Goal: Task Accomplishment & Management: Manage account settings

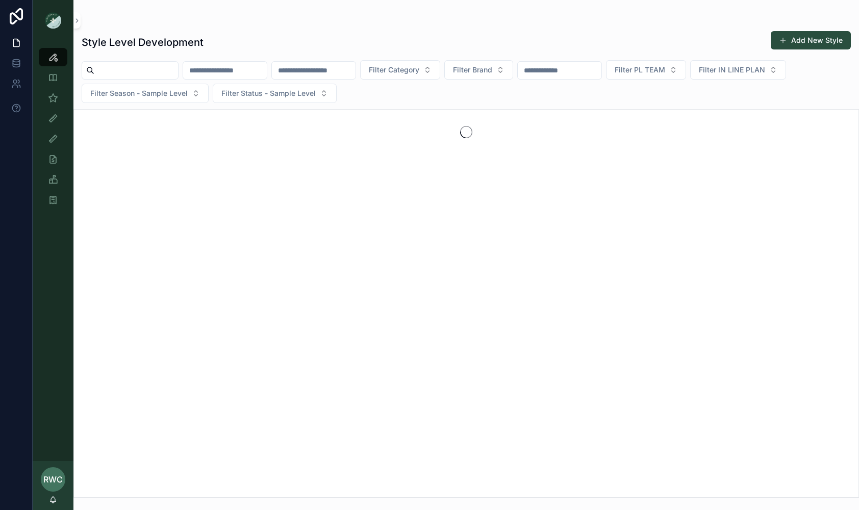
click at [9, 296] on div at bounding box center [16, 255] width 33 height 510
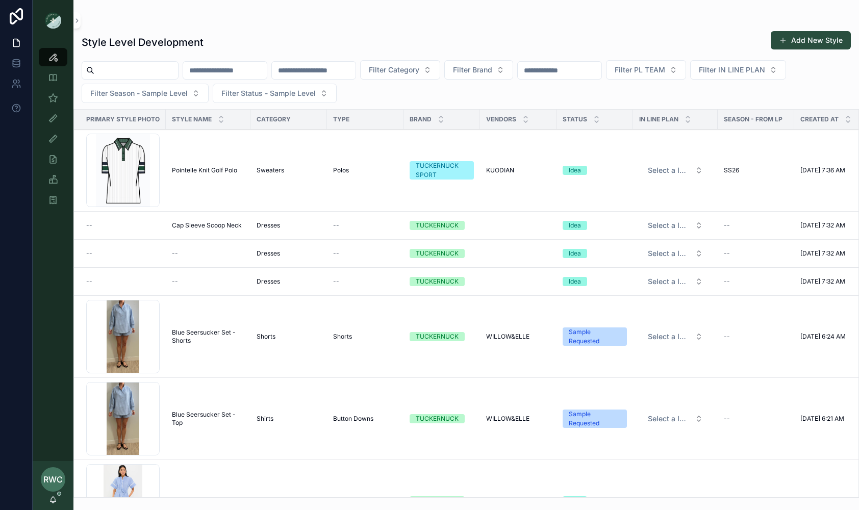
click at [227, 162] on td "Pointelle Knit Golf Polo Pointelle Knit Golf Polo" at bounding box center [208, 171] width 85 height 82
click at [209, 170] on span "Pointelle Knit Golf Polo" at bounding box center [204, 170] width 65 height 8
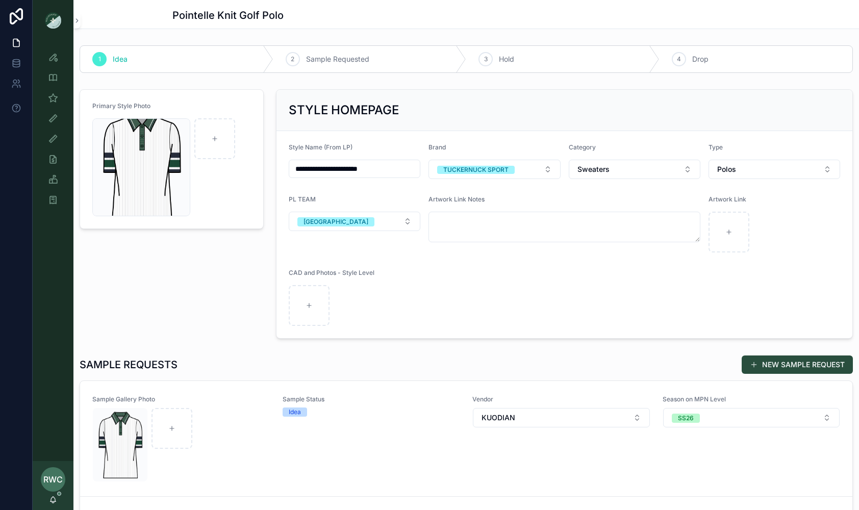
scroll to position [56, 0]
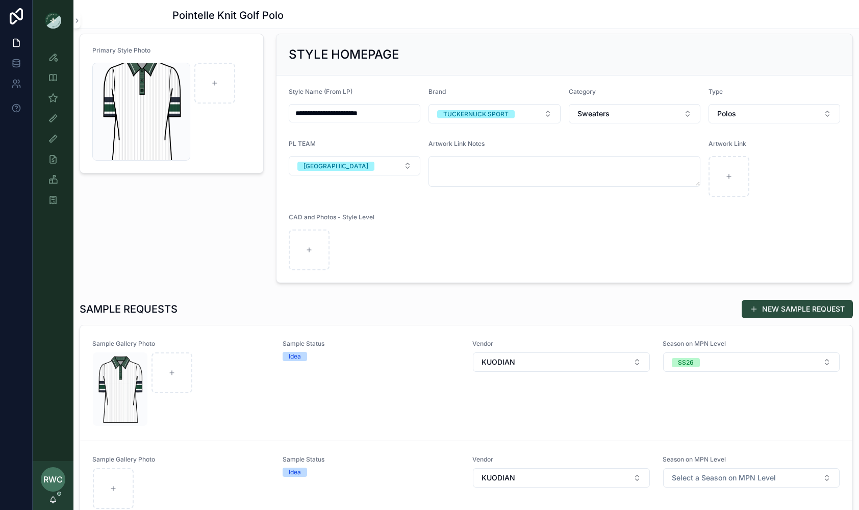
click at [414, 443] on link "Sample Gallery Photo Sample Status Idea Vendor KUODIAN Season on MPN Level Sele…" at bounding box center [466, 482] width 773 height 83
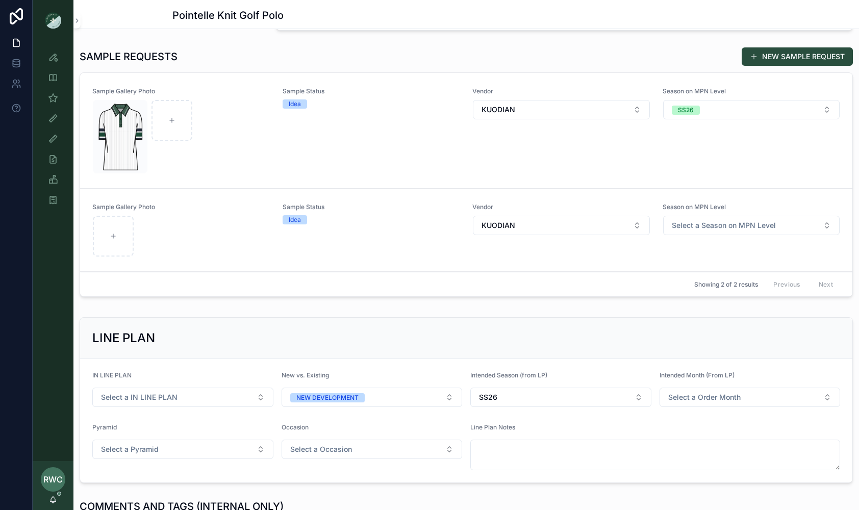
scroll to position [303, 0]
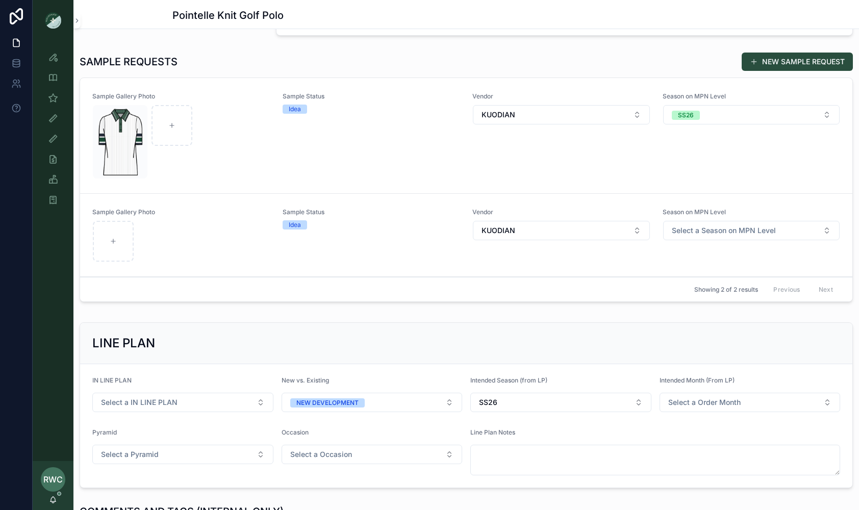
click at [301, 149] on div "Sample Status Idea" at bounding box center [372, 135] width 178 height 87
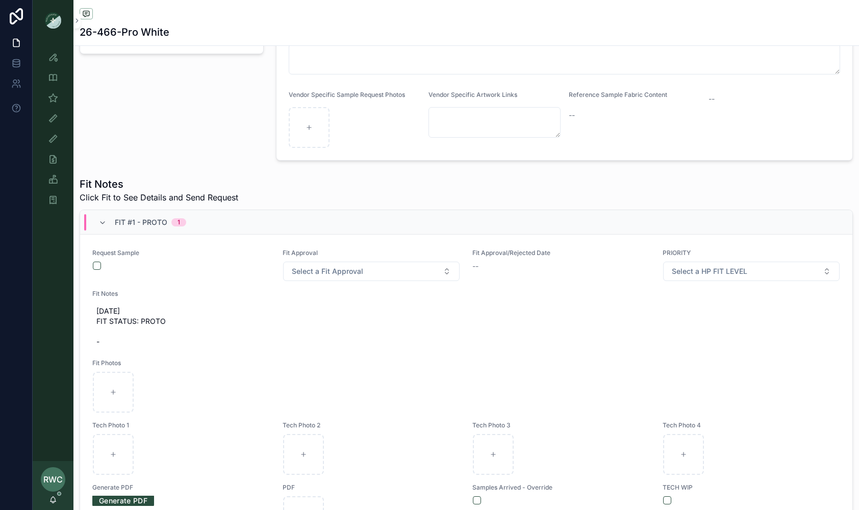
scroll to position [254, 0]
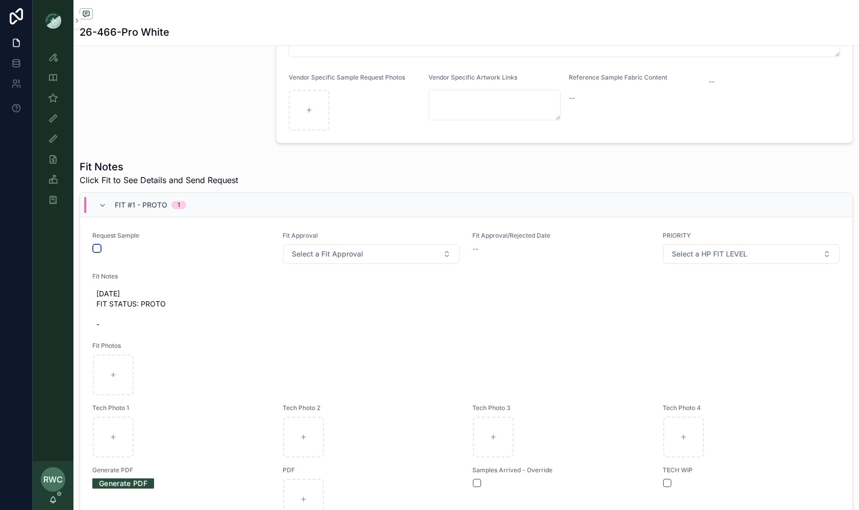
click at [96, 248] on button "scrollable content" at bounding box center [97, 248] width 8 height 8
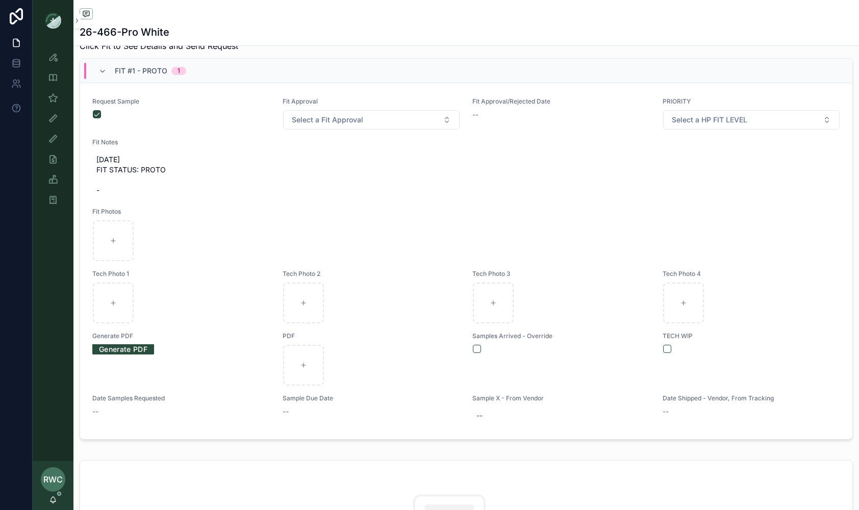
scroll to position [389, 0]
click at [475, 347] on button "scrollable content" at bounding box center [477, 348] width 8 height 8
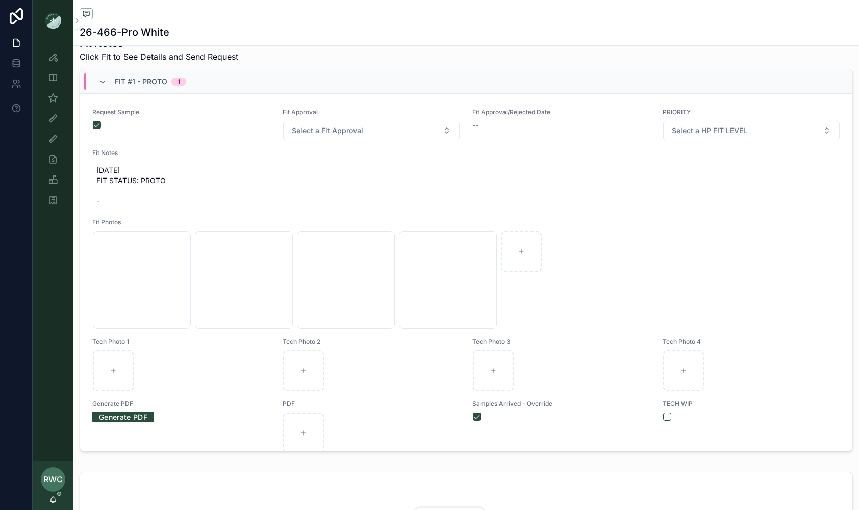
scroll to position [382, 0]
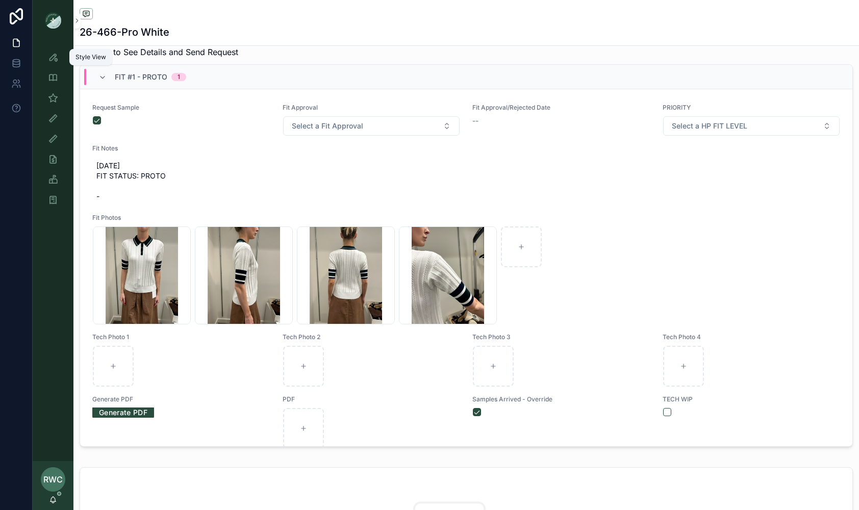
click at [52, 59] on icon "scrollable content" at bounding box center [53, 57] width 10 height 10
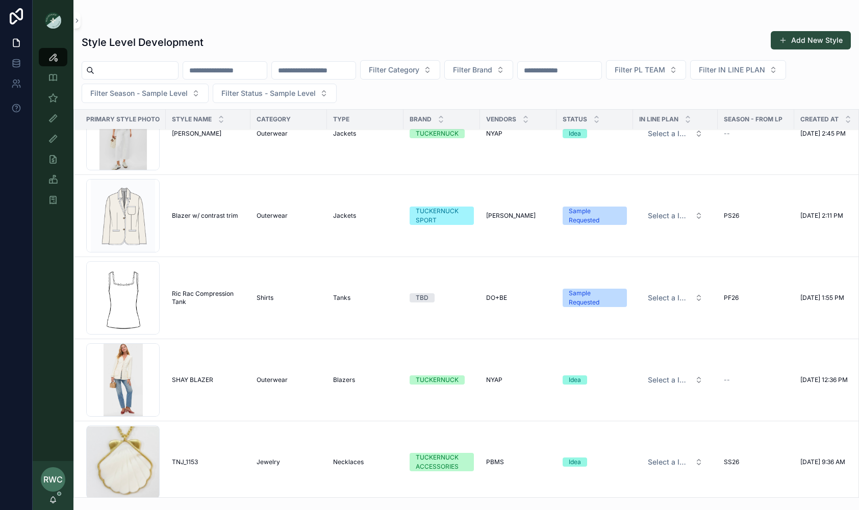
scroll to position [495, 0]
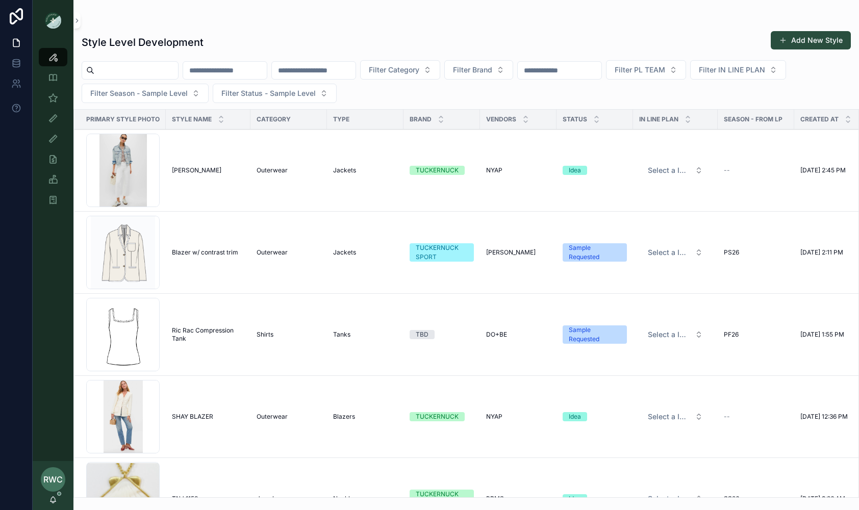
click at [205, 249] on span "Blazer w/ contrast trim" at bounding box center [205, 253] width 66 height 8
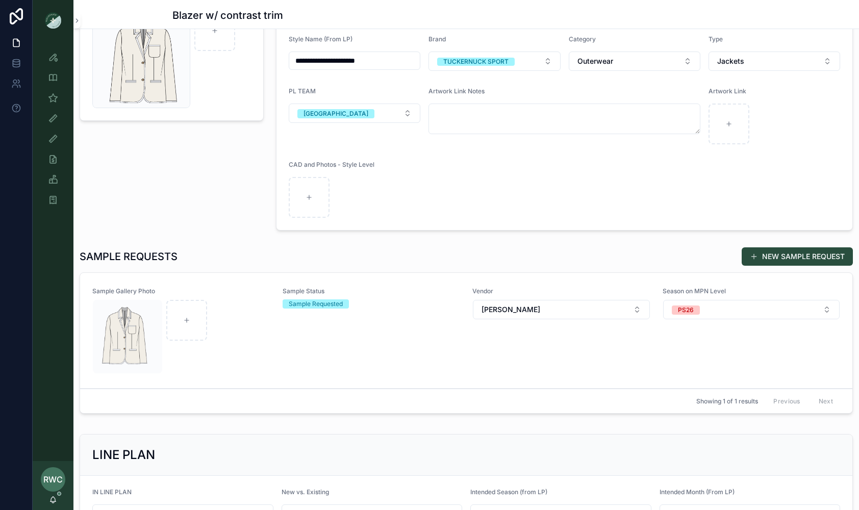
scroll to position [107, 0]
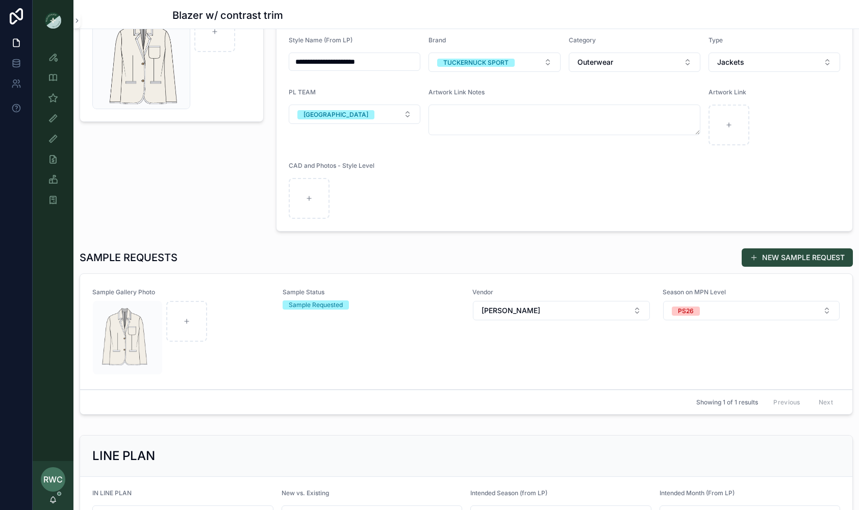
click at [284, 338] on div "Sample Status Sample Requested" at bounding box center [372, 331] width 178 height 87
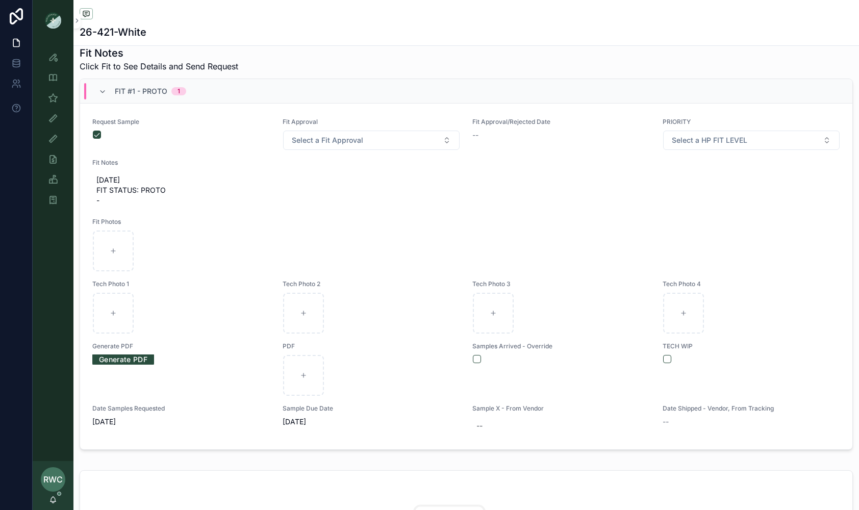
scroll to position [342, 0]
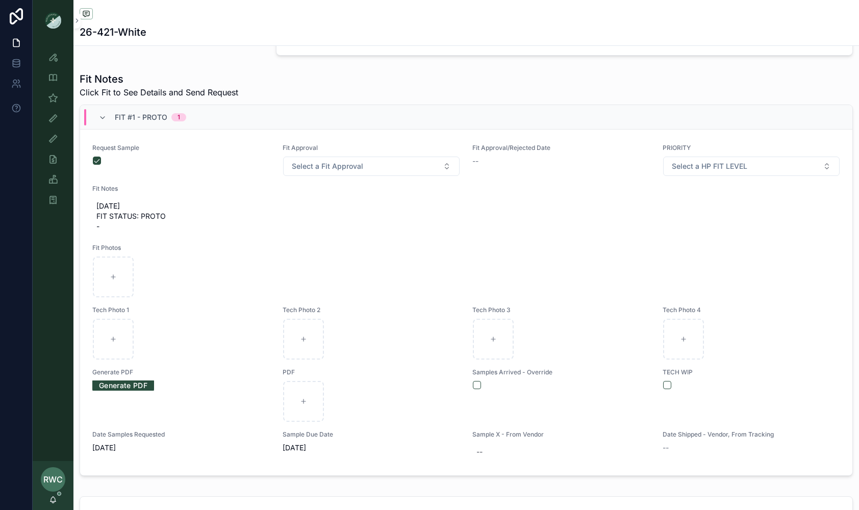
click at [478, 387] on form "scrollable content" at bounding box center [562, 385] width 178 height 9
click at [480, 384] on button "scrollable content" at bounding box center [477, 385] width 8 height 8
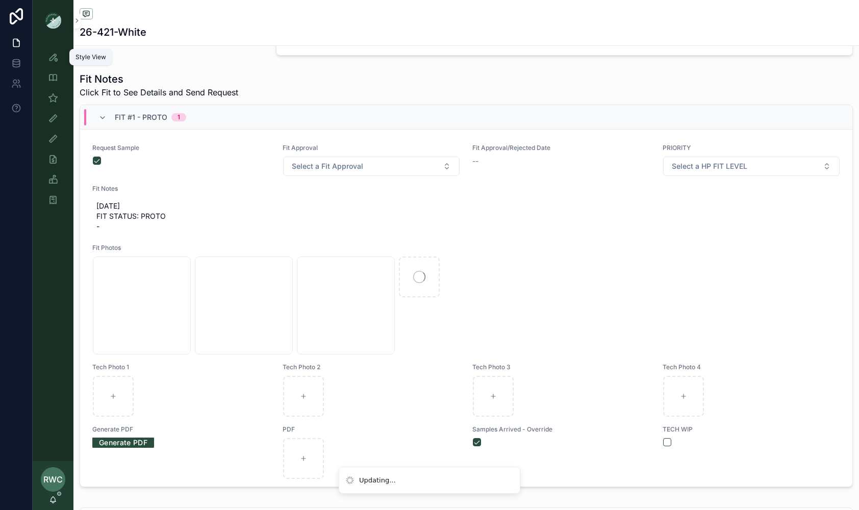
click at [55, 55] on icon "scrollable content" at bounding box center [53, 57] width 10 height 10
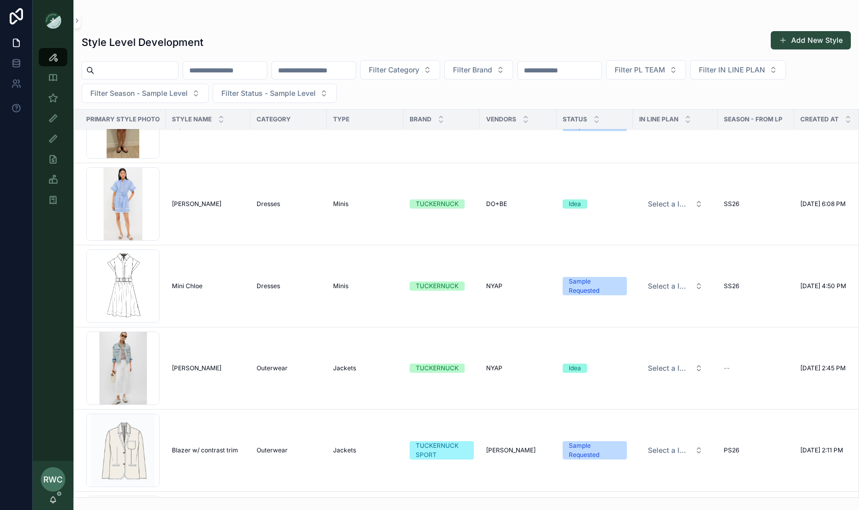
scroll to position [310, 0]
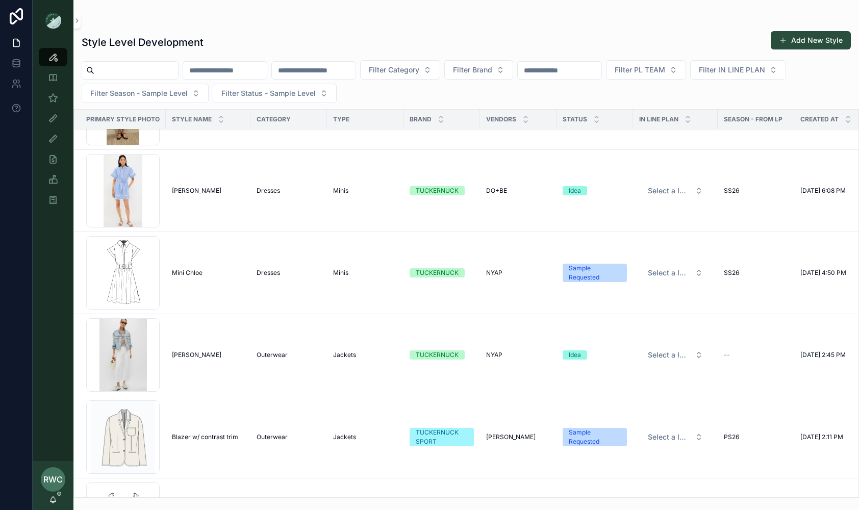
click at [265, 72] on input "scrollable content" at bounding box center [225, 70] width 84 height 14
type input "*****"
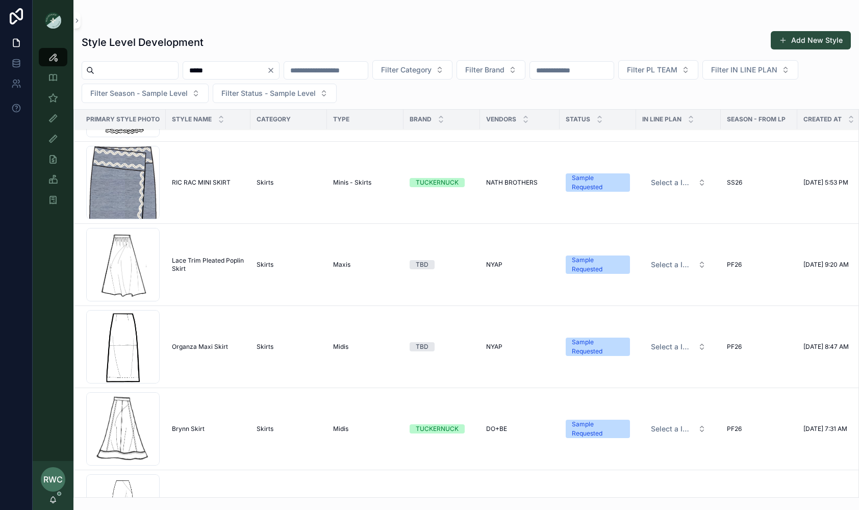
scroll to position [164, 0]
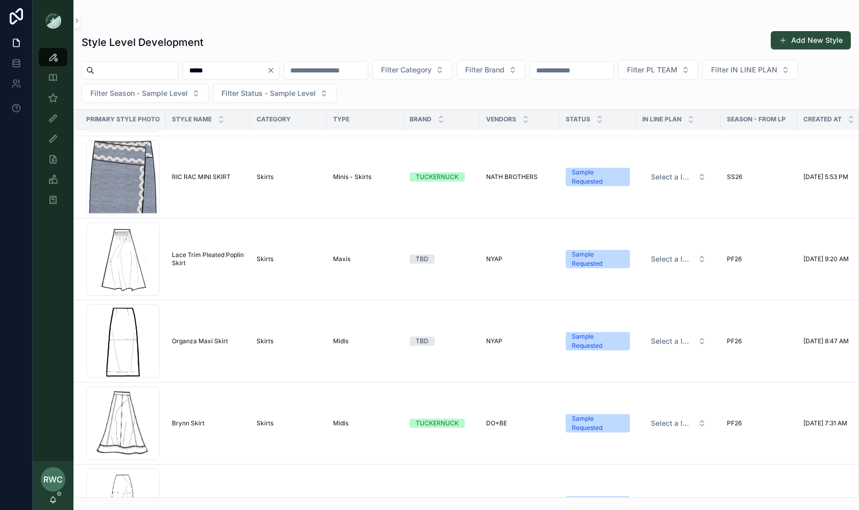
click at [505, 71] on span "Filter Brand" at bounding box center [484, 70] width 39 height 10
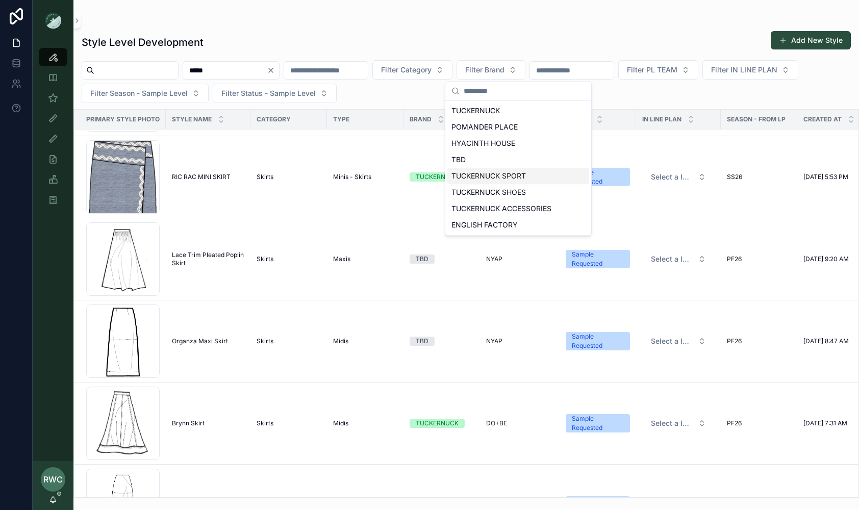
click at [516, 175] on div "TUCKERNUCK SPORT" at bounding box center [519, 176] width 142 height 16
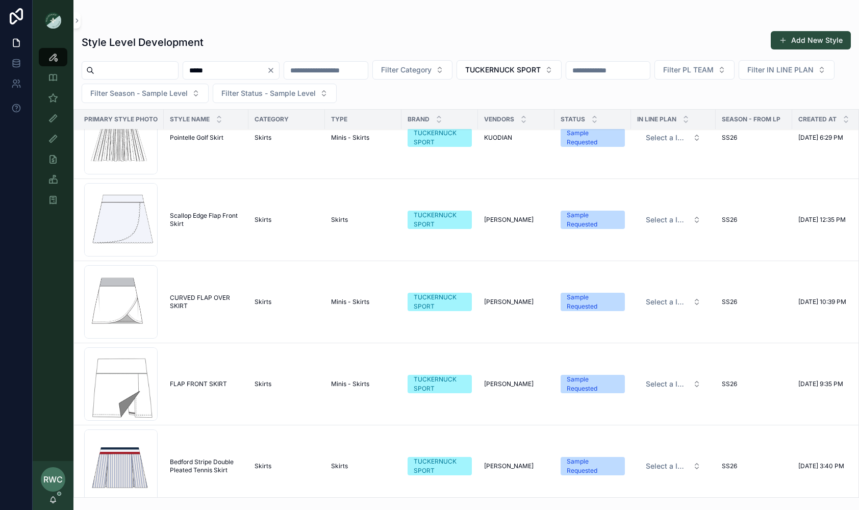
scroll to position [0, 2]
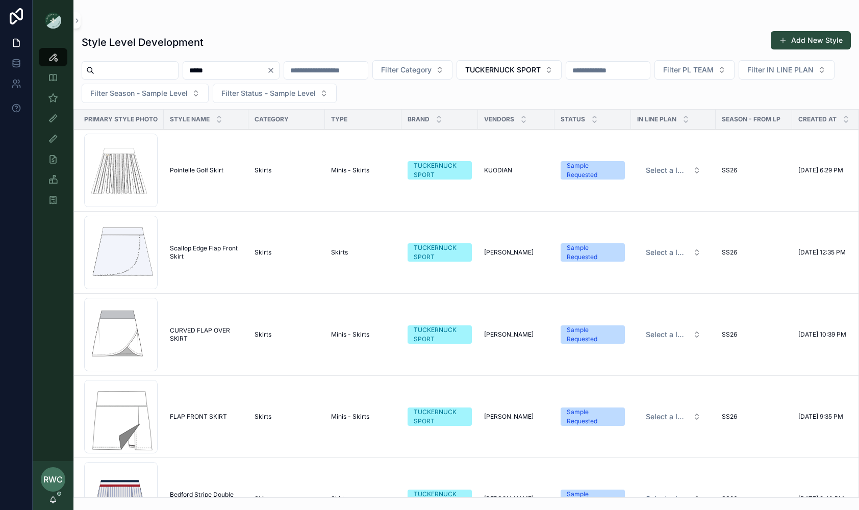
click at [194, 173] on span "Pointelle Golf Skirt" at bounding box center [197, 170] width 54 height 8
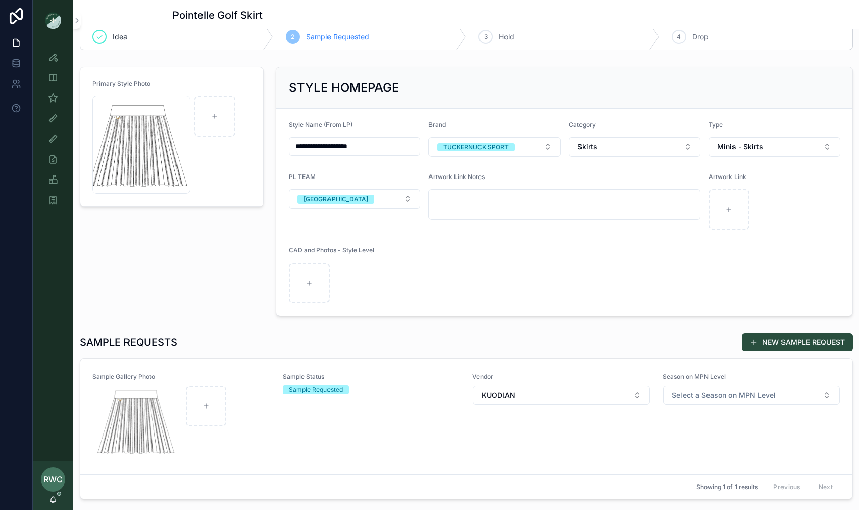
scroll to position [70, 0]
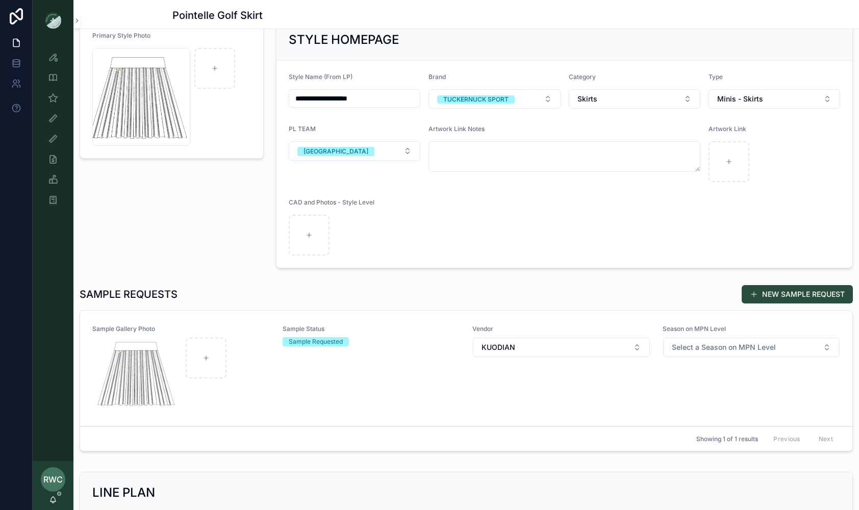
click at [366, 374] on div "Sample Status Sample Requested" at bounding box center [372, 368] width 178 height 87
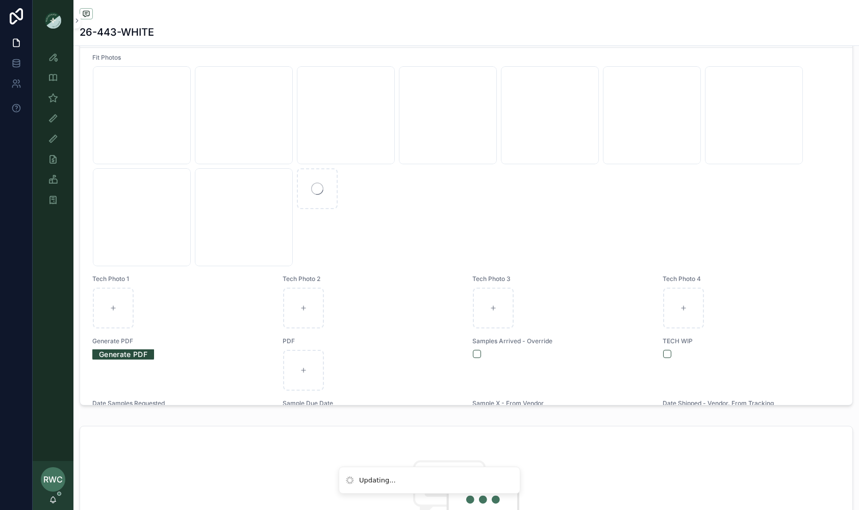
scroll to position [147, 0]
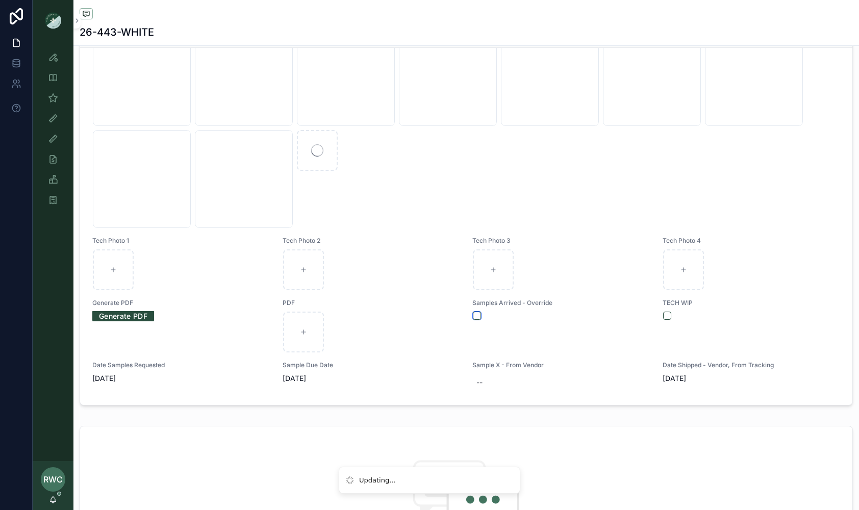
click at [477, 312] on button "scrollable content" at bounding box center [477, 316] width 8 height 8
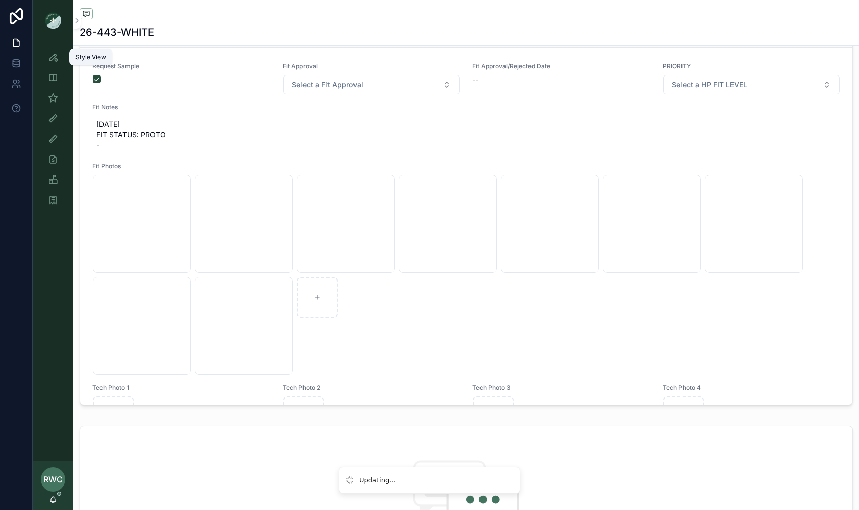
click at [56, 56] on icon "scrollable content" at bounding box center [53, 57] width 10 height 10
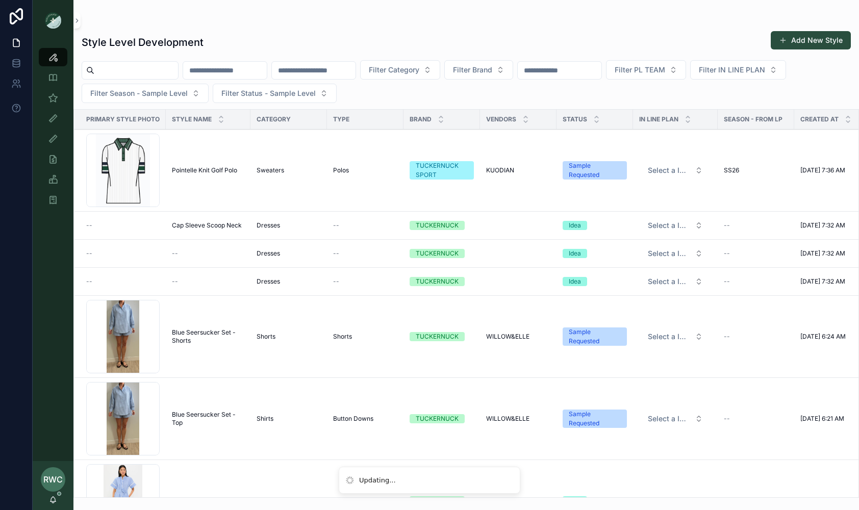
click at [237, 71] on input "scrollable content" at bounding box center [225, 70] width 84 height 14
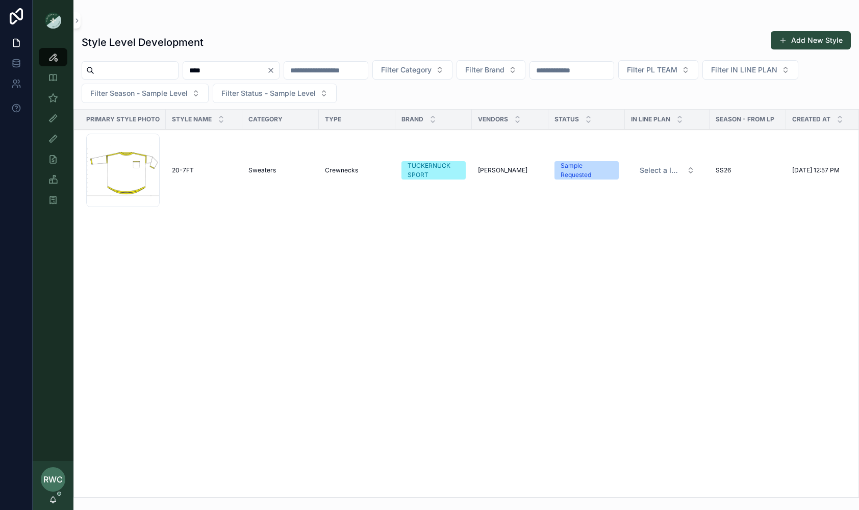
type input "****"
click at [182, 166] on span "20-7FT" at bounding box center [183, 170] width 22 height 8
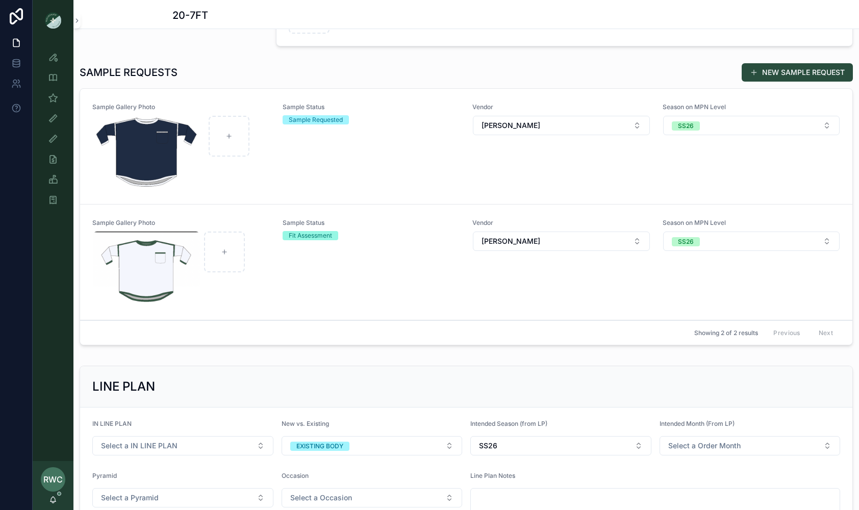
scroll to position [297, 0]
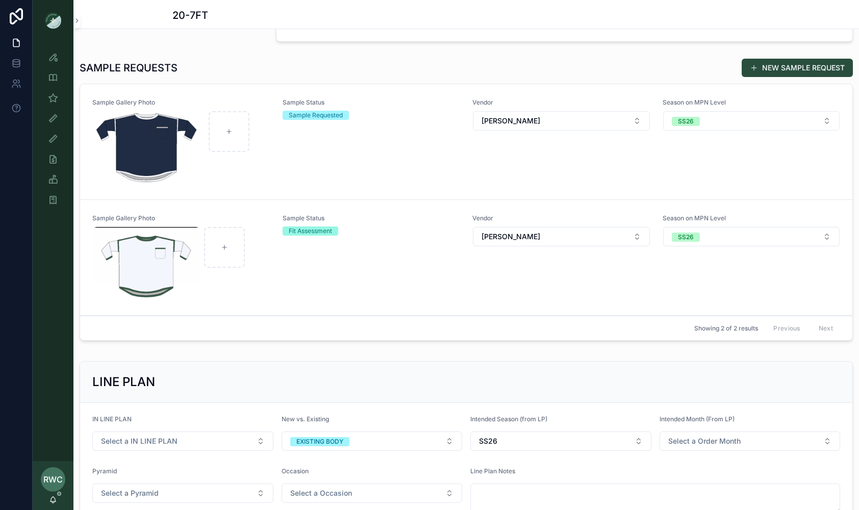
click at [307, 262] on div "Sample Status Fit Assessment" at bounding box center [372, 257] width 178 height 87
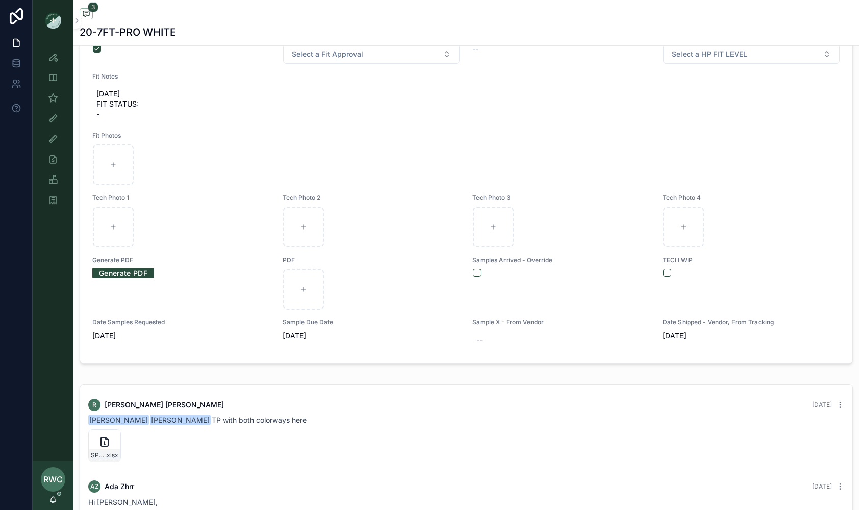
scroll to position [455, 0]
click at [480, 270] on button "scrollable content" at bounding box center [477, 272] width 8 height 8
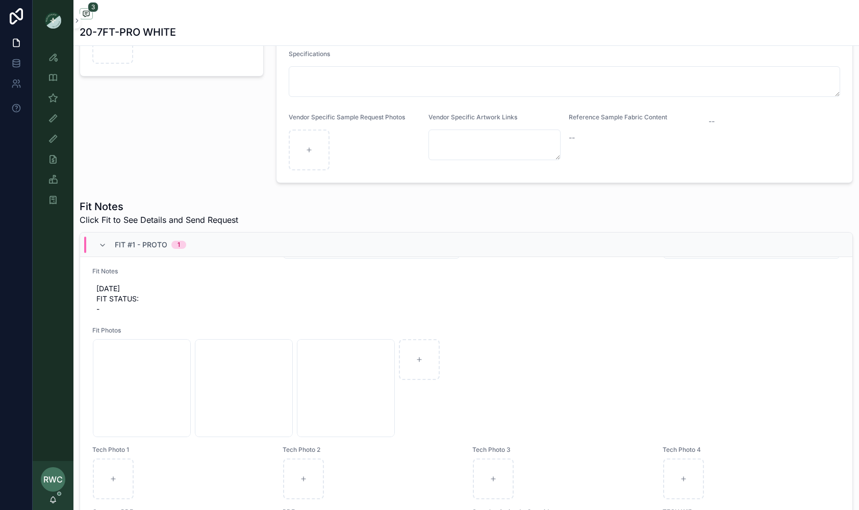
scroll to position [0, 0]
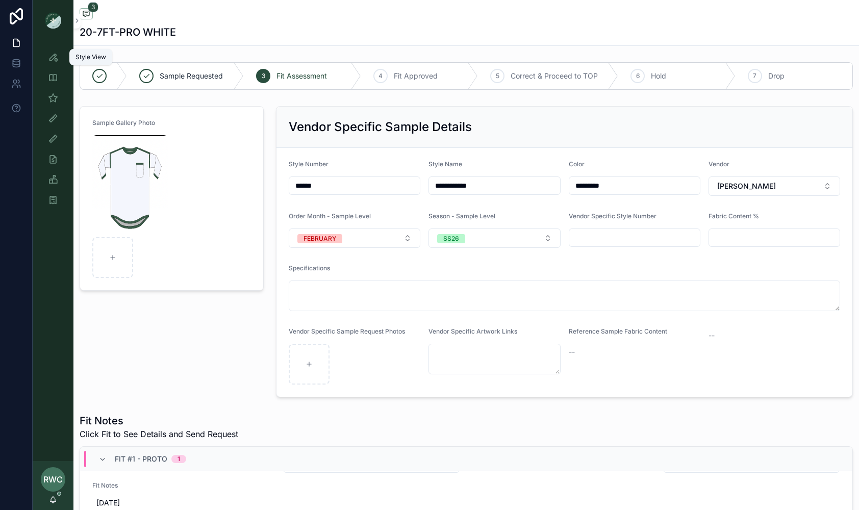
click at [59, 60] on div "Style View" at bounding box center [53, 57] width 16 height 16
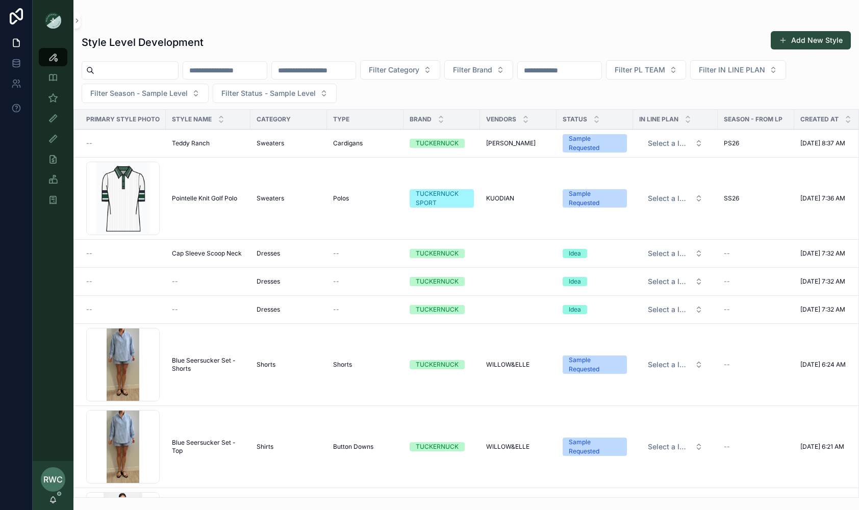
click at [254, 72] on input "scrollable content" at bounding box center [225, 70] width 84 height 14
click at [266, 71] on input "scrollable content" at bounding box center [225, 70] width 84 height 14
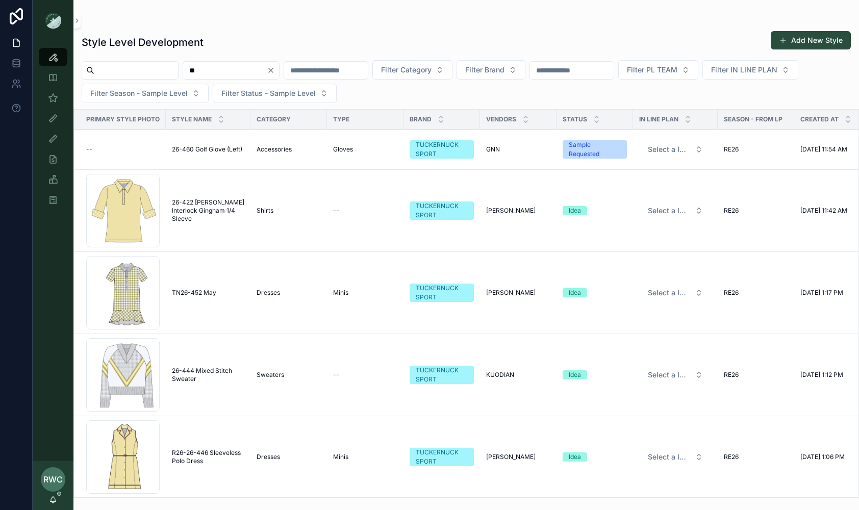
type input "*"
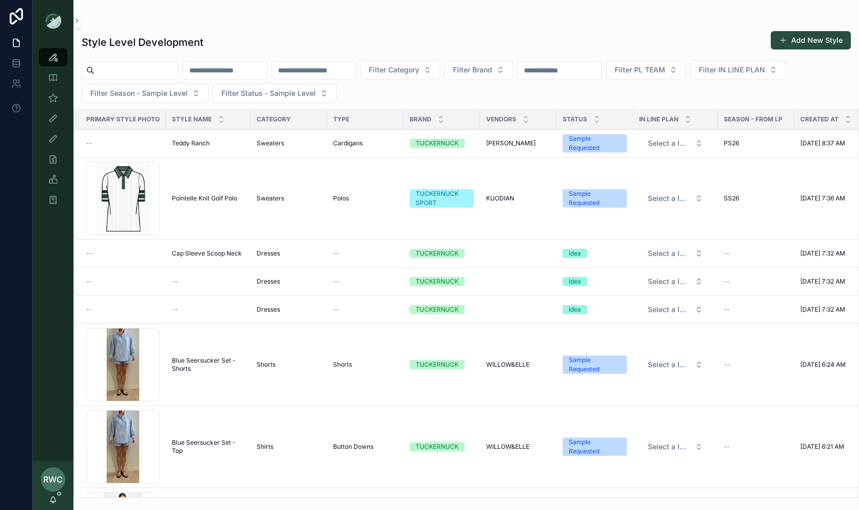
click at [666, 69] on span "Filter PL TEAM" at bounding box center [640, 70] width 51 height 10
click at [661, 127] on div "[GEOGRAPHIC_DATA]" at bounding box center [682, 127] width 142 height 16
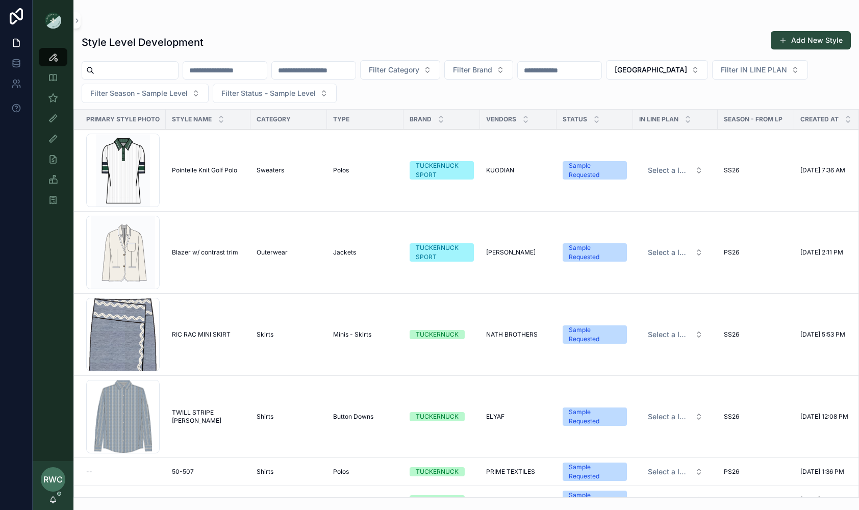
click at [212, 251] on span "Blazer w/ contrast trim" at bounding box center [205, 253] width 66 height 8
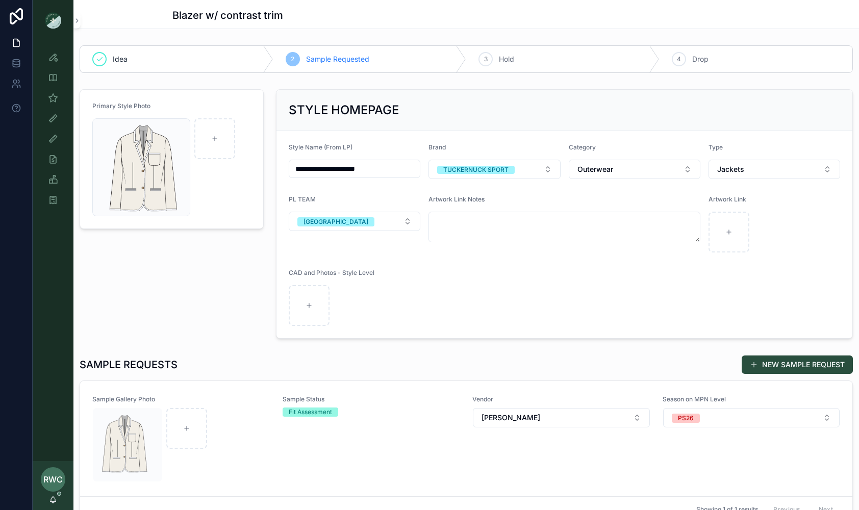
scroll to position [170, 0]
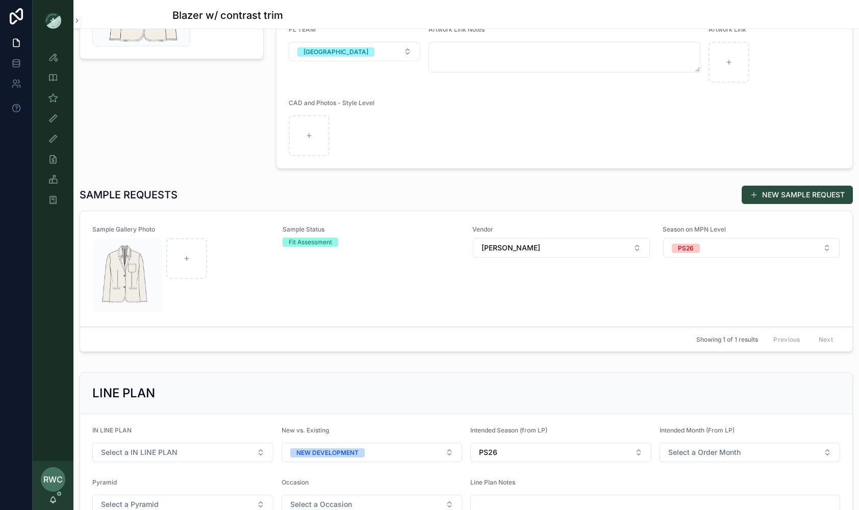
click at [454, 282] on div "Sample Status Fit Assessment" at bounding box center [372, 269] width 178 height 87
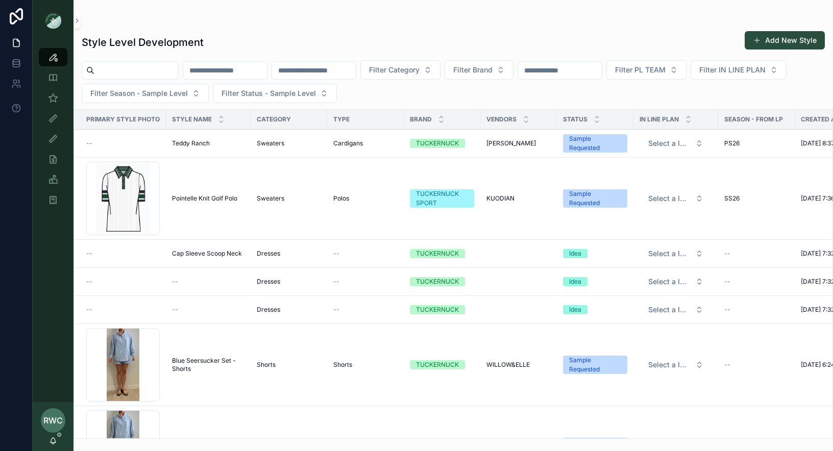
click at [340, 74] on input "scrollable content" at bounding box center [314, 70] width 84 height 14
click at [241, 71] on input "scrollable content" at bounding box center [225, 70] width 84 height 14
type input "******"
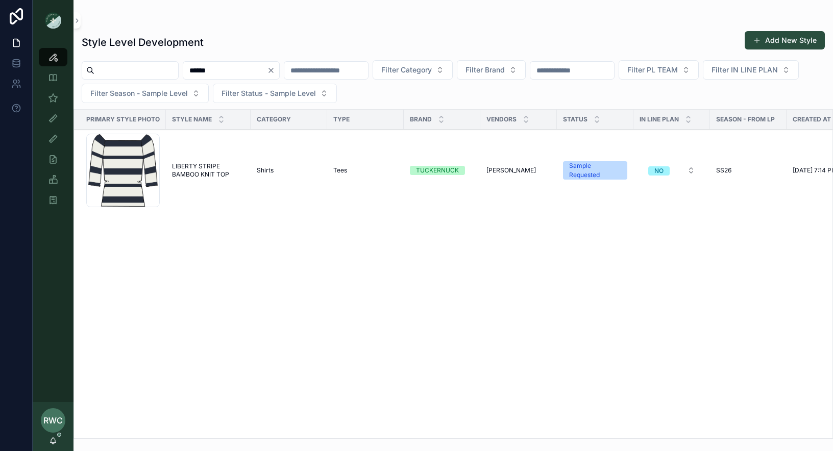
click at [275, 70] on icon "Clear" at bounding box center [271, 70] width 8 height 8
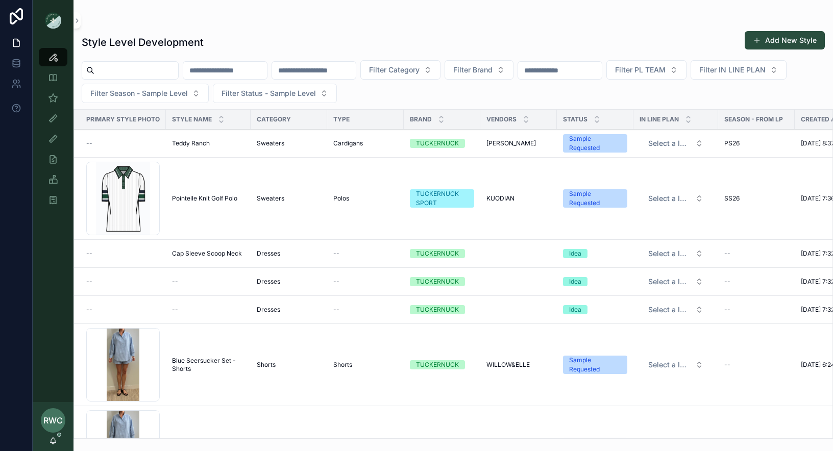
click at [265, 70] on input "scrollable content" at bounding box center [225, 70] width 84 height 14
paste input "*******"
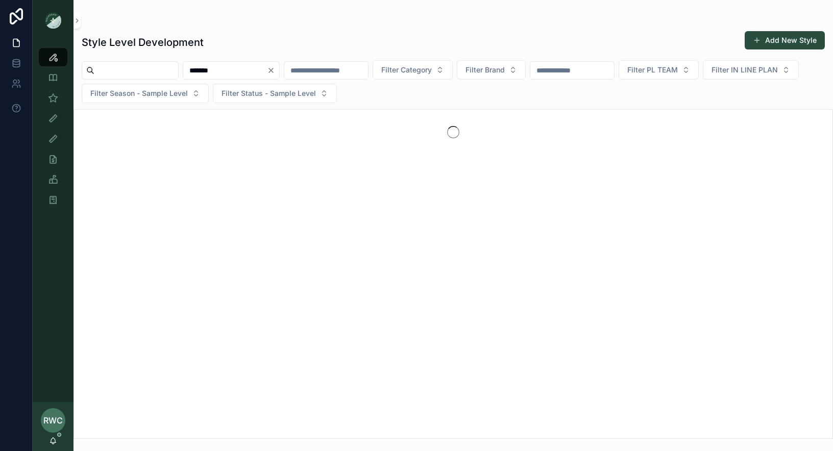
type input "*******"
click at [279, 66] on button "Clear" at bounding box center [273, 70] width 12 height 8
click at [331, 73] on input "scrollable content" at bounding box center [314, 70] width 84 height 14
paste input "*******"
type input "*******"
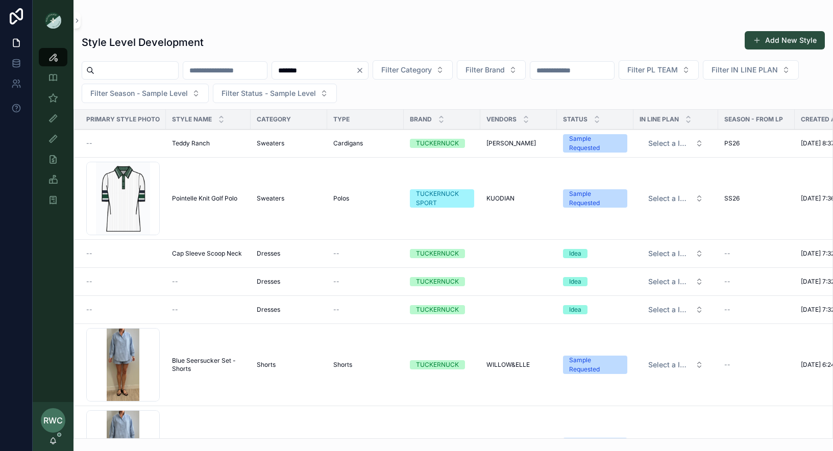
type input "*******"
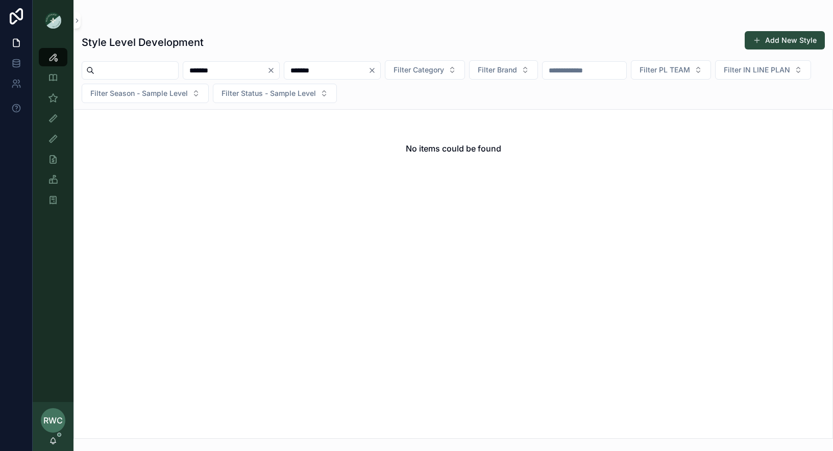
click at [275, 69] on icon "Clear" at bounding box center [271, 70] width 8 height 8
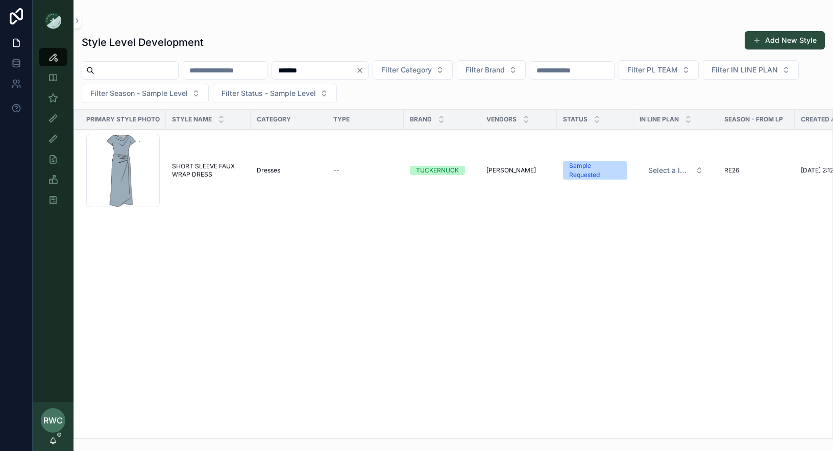
click at [203, 168] on span "SHORT SLEEVE FAUX WRAP DRESS" at bounding box center [208, 170] width 72 height 16
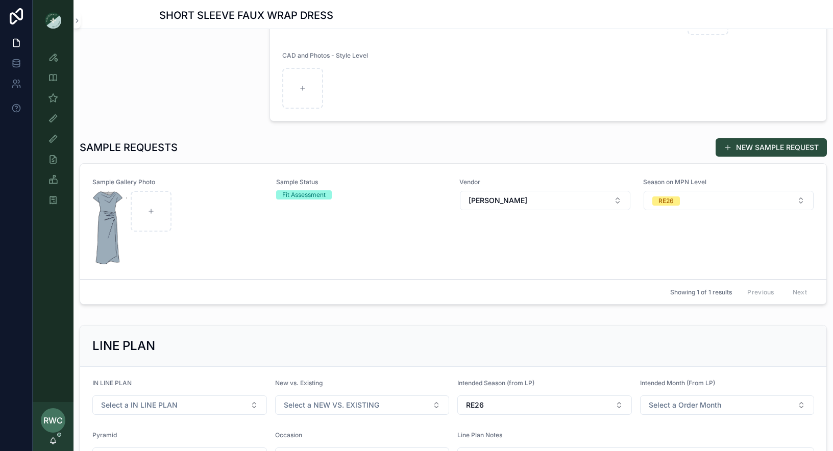
scroll to position [233, 0]
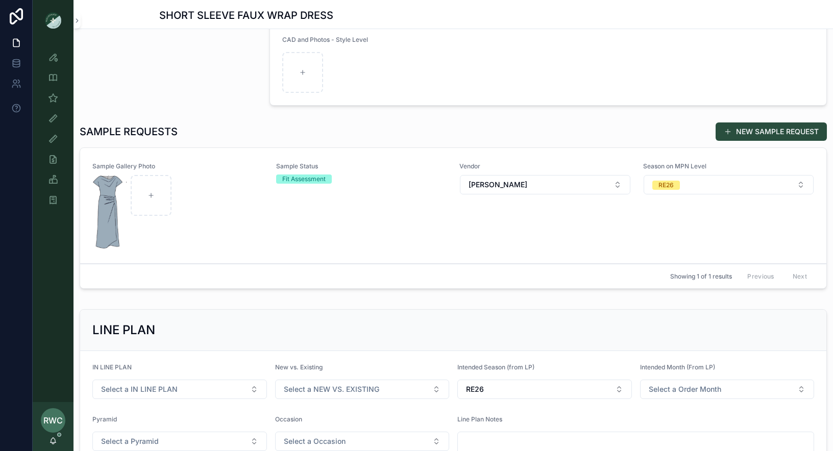
click at [276, 199] on div "Sample Status Fit Assessment" at bounding box center [361, 205] width 171 height 87
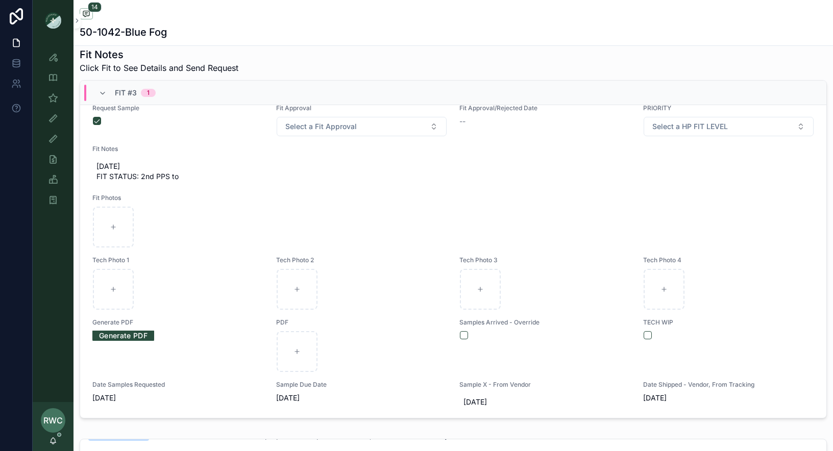
scroll to position [1087, 0]
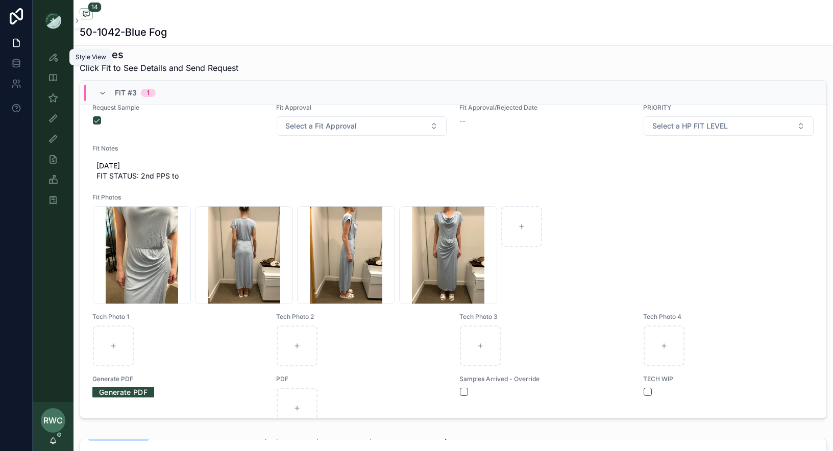
click at [51, 62] on div "Style View" at bounding box center [53, 57] width 16 height 16
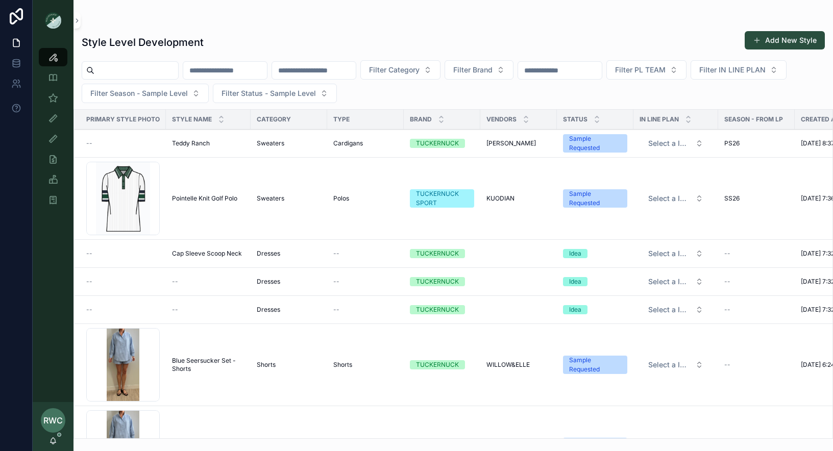
click at [341, 71] on input "scrollable content" at bounding box center [314, 70] width 84 height 14
type input "******"
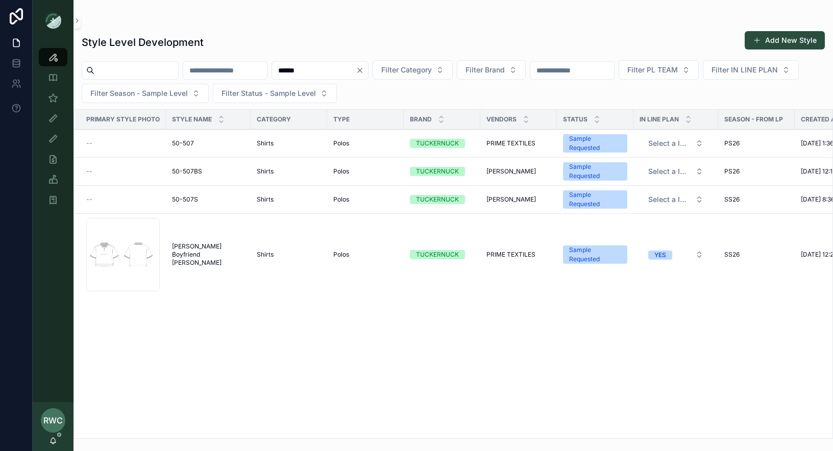
click at [205, 143] on div "50-507 50-507" at bounding box center [208, 143] width 72 height 8
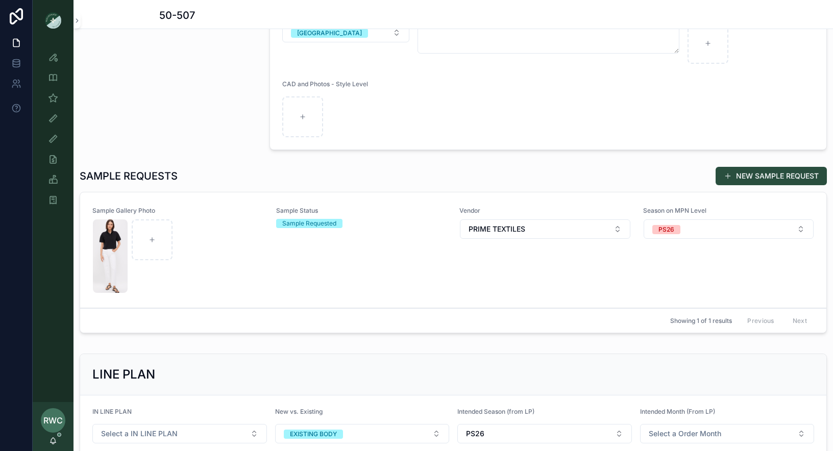
scroll to position [191, 0]
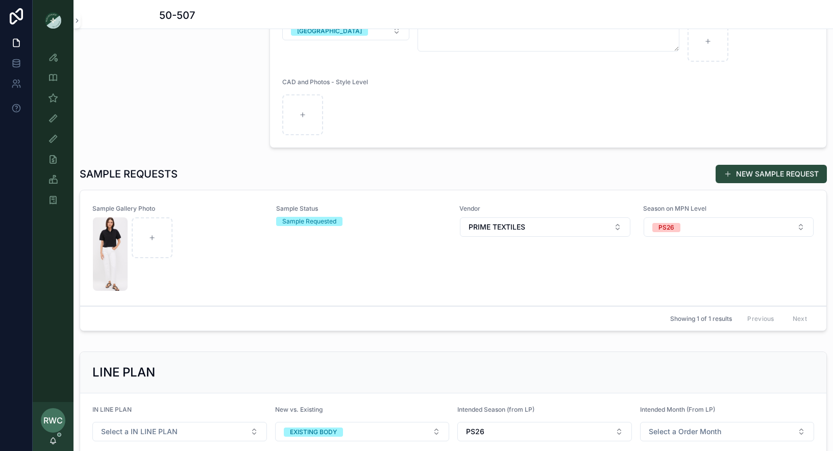
click at [286, 235] on div "Sample Status Sample Requested" at bounding box center [361, 248] width 171 height 87
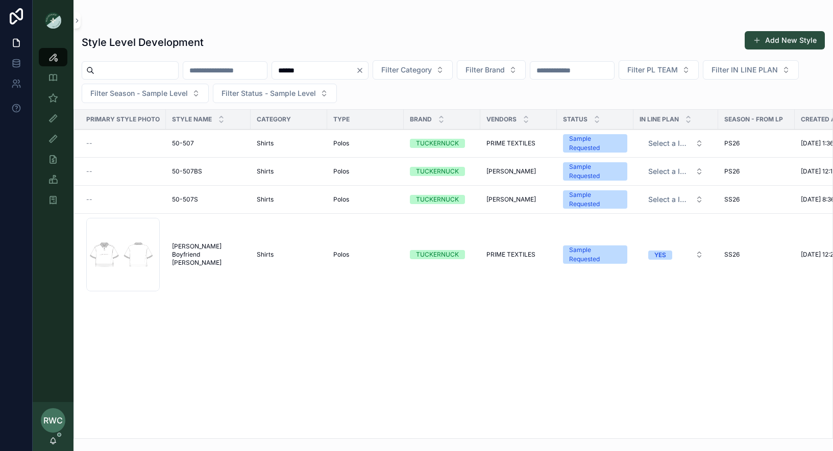
click at [198, 253] on span "Holmes Boyfriend Polo" at bounding box center [208, 254] width 72 height 24
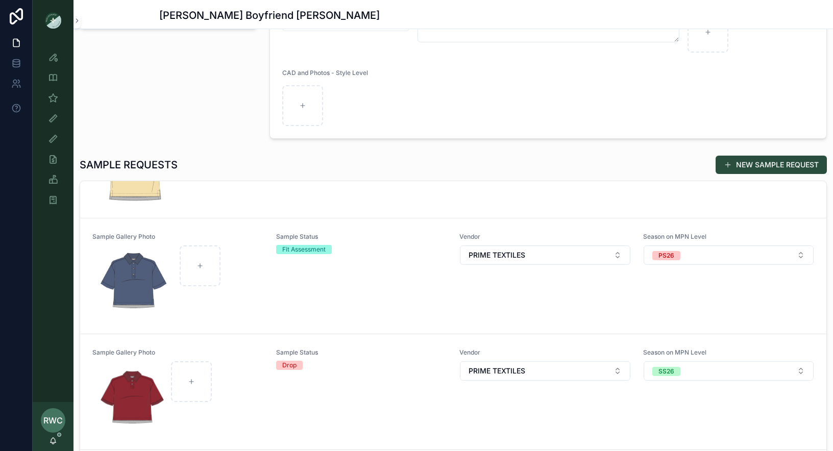
scroll to position [80, 0]
click at [297, 289] on div "Sample Status Fit Assessment" at bounding box center [361, 274] width 171 height 87
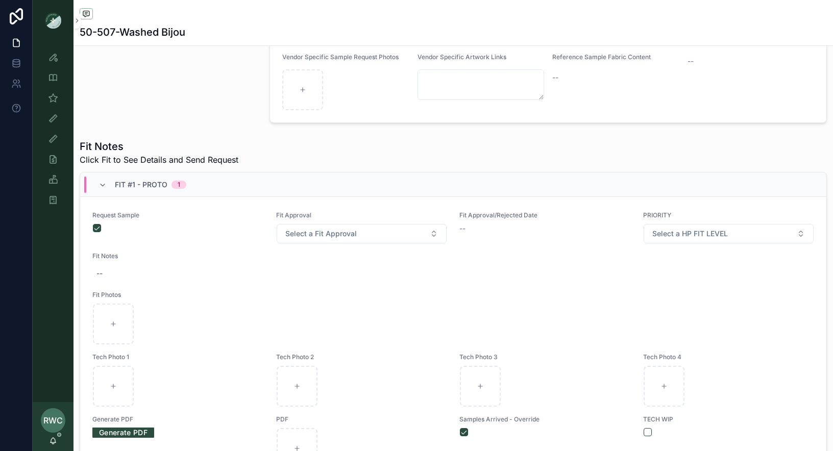
scroll to position [12, 0]
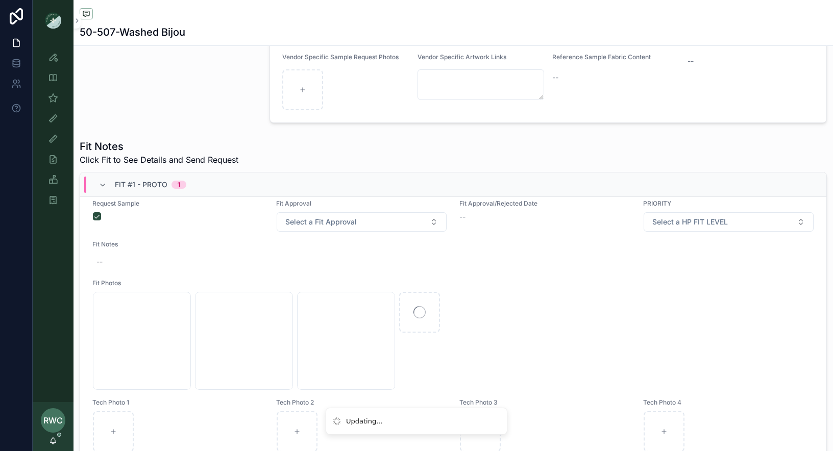
click at [105, 257] on div "--" at bounding box center [453, 262] width 722 height 18
type textarea "*******"
click at [110, 259] on div "--" at bounding box center [453, 262] width 722 height 18
click at [170, 274] on textarea "*******" at bounding box center [146, 279] width 97 height 31
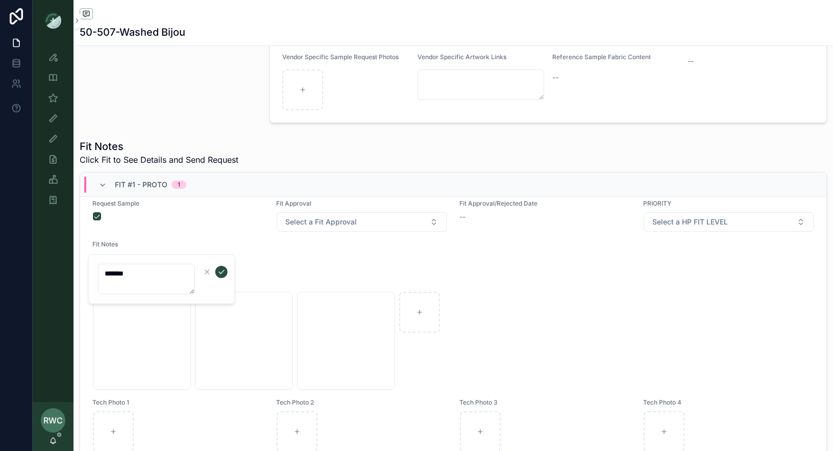
click at [226, 268] on button "scrollable content" at bounding box center [221, 272] width 12 height 12
click at [55, 58] on icon "scrollable content" at bounding box center [53, 57] width 10 height 10
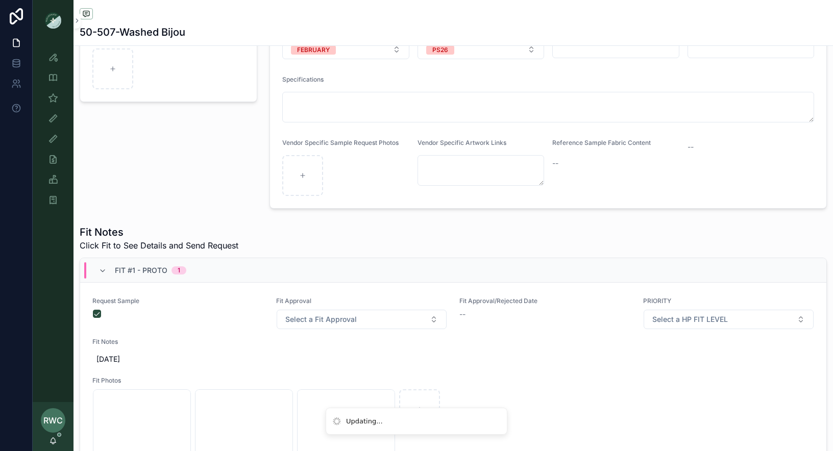
scroll to position [317, 0]
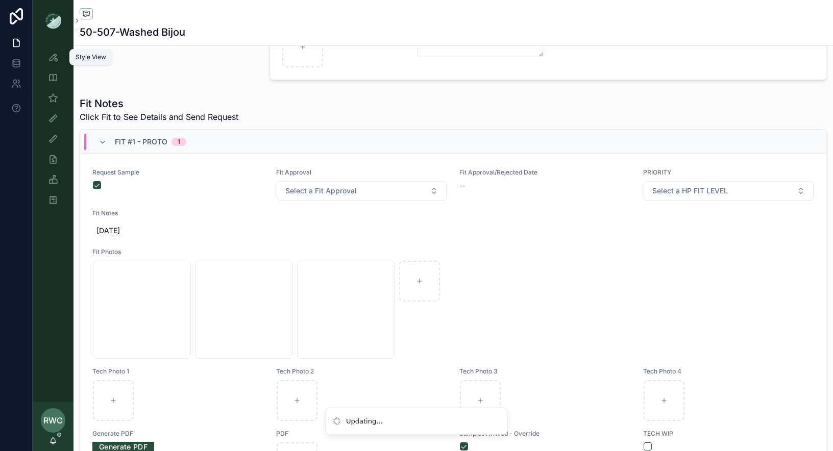
click at [50, 54] on icon "scrollable content" at bounding box center [53, 57] width 10 height 10
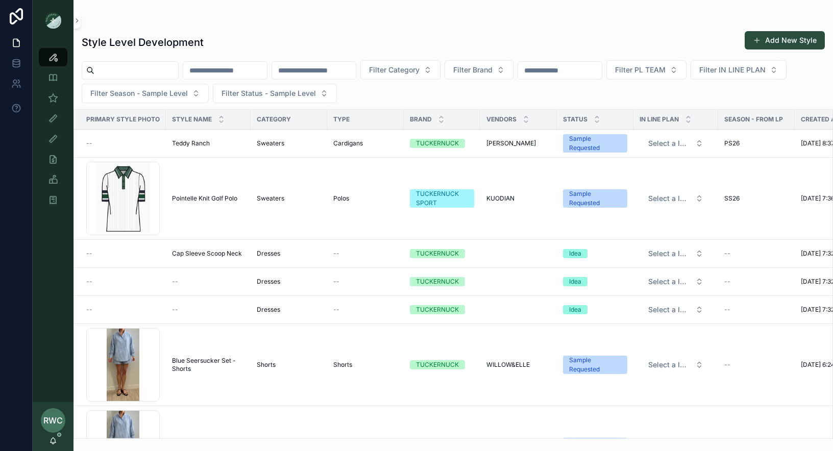
click at [236, 76] on input "scrollable content" at bounding box center [225, 70] width 84 height 14
click at [339, 70] on input "scrollable content" at bounding box center [314, 70] width 84 height 14
type input "******"
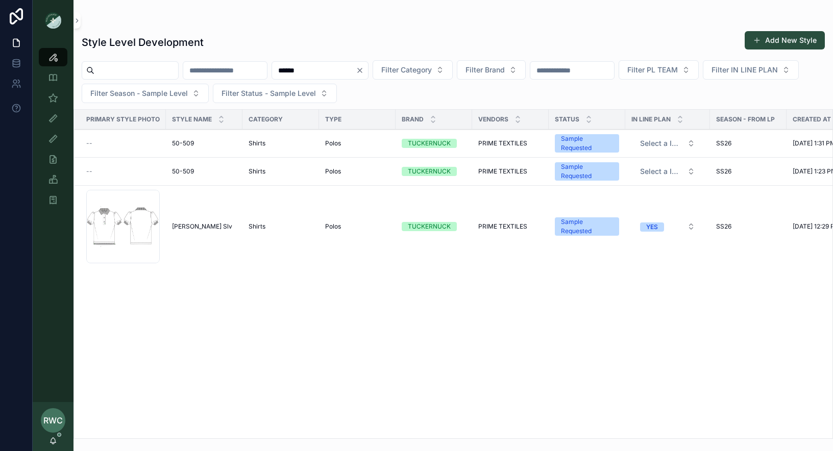
click at [209, 226] on span "[PERSON_NAME] Slv" at bounding box center [202, 227] width 60 height 8
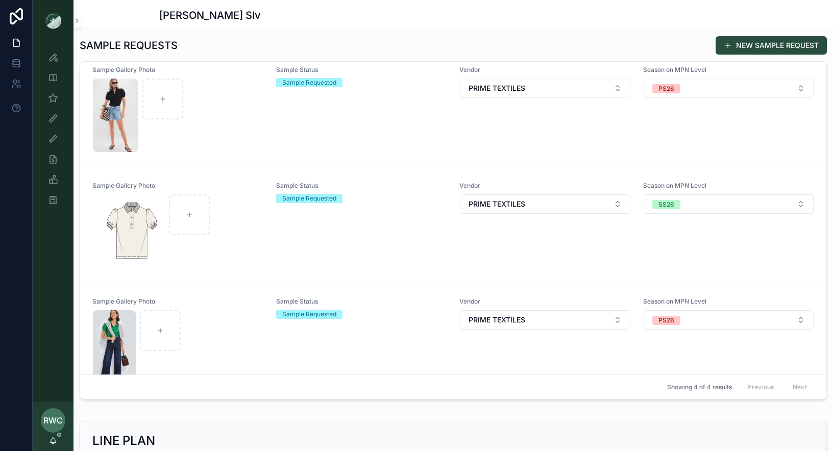
scroll to position [43, 0]
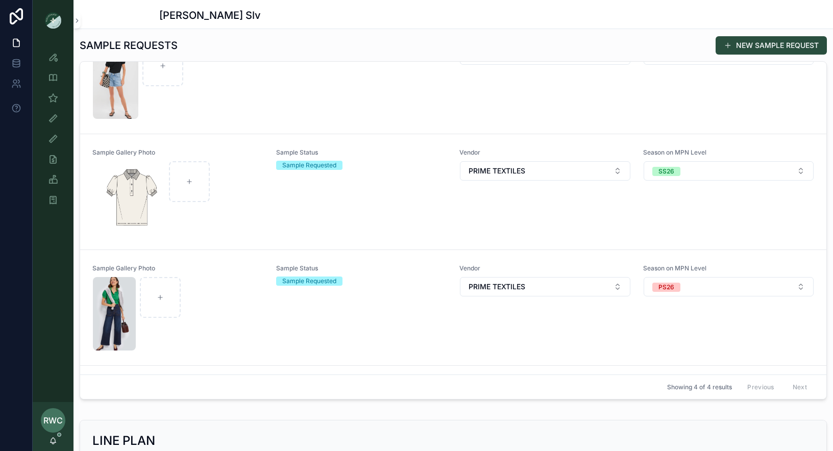
click at [305, 287] on div "Sample Status Sample Requested" at bounding box center [361, 307] width 171 height 87
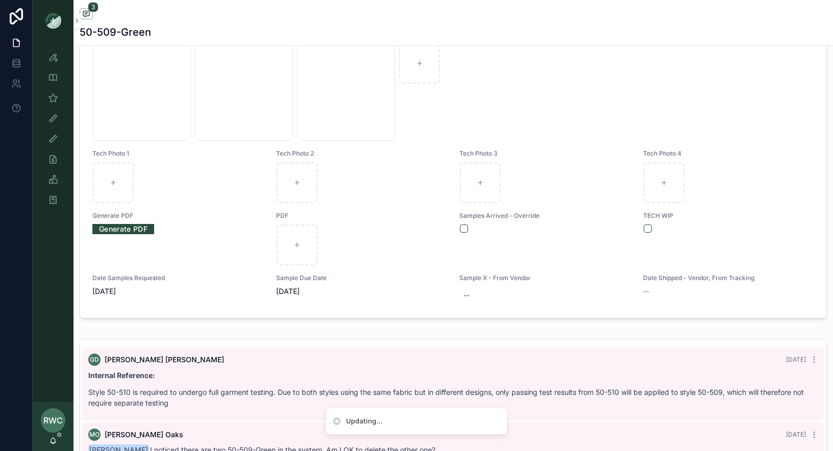
scroll to position [470, 0]
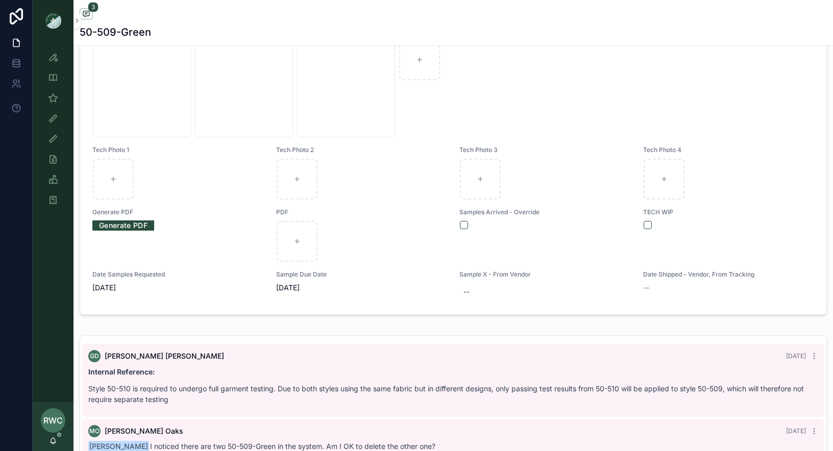
click at [459, 224] on form "scrollable content" at bounding box center [544, 224] width 171 height 9
click at [464, 224] on button "scrollable content" at bounding box center [464, 225] width 8 height 8
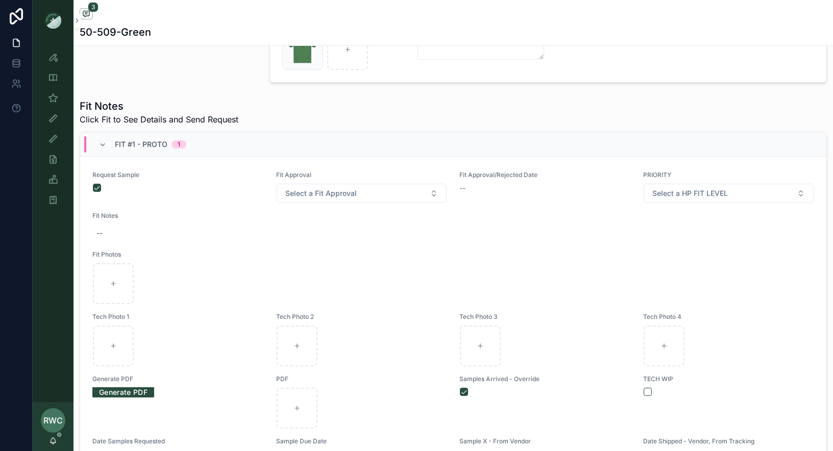
scroll to position [295, 0]
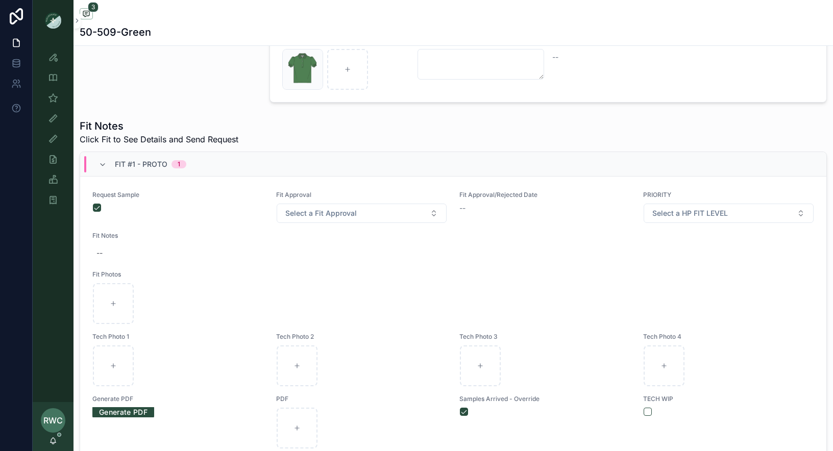
click at [107, 246] on div "--" at bounding box center [453, 253] width 722 height 18
type textarea "*******"
click at [221, 264] on icon "scrollable content" at bounding box center [221, 263] width 8 height 8
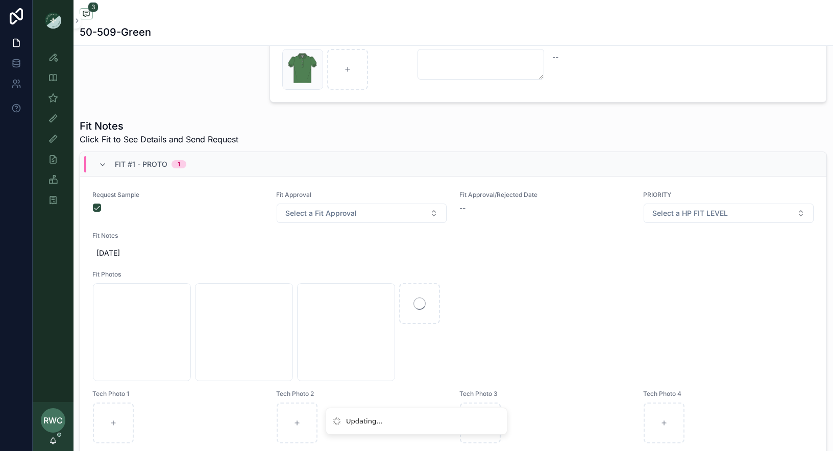
scroll to position [69, 0]
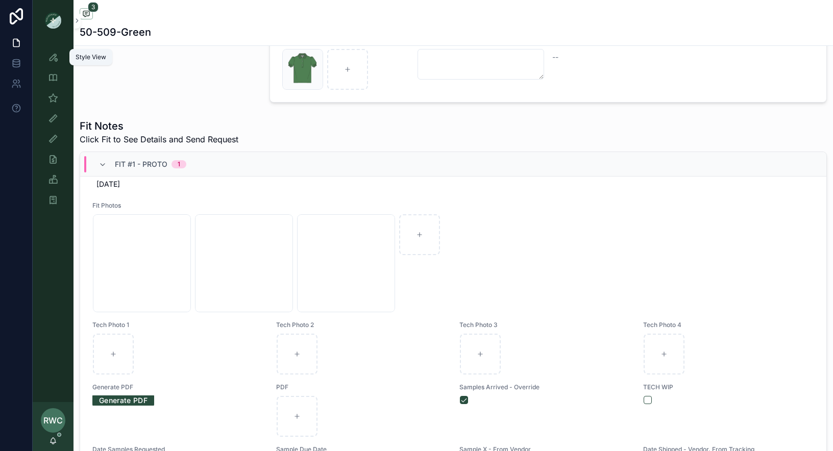
click at [53, 57] on icon "scrollable content" at bounding box center [53, 57] width 10 height 10
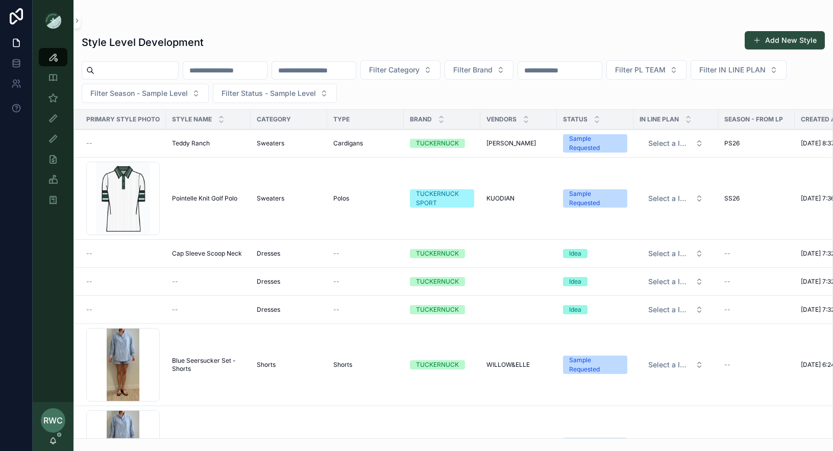
click at [265, 69] on input "scrollable content" at bounding box center [225, 70] width 84 height 14
click at [343, 73] on input "scrollable content" at bounding box center [314, 70] width 84 height 14
type input "******"
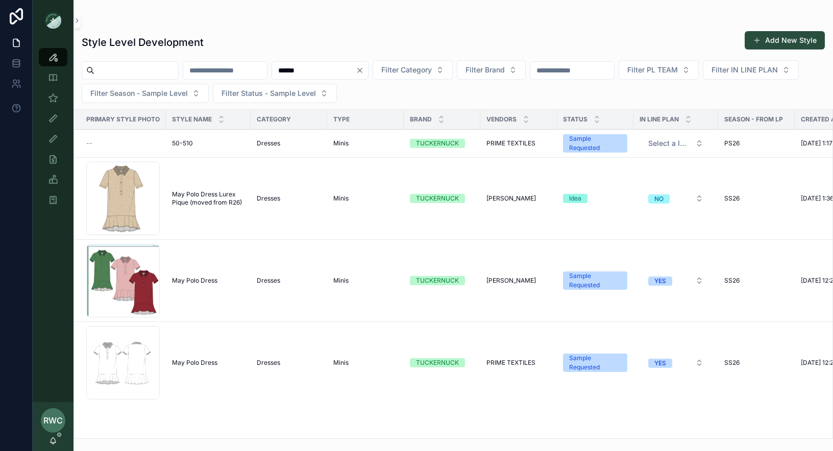
click at [275, 145] on span "Dresses" at bounding box center [268, 143] width 23 height 8
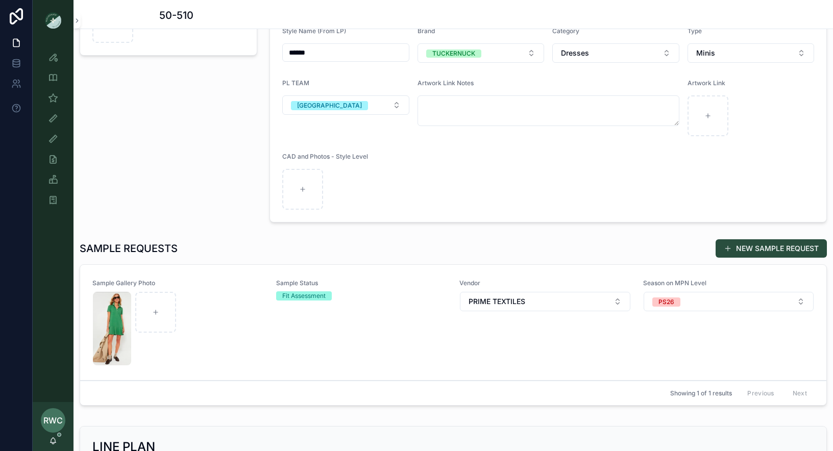
scroll to position [125, 0]
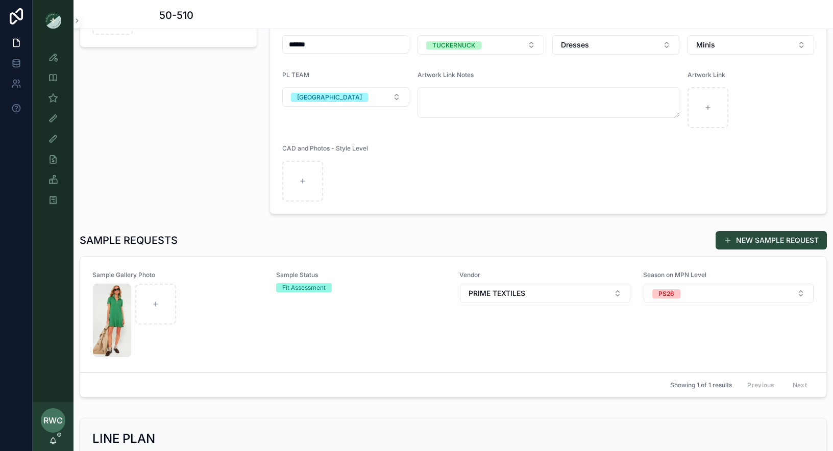
click at [348, 331] on div "Sample Status Fit Assessment" at bounding box center [361, 314] width 171 height 87
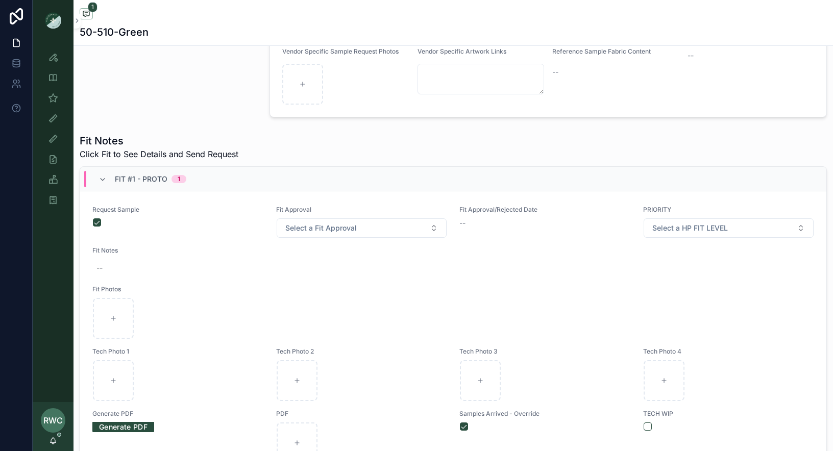
click at [128, 264] on div "--" at bounding box center [453, 268] width 722 height 18
type textarea "*******"
click at [223, 278] on icon "scrollable content" at bounding box center [221, 279] width 5 height 4
click at [53, 118] on icon "scrollable content" at bounding box center [53, 118] width 10 height 10
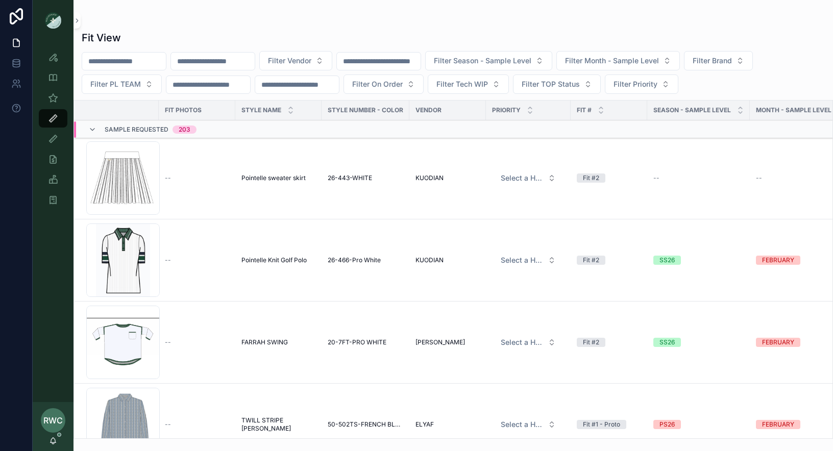
click at [237, 62] on input "scrollable content" at bounding box center [213, 61] width 84 height 14
paste input "******"
type input "******"
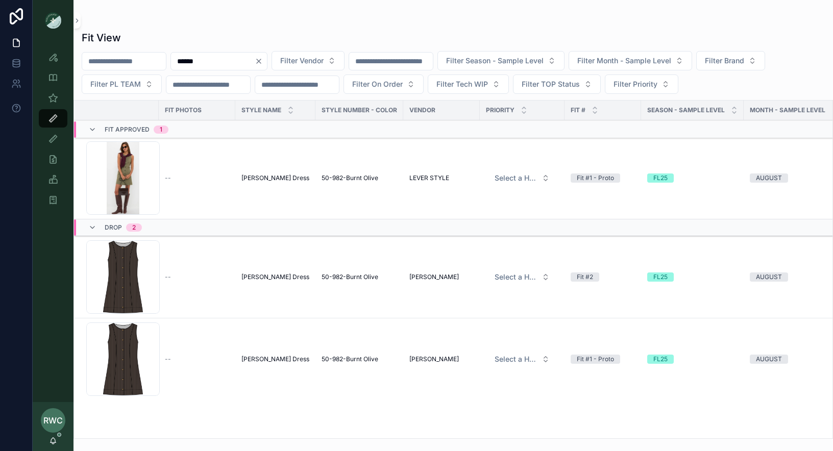
click at [252, 177] on span "Chino Rhoda Dress" at bounding box center [275, 178] width 68 height 8
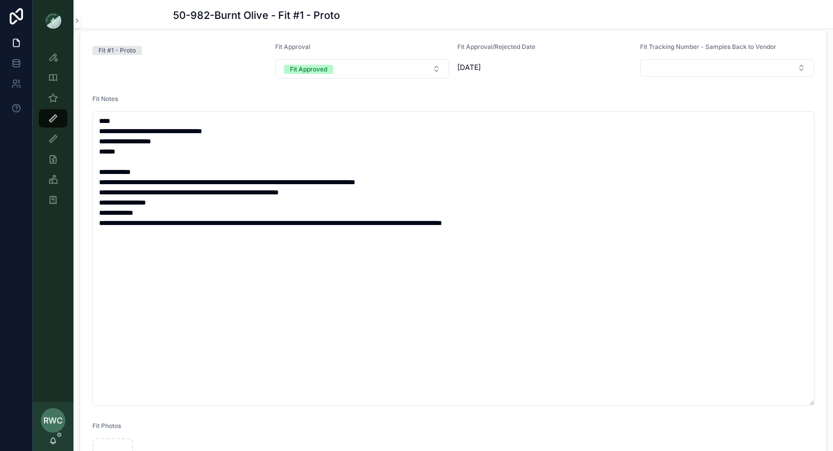
scroll to position [204, 0]
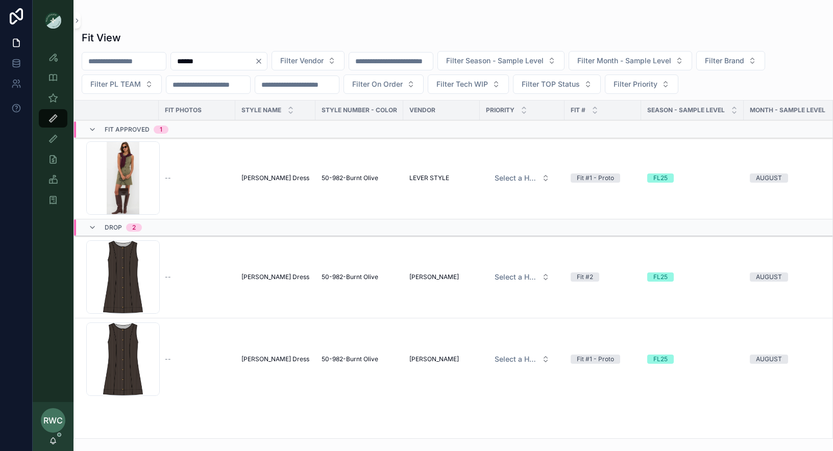
click at [91, 227] on icon "scrollable content" at bounding box center [92, 228] width 8 height 8
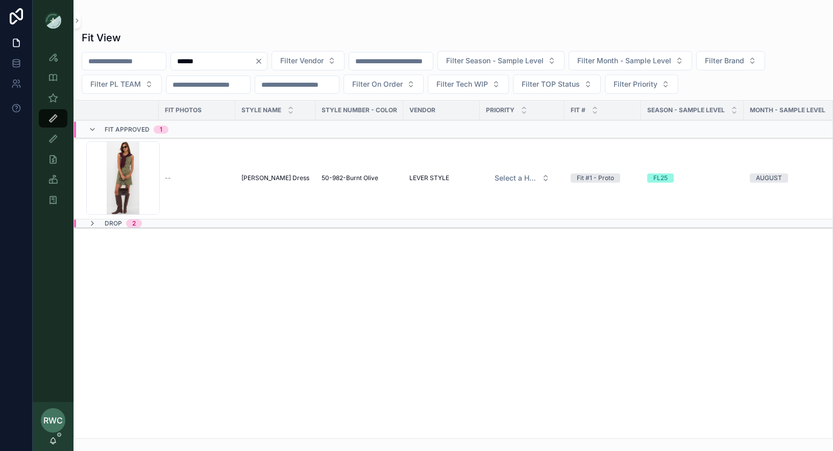
click at [93, 221] on icon "scrollable content" at bounding box center [92, 223] width 8 height 8
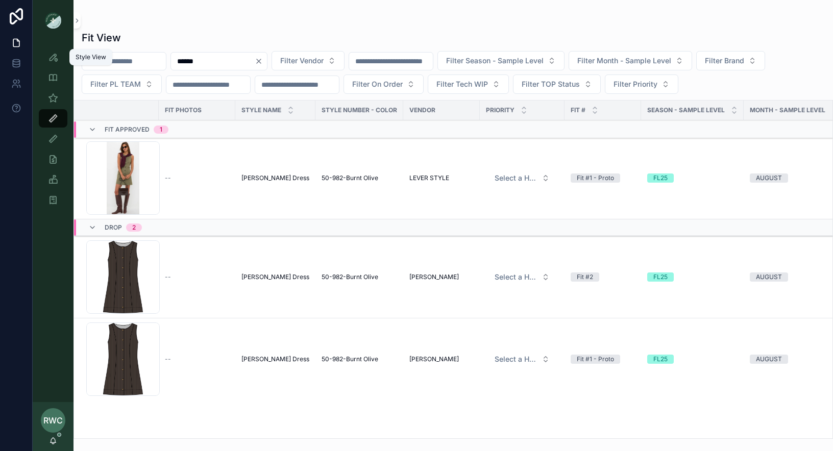
click at [53, 54] on icon "scrollable content" at bounding box center [53, 57] width 10 height 10
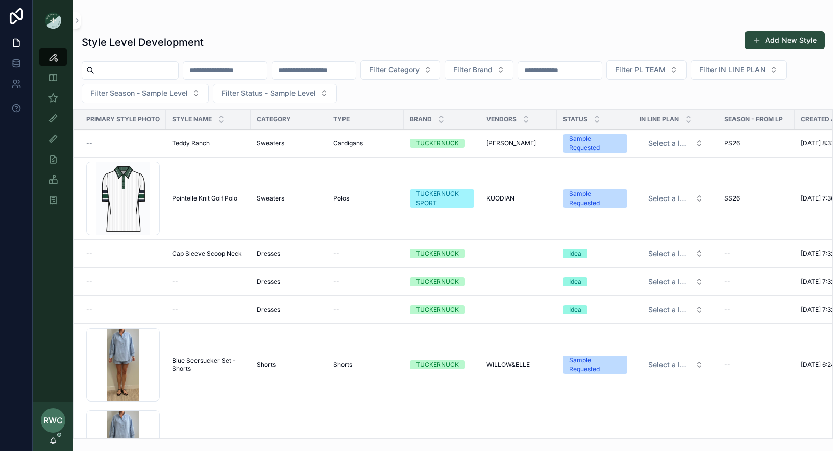
click at [335, 71] on input "scrollable content" at bounding box center [314, 70] width 84 height 14
paste input "******"
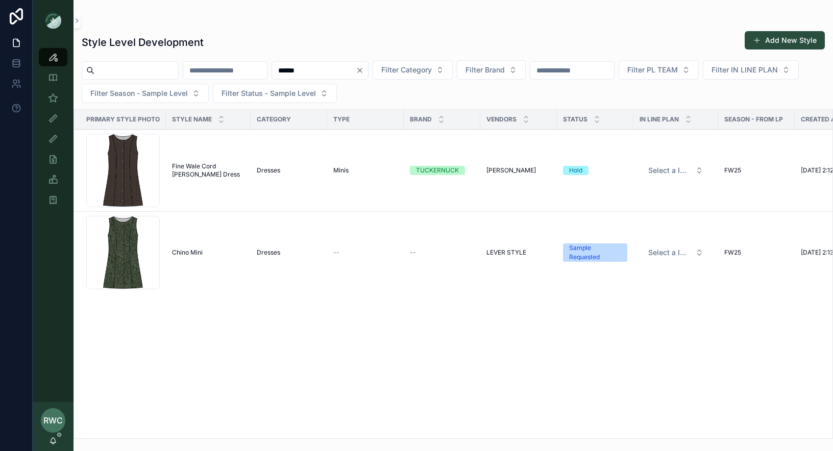
drag, startPoint x: 326, startPoint y: 71, endPoint x: 260, endPoint y: 68, distance: 65.9
click at [260, 68] on div "****** Filter Category Filter Brand Filter PL TEAM Filter IN LINE PLAN Filter S…" at bounding box center [452, 81] width 759 height 43
paste input "*"
type input "*******"
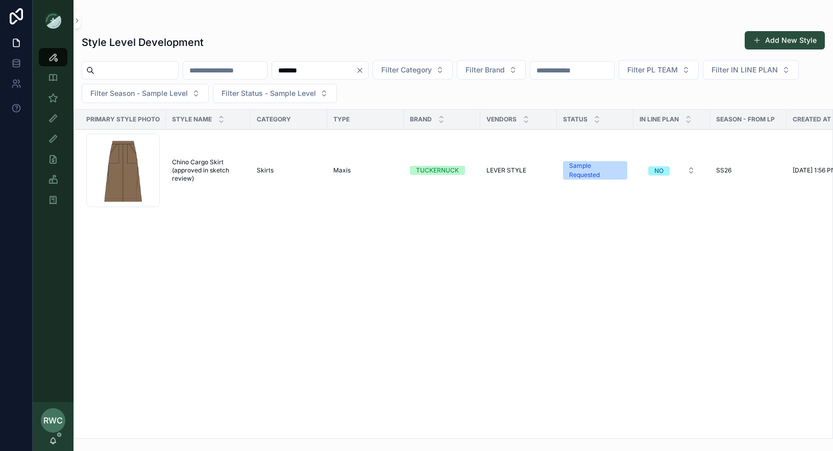
click at [206, 170] on span "Chino Cargo Skirt (approved in sketch review)" at bounding box center [208, 170] width 72 height 24
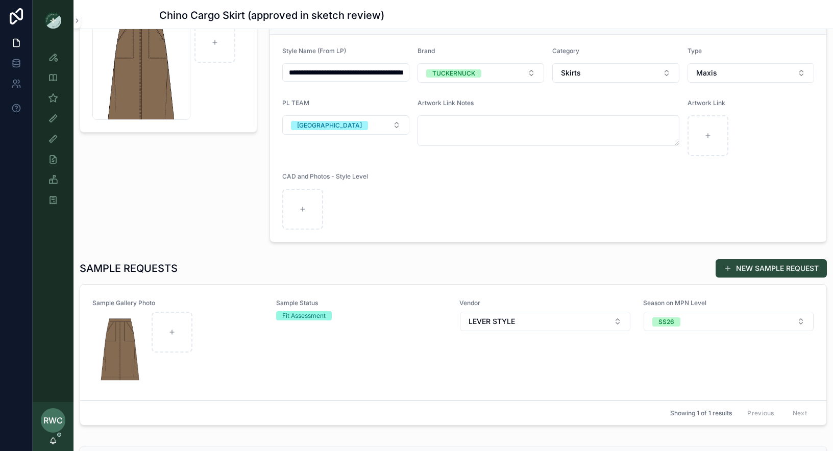
scroll to position [95, 0]
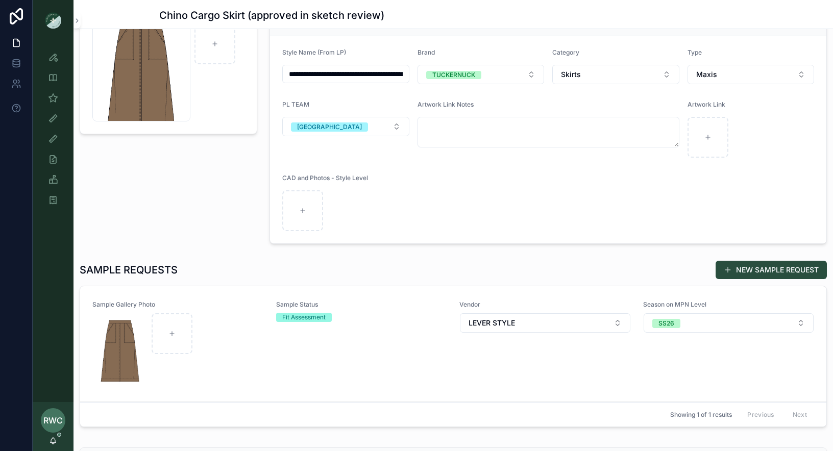
click at [336, 361] on div "Sample Status Fit Assessment" at bounding box center [361, 344] width 171 height 87
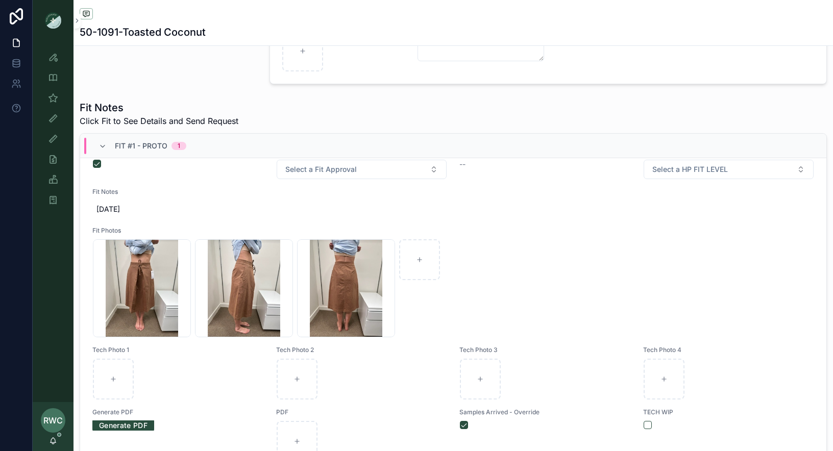
scroll to position [41, 0]
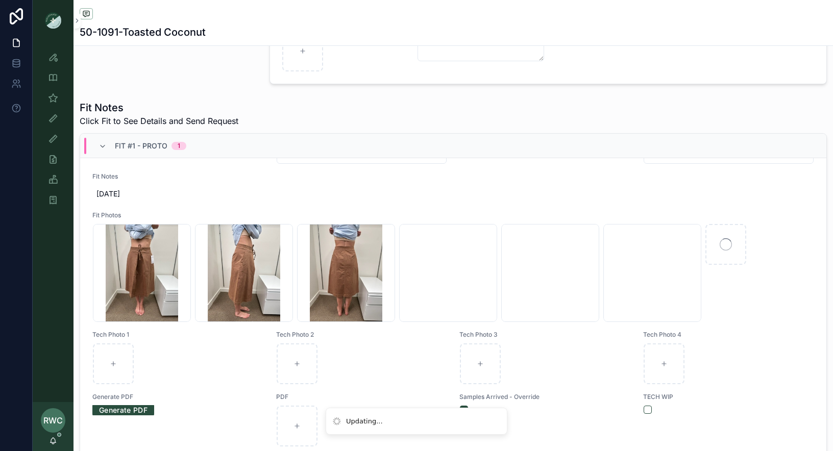
click at [128, 193] on span "[DATE]" at bounding box center [452, 194] width 713 height 10
click at [131, 208] on textarea "*******" at bounding box center [146, 211] width 97 height 31
click at [116, 181] on div "Fit Notes 9/23/25" at bounding box center [453, 188] width 722 height 31
click at [122, 191] on span "[DATE]" at bounding box center [452, 194] width 713 height 10
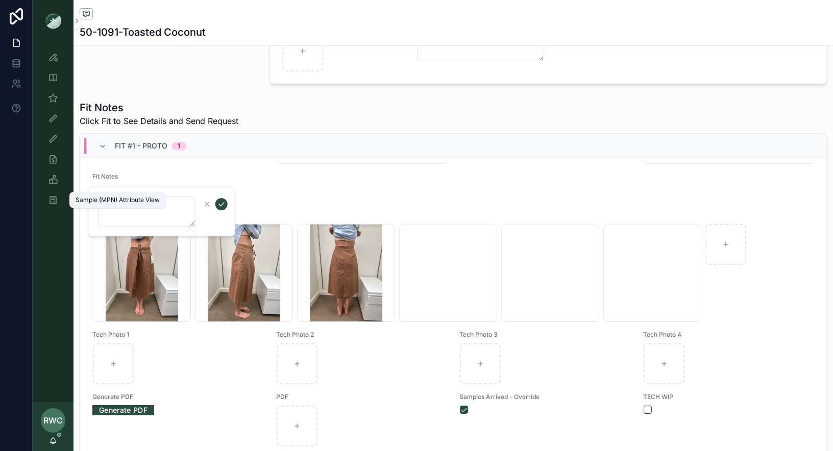
drag, startPoint x: 140, startPoint y: 205, endPoint x: 22, endPoint y: 205, distance: 117.9
click at [23, 205] on div "**********" at bounding box center [416, 225] width 833 height 451
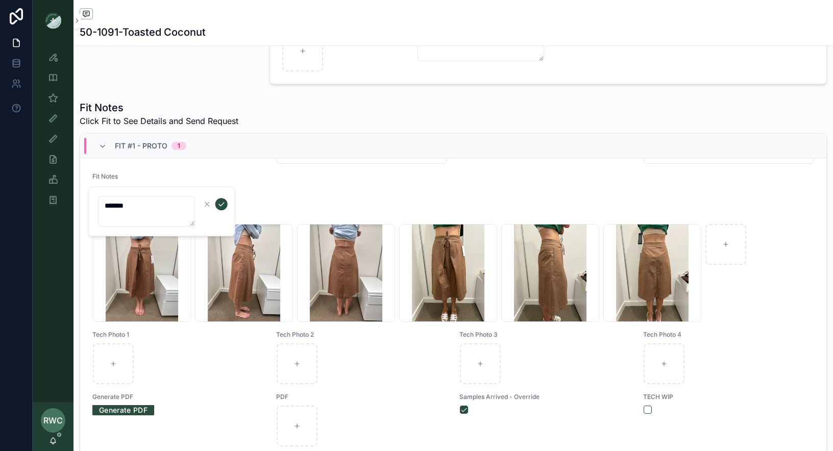
type textarea "*******"
click at [225, 206] on button "scrollable content" at bounding box center [221, 204] width 12 height 12
click at [415, 116] on div "Fit Notes Click Fit to See Details and Send Request" at bounding box center [453, 114] width 747 height 27
click at [53, 57] on icon "scrollable content" at bounding box center [53, 57] width 10 height 10
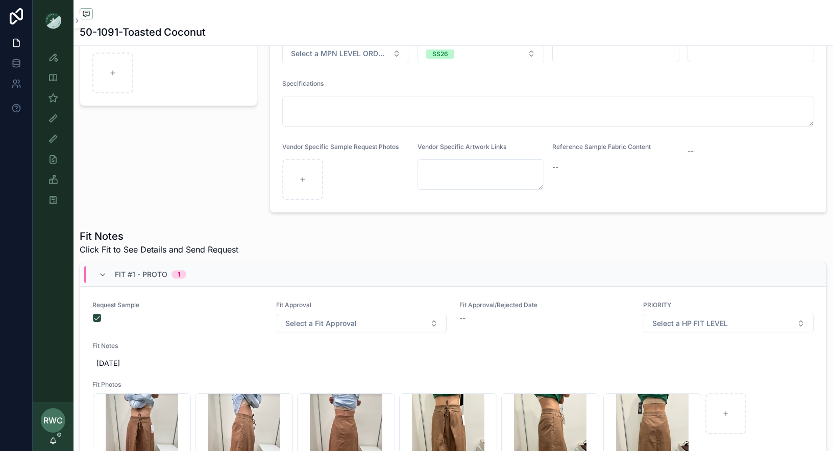
scroll to position [331, 0]
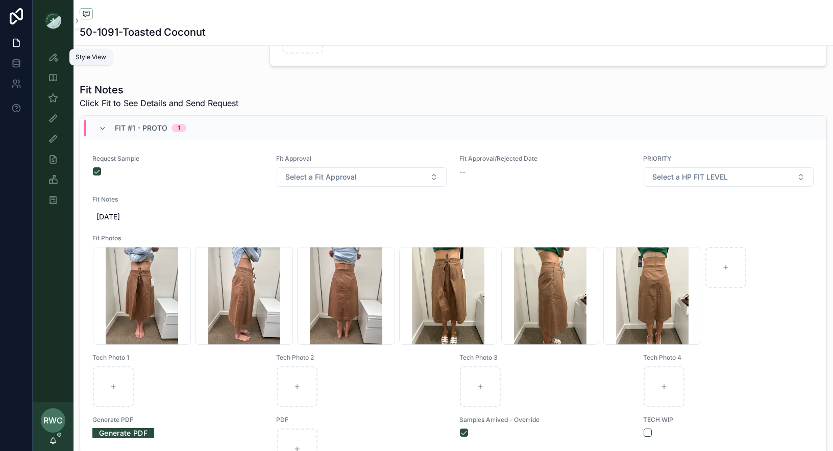
click at [59, 56] on div "Style View" at bounding box center [53, 57] width 16 height 16
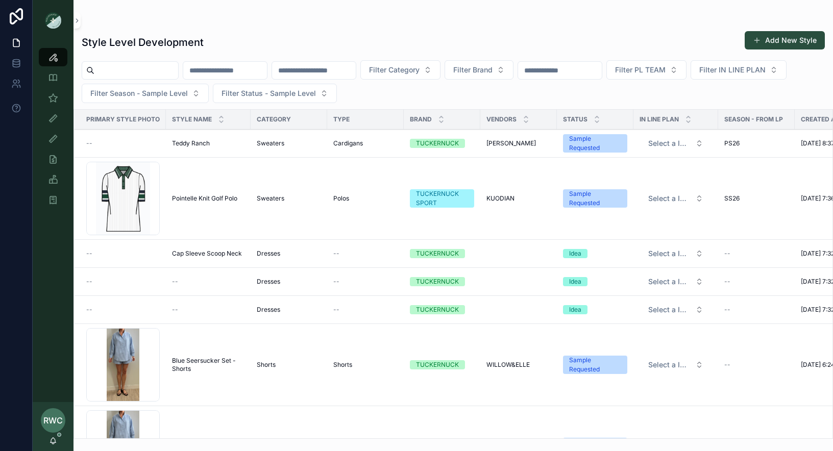
click at [329, 74] on input "scrollable content" at bounding box center [314, 70] width 84 height 14
type input "******"
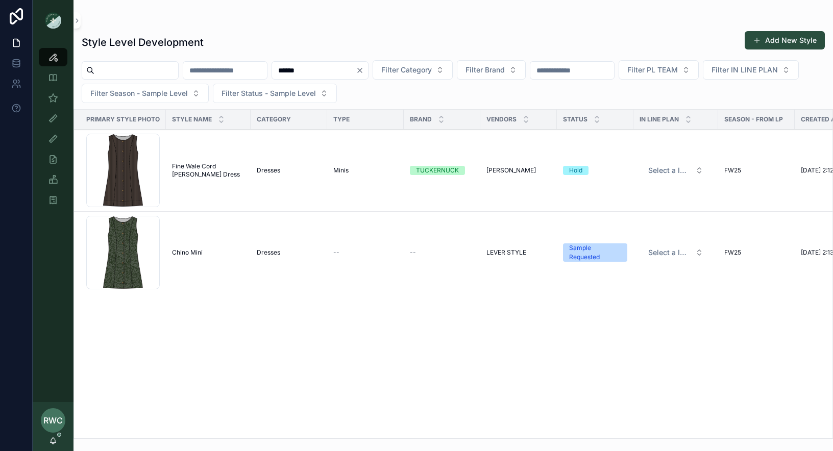
click at [197, 250] on span "Chino Mini" at bounding box center [187, 253] width 31 height 8
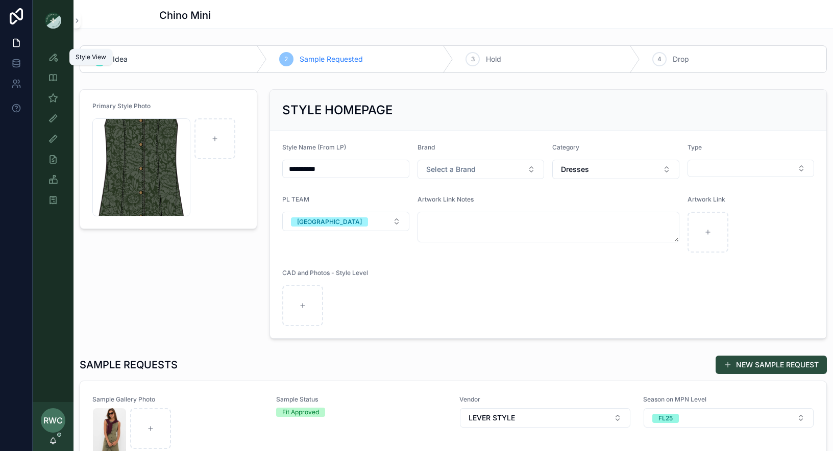
click at [55, 53] on icon "scrollable content" at bounding box center [53, 57] width 10 height 10
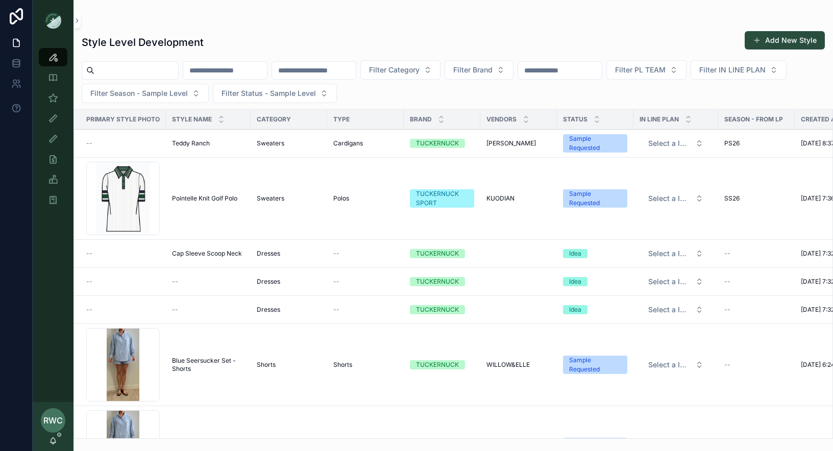
click at [778, 41] on button "Add New Style" at bounding box center [785, 40] width 80 height 18
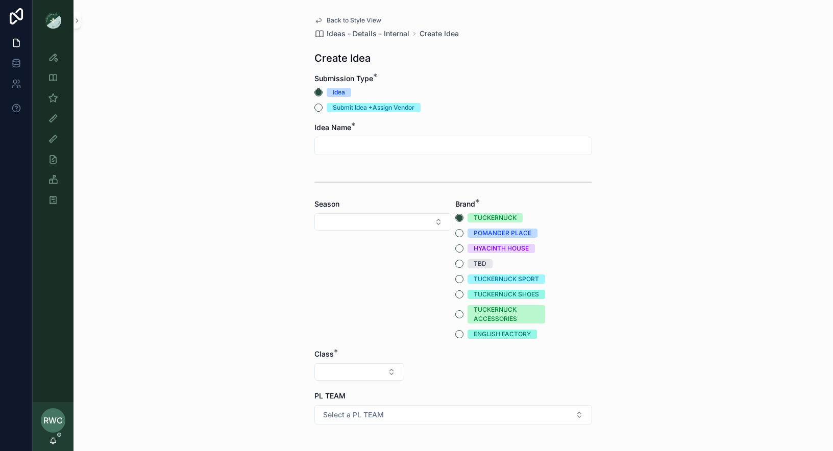
click at [360, 141] on input "scrollable content" at bounding box center [453, 146] width 277 height 14
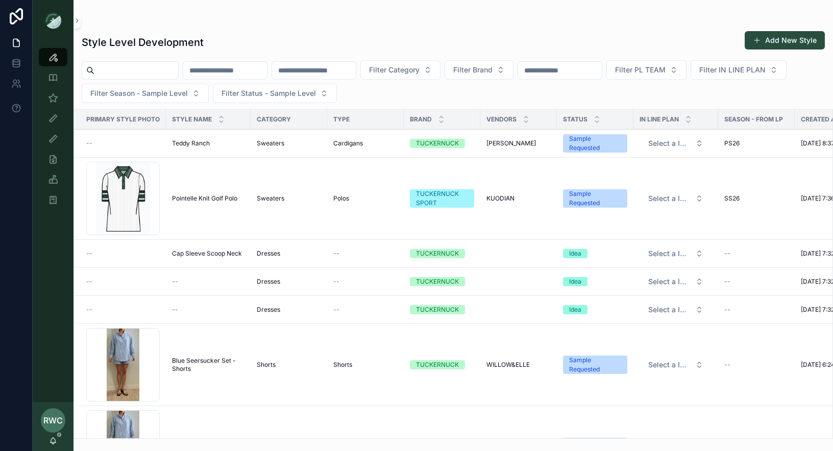
click at [326, 75] on input "scrollable content" at bounding box center [314, 70] width 84 height 14
type input "******"
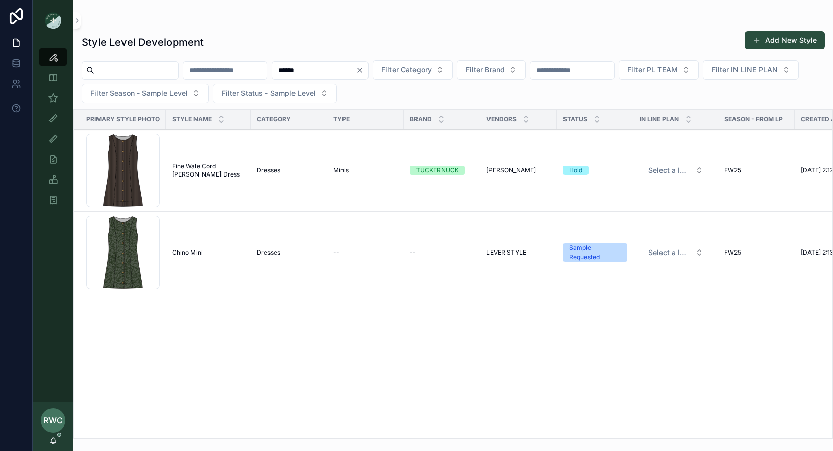
click at [785, 39] on button "Add New Style" at bounding box center [785, 40] width 80 height 18
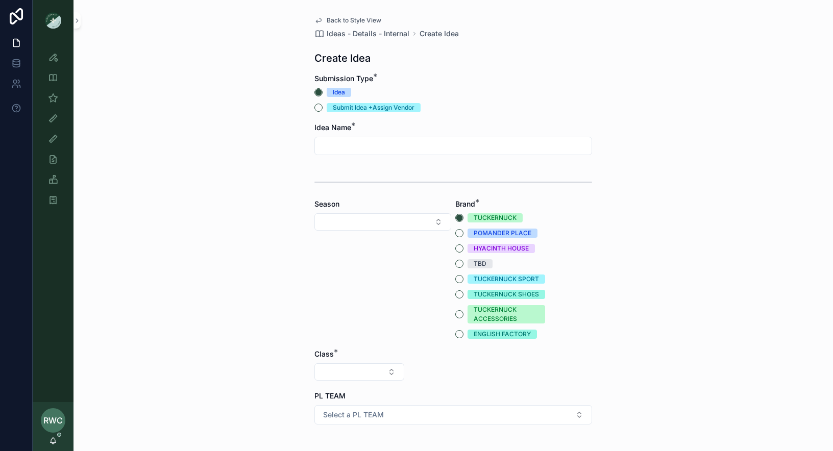
click at [357, 143] on input "scrollable content" at bounding box center [453, 146] width 277 height 14
type input "**********"
click at [366, 222] on button "Select Button" at bounding box center [382, 221] width 137 height 17
click at [356, 319] on div "PS26" at bounding box center [383, 322] width 142 height 16
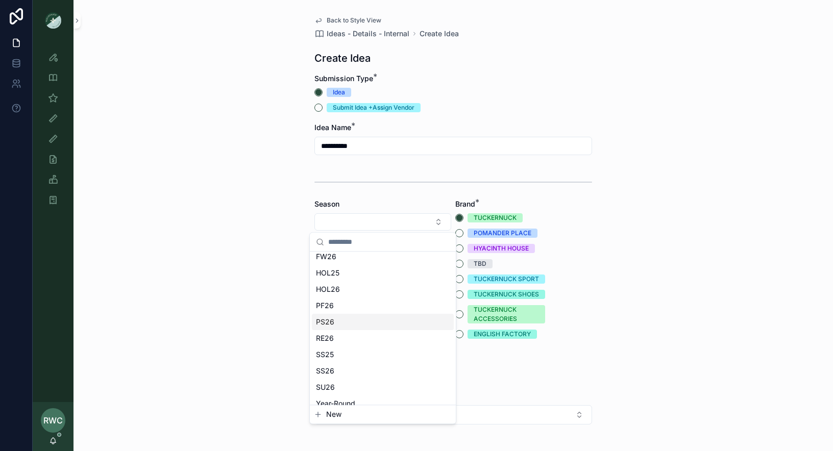
scroll to position [0, 0]
click at [360, 379] on button "Select Button" at bounding box center [359, 371] width 90 height 17
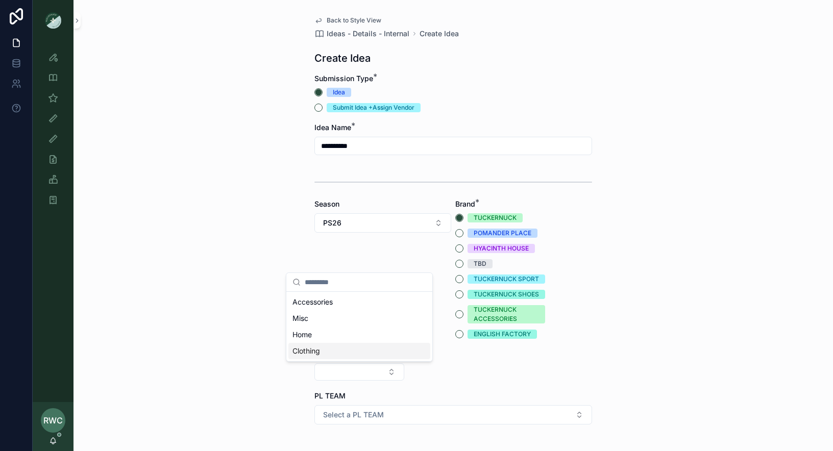
click at [322, 350] on div "Clothing" at bounding box center [359, 351] width 142 height 16
click at [458, 366] on button "Select Button" at bounding box center [453, 371] width 90 height 17
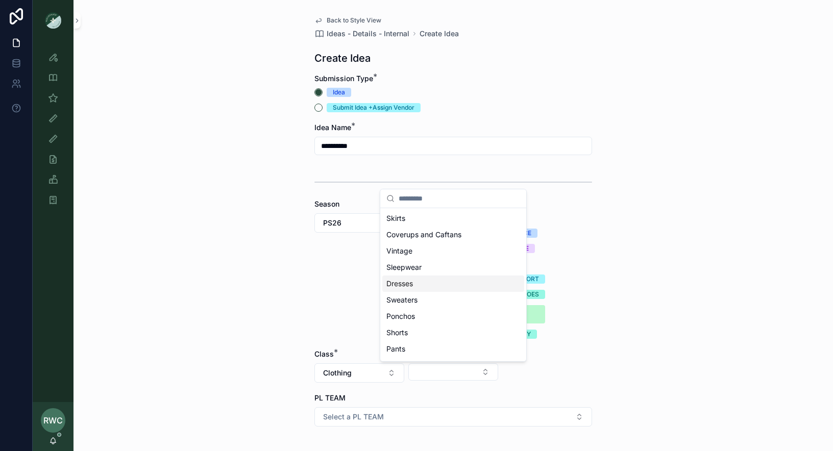
click at [416, 280] on div "Dresses" at bounding box center [453, 284] width 142 height 16
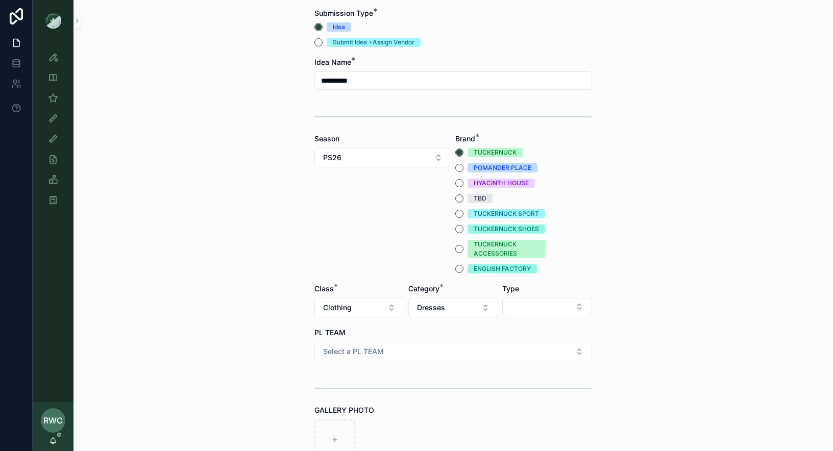
scroll to position [86, 0]
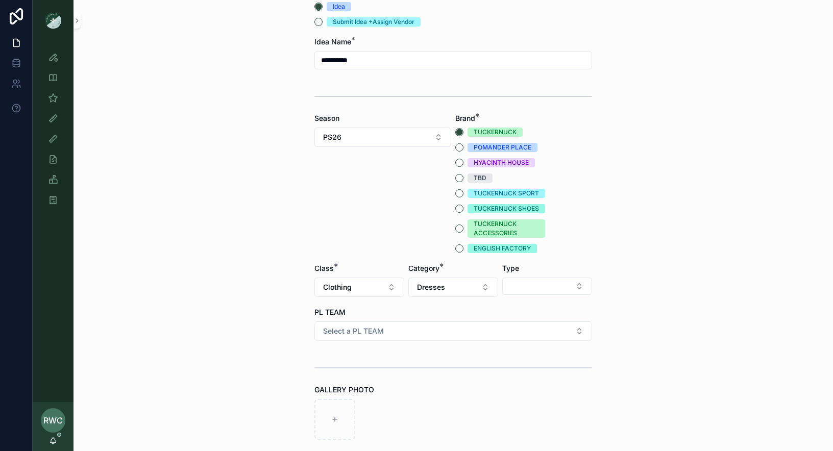
click at [530, 283] on button "Select Button" at bounding box center [547, 286] width 90 height 17
click at [508, 387] on div "Minis" at bounding box center [547, 391] width 142 height 16
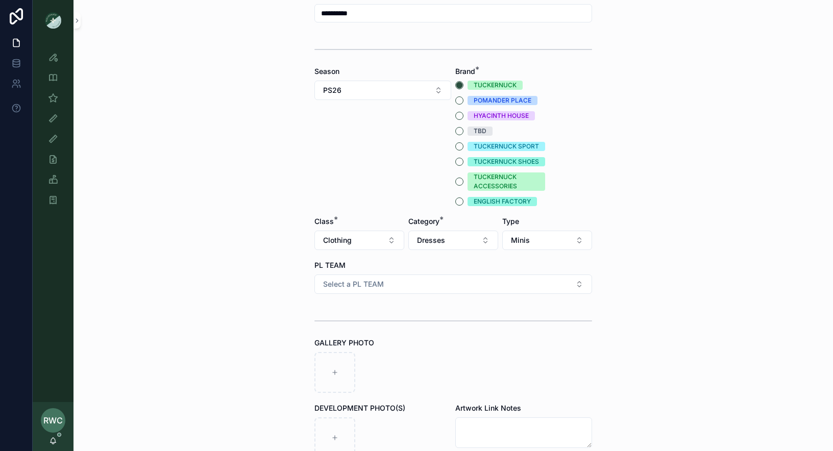
scroll to position [139, 0]
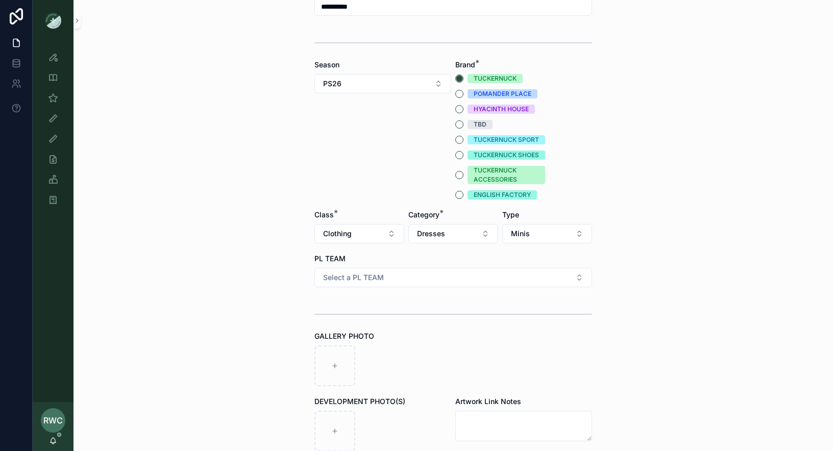
click at [360, 278] on span "Select a PL TEAM" at bounding box center [353, 278] width 61 height 10
click at [413, 333] on div "[GEOGRAPHIC_DATA]" at bounding box center [453, 332] width 142 height 15
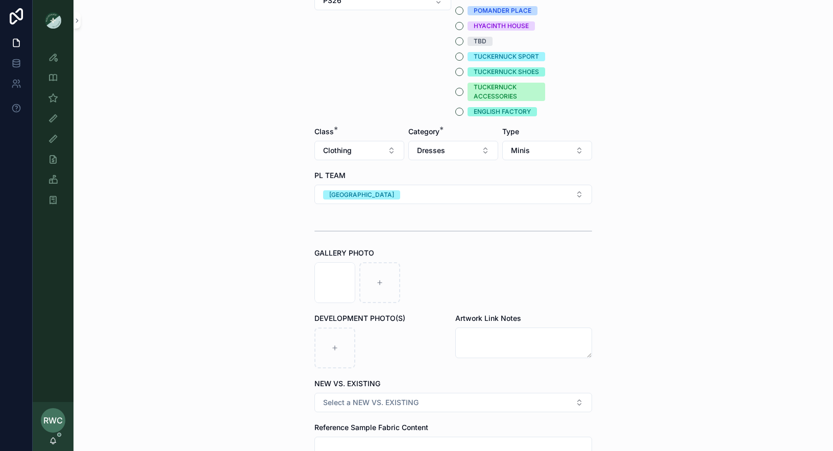
scroll to position [326, 0]
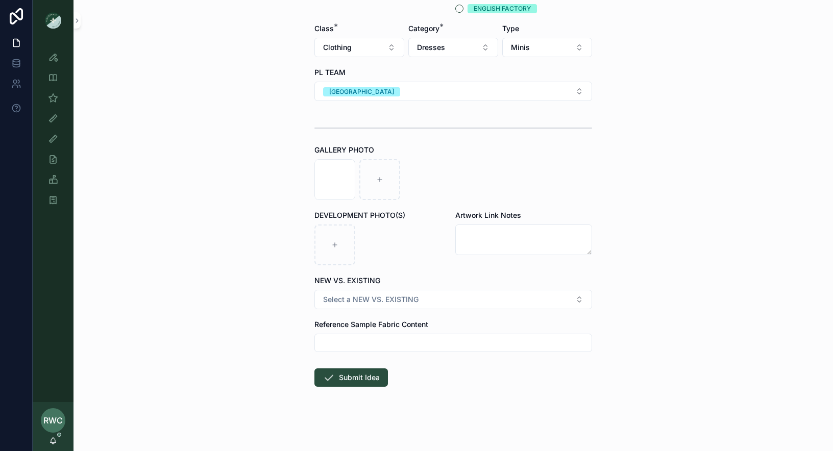
click at [360, 299] on span "Select a NEW VS. EXISTING" at bounding box center [370, 299] width 95 height 10
click at [398, 356] on div "EXISTING BODY" at bounding box center [415, 354] width 47 height 9
click at [200, 328] on div "**********" at bounding box center [452, 225] width 759 height 451
click at [367, 376] on button "Submit Idea" at bounding box center [350, 377] width 73 height 18
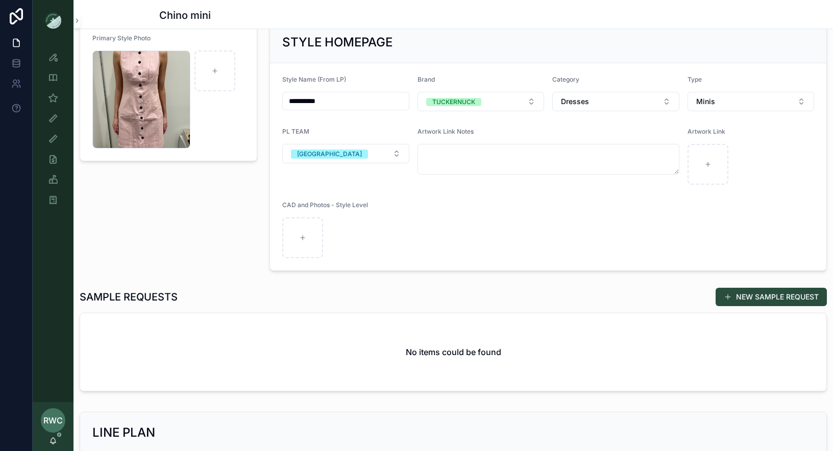
scroll to position [66, 0]
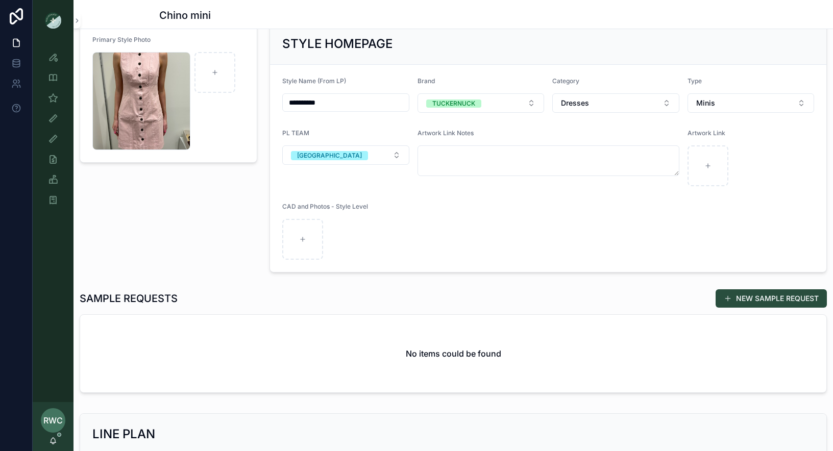
click at [743, 297] on button "NEW SAMPLE REQUEST" at bounding box center [771, 298] width 111 height 18
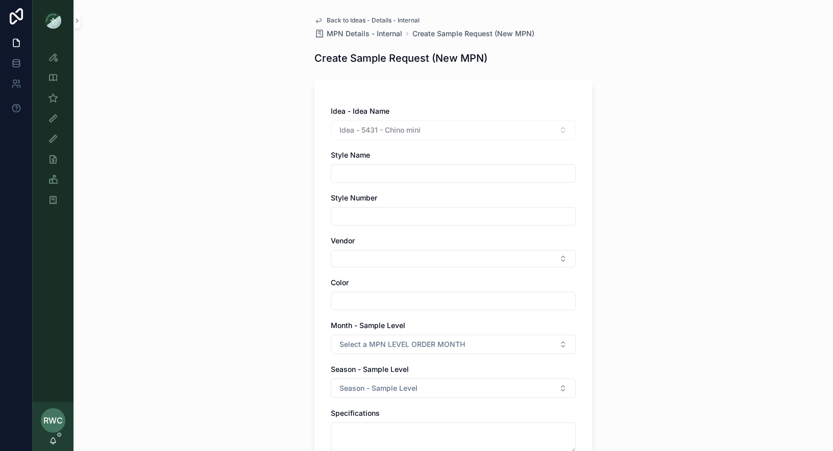
click at [367, 171] on input "scrollable content" at bounding box center [453, 173] width 244 height 14
paste input "******"
type input "******"
click at [368, 207] on div "scrollable content" at bounding box center [453, 216] width 245 height 18
drag, startPoint x: 372, startPoint y: 171, endPoint x: 282, endPoint y: 171, distance: 89.3
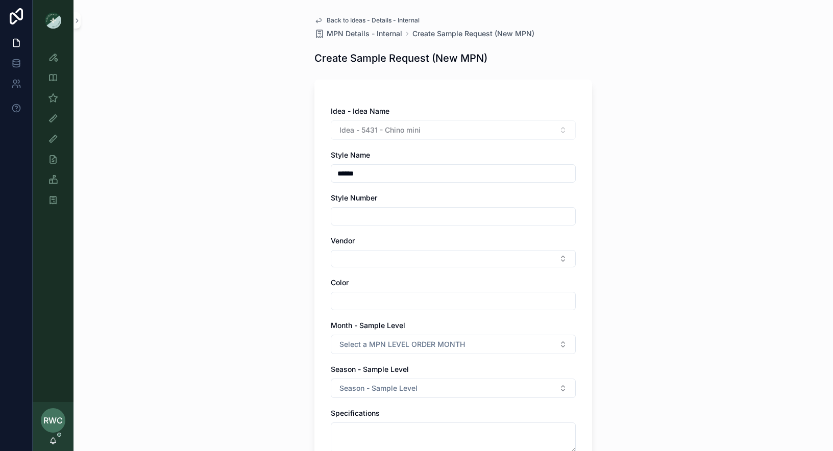
click at [282, 171] on div "Back to Ideas - Details - Internal MPN Details - Internal Create Sample Request…" at bounding box center [452, 225] width 759 height 451
click at [366, 220] on input "scrollable content" at bounding box center [453, 216] width 244 height 14
paste input "******"
type input "******"
drag, startPoint x: 354, startPoint y: 175, endPoint x: 239, endPoint y: 175, distance: 115.3
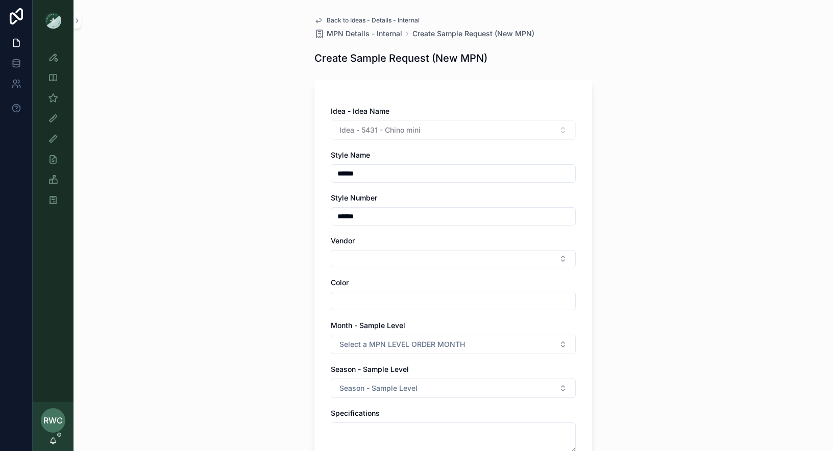
click at [239, 175] on div "Back to Ideas - Details - Internal MPN Details - Internal Create Sample Request…" at bounding box center [452, 225] width 759 height 451
type input "*"
type input "**********"
click at [358, 255] on button "Select Button" at bounding box center [453, 258] width 245 height 17
type input "*****"
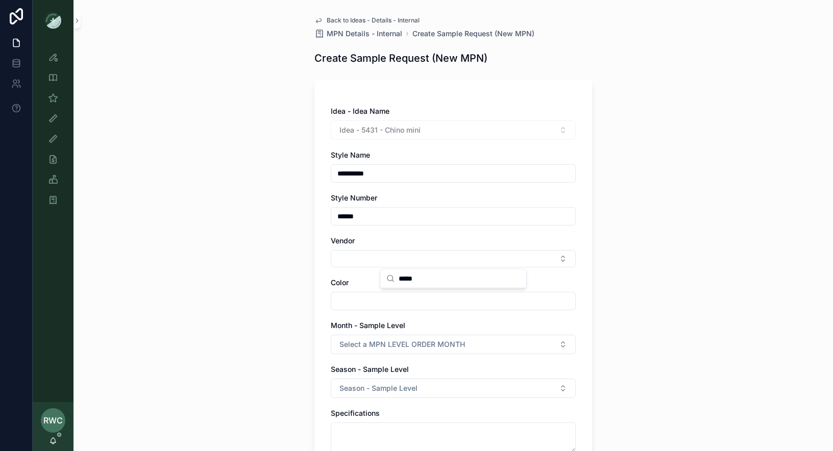
click at [441, 299] on input "scrollable content" at bounding box center [453, 301] width 244 height 14
click at [349, 261] on button "Select Button" at bounding box center [453, 258] width 245 height 17
type input "***"
click at [412, 298] on span "LEVER STYLE" at bounding box center [409, 298] width 46 height 10
click at [347, 299] on input "scrollable content" at bounding box center [453, 303] width 244 height 14
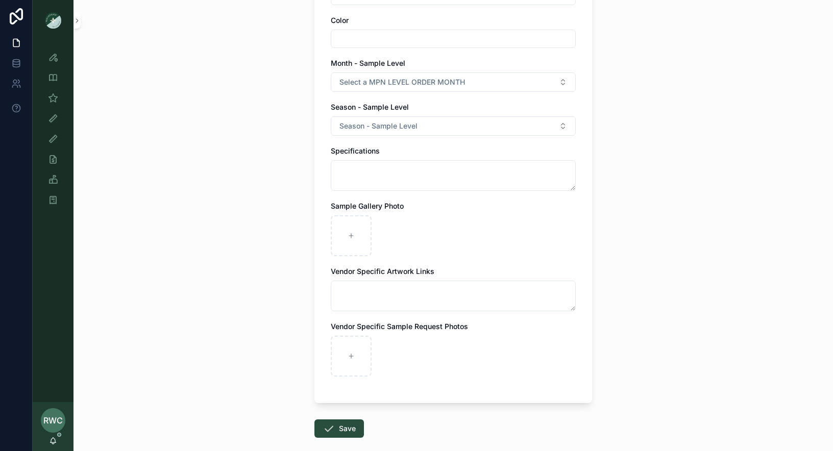
scroll to position [284, 0]
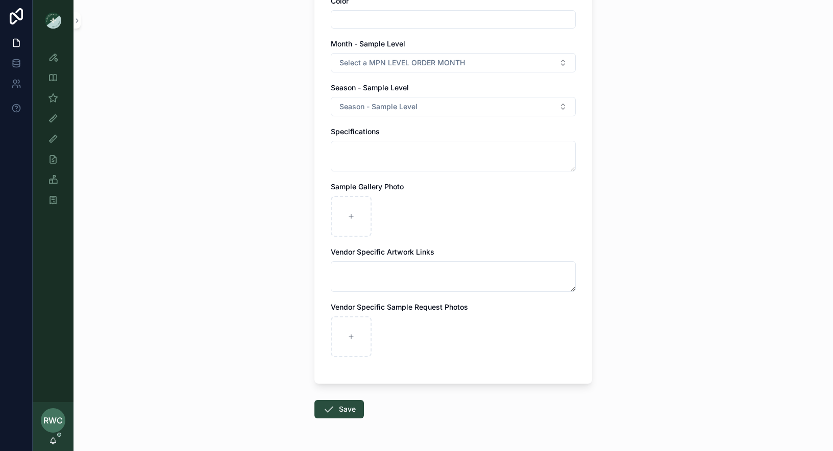
click at [335, 405] on button "Save" at bounding box center [339, 409] width 50 height 18
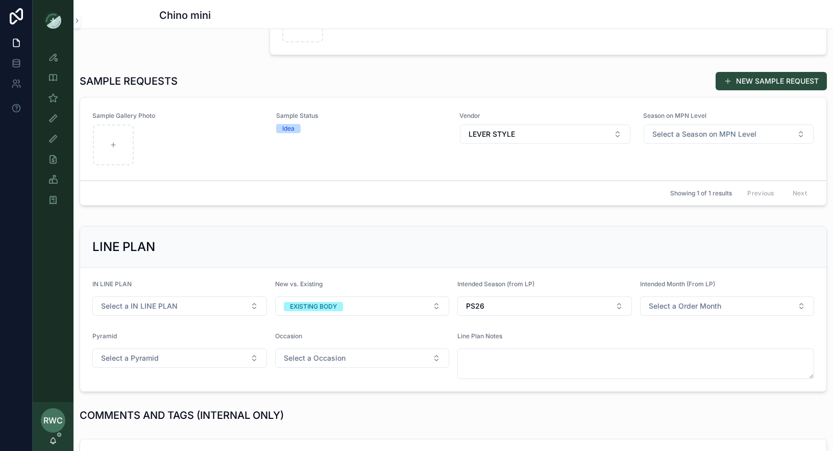
click at [338, 139] on div "Sample Status Idea" at bounding box center [361, 139] width 171 height 54
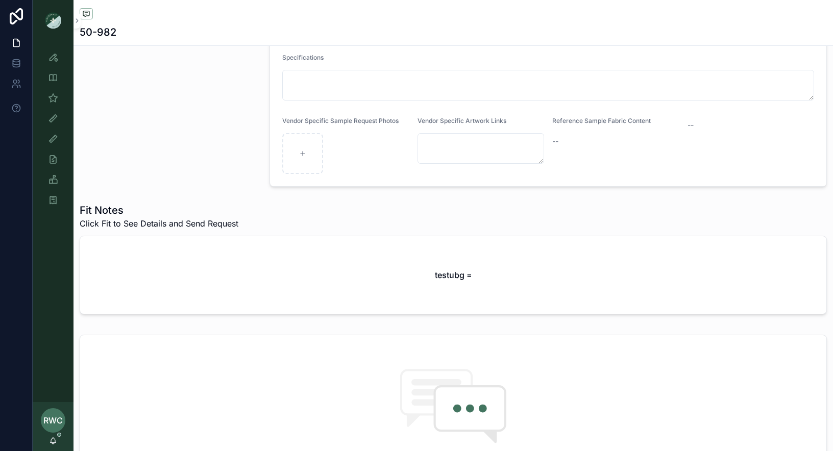
scroll to position [185, 0]
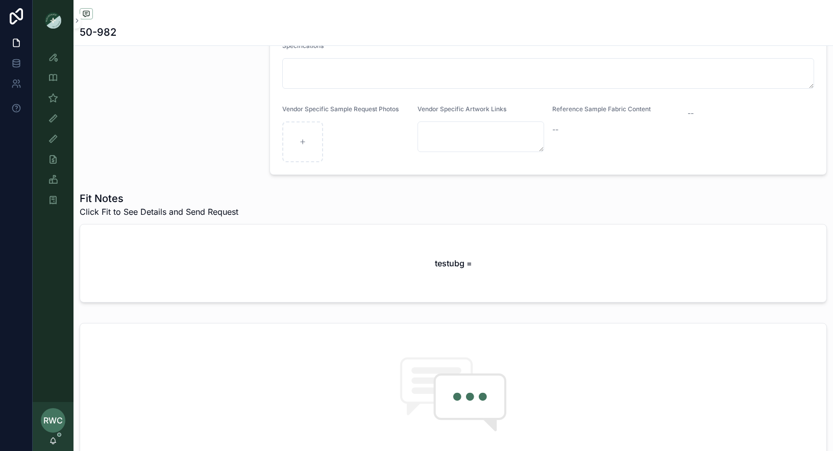
scroll to position [226, 0]
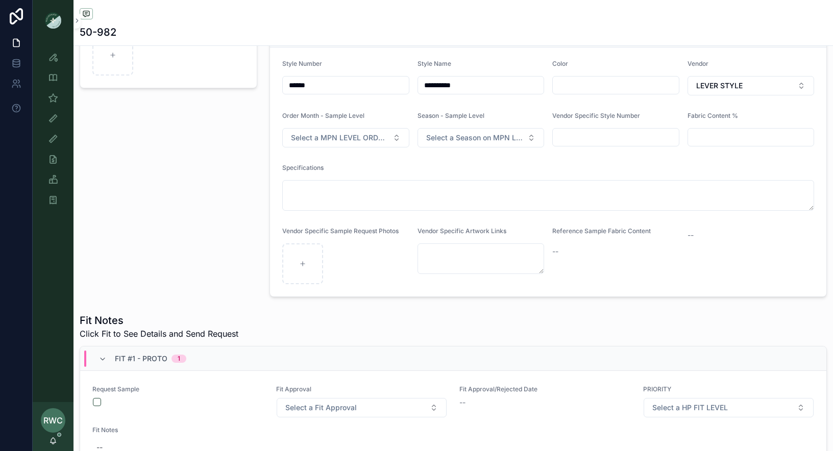
scroll to position [209, 0]
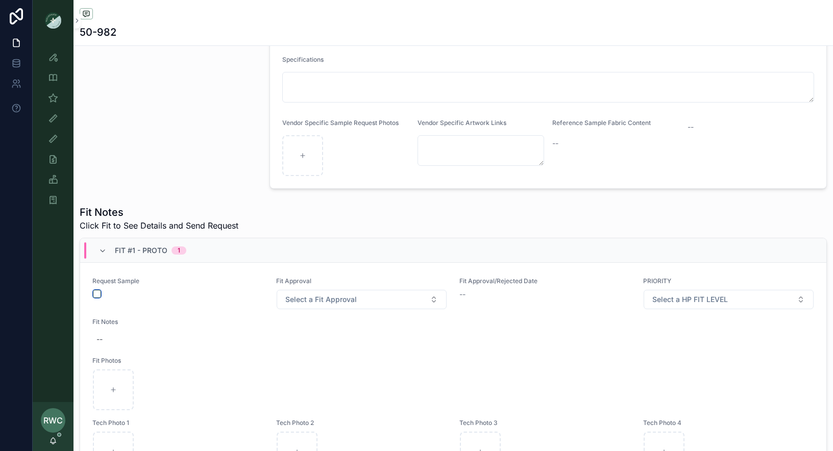
click at [99, 291] on button "scrollable content" at bounding box center [97, 294] width 8 height 8
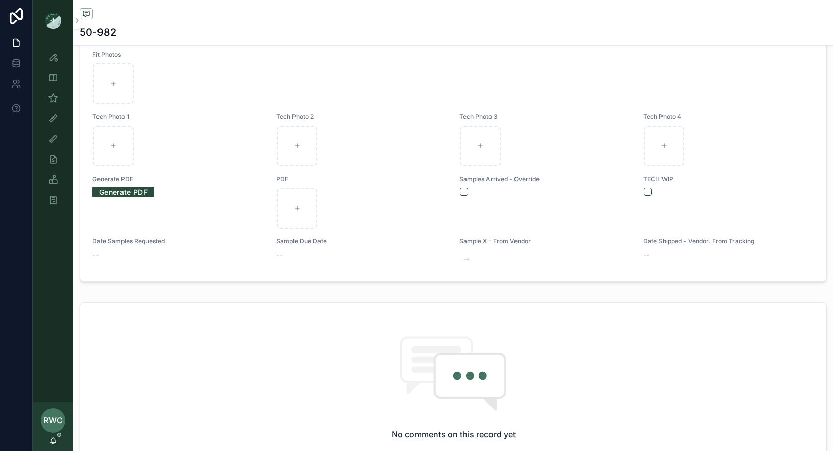
scroll to position [533, 0]
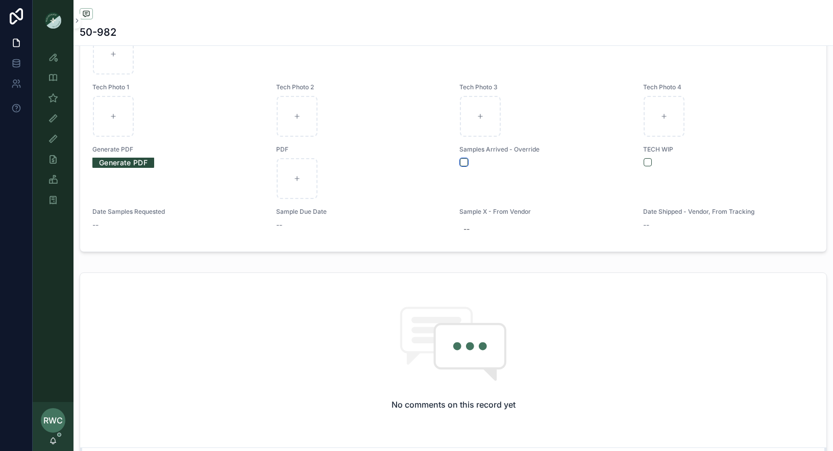
click at [462, 158] on button "scrollable content" at bounding box center [464, 162] width 8 height 8
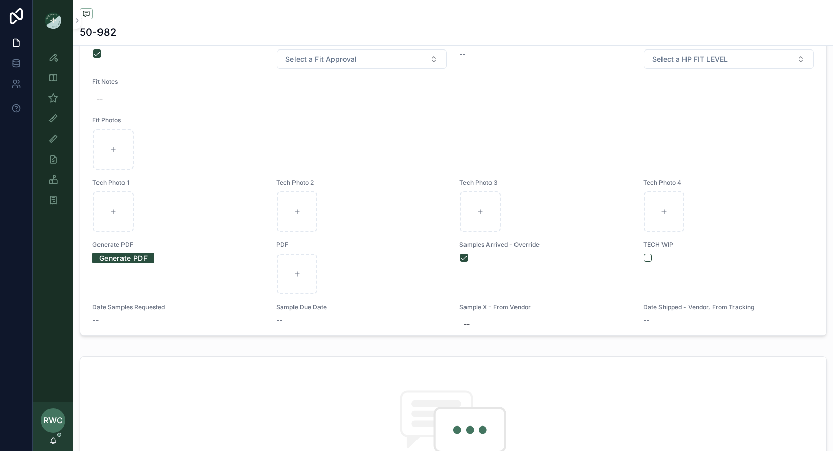
scroll to position [442, 0]
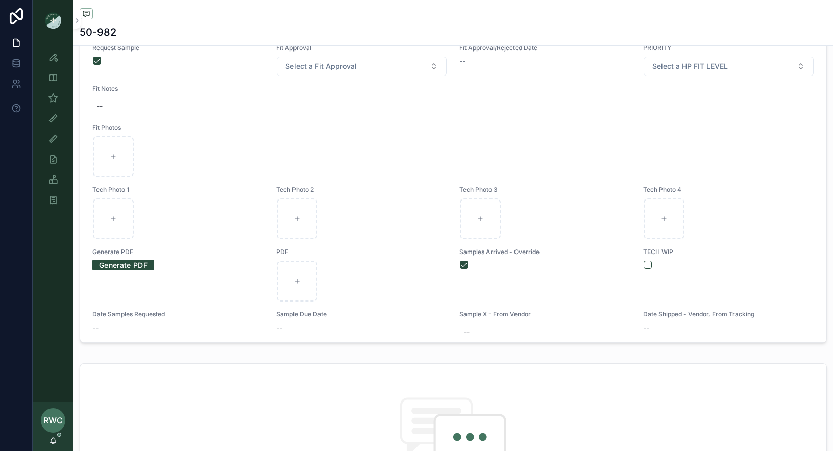
click at [115, 104] on div "--" at bounding box center [453, 106] width 722 height 18
type textarea "***"
click at [102, 97] on div "--" at bounding box center [453, 106] width 722 height 18
click at [119, 118] on textarea "***" at bounding box center [146, 123] width 97 height 31
type textarea "*******"
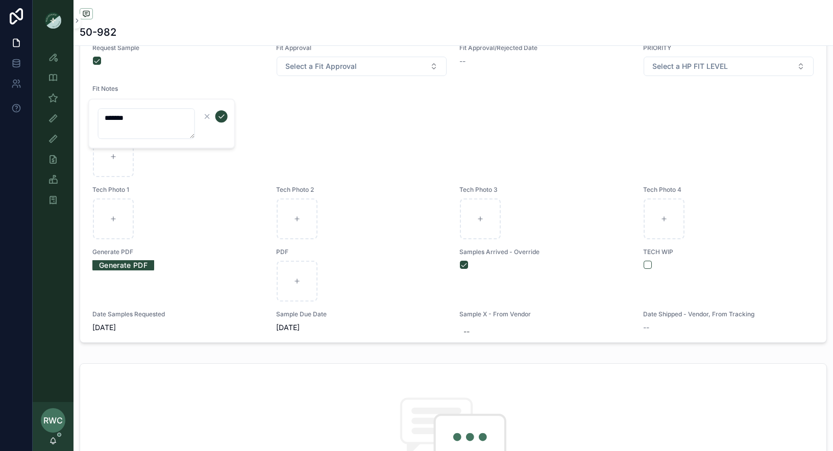
click at [225, 114] on button "scrollable content" at bounding box center [221, 116] width 12 height 12
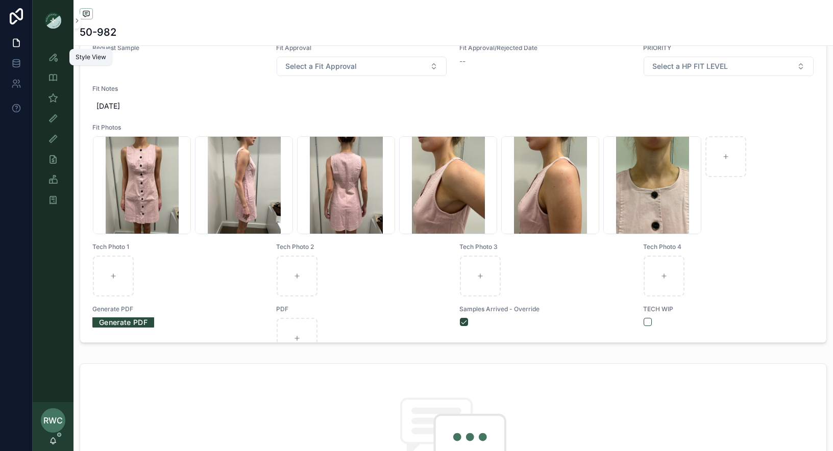
click at [56, 63] on div "Style View" at bounding box center [53, 57] width 16 height 16
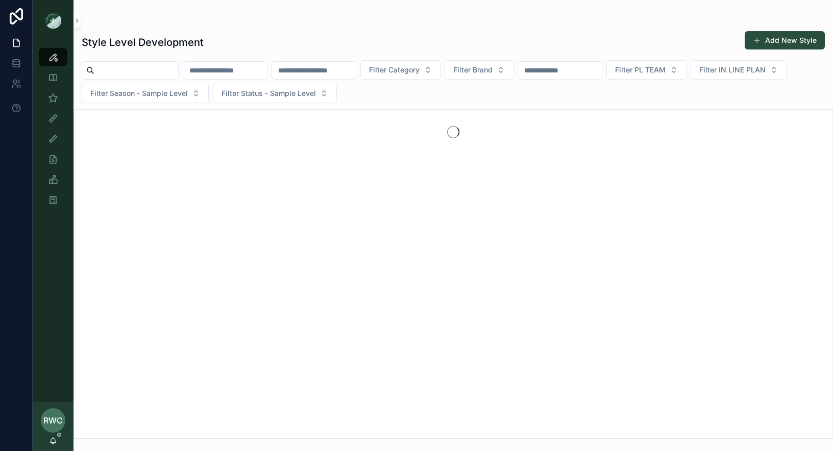
click at [242, 70] on input "scrollable content" at bounding box center [225, 70] width 84 height 14
click at [356, 70] on input "scrollable content" at bounding box center [314, 70] width 84 height 14
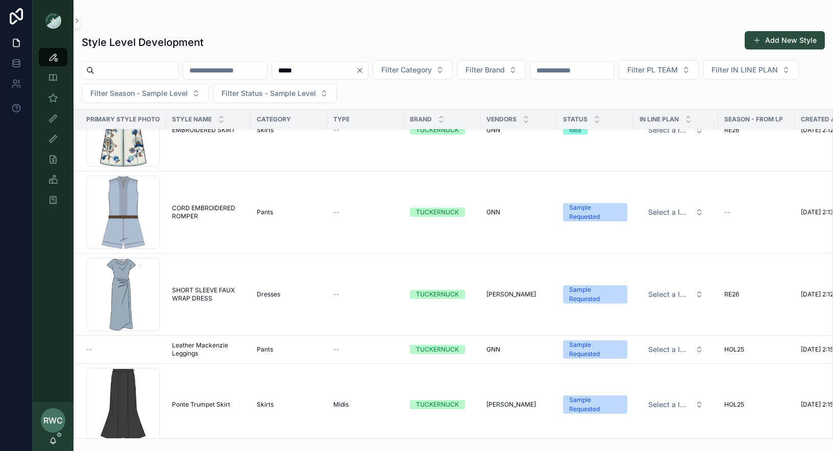
scroll to position [3687, 0]
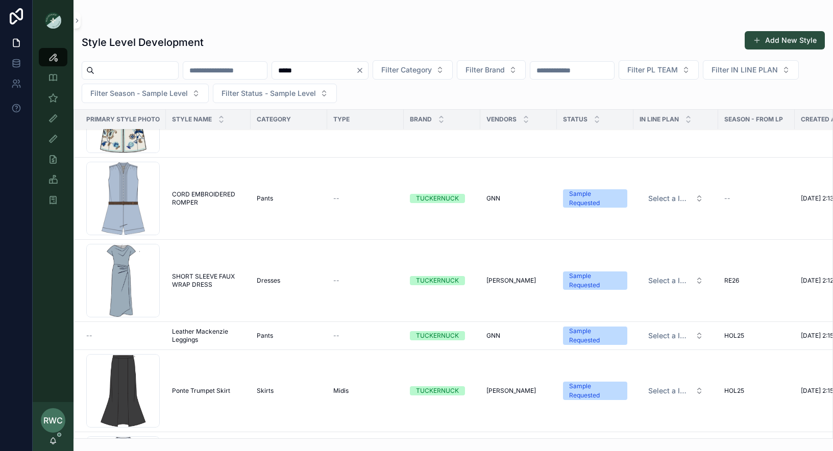
type input "*****"
click at [209, 277] on span "SHORT SLEEVE FAUX WRAP DRESS" at bounding box center [208, 281] width 72 height 16
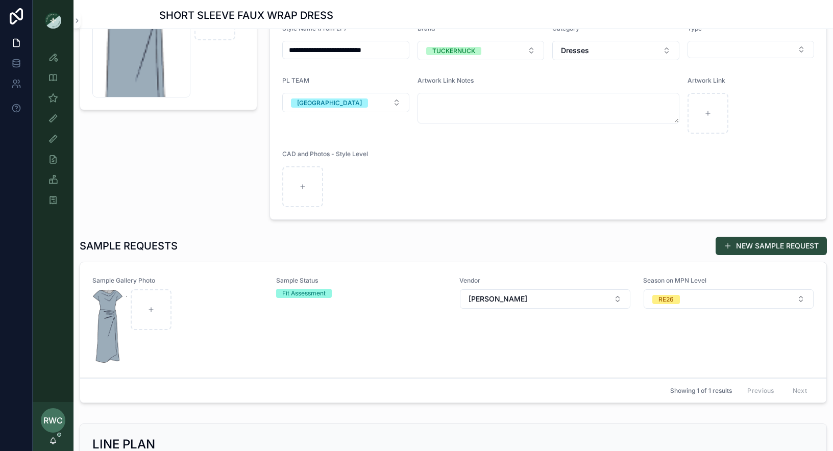
scroll to position [136, 0]
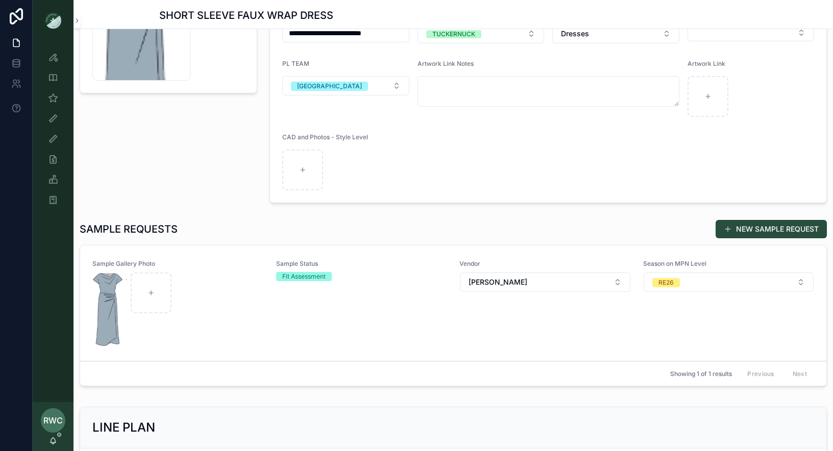
click at [324, 315] on div "Sample Status Fit Assessment" at bounding box center [361, 303] width 171 height 87
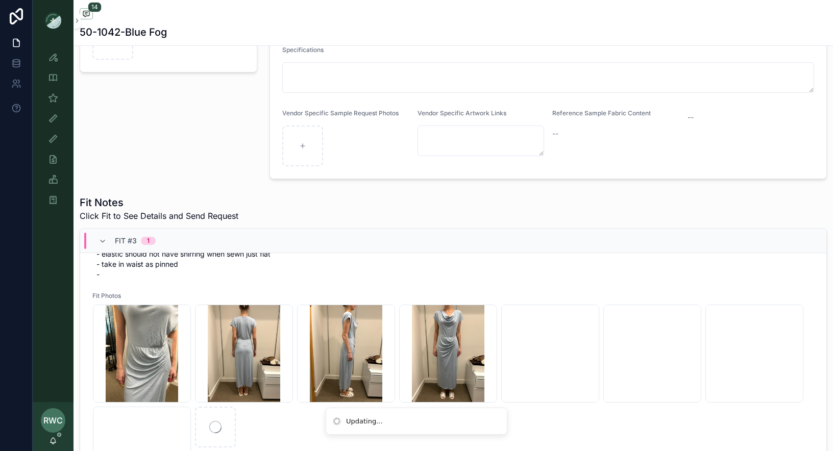
scroll to position [1279, 0]
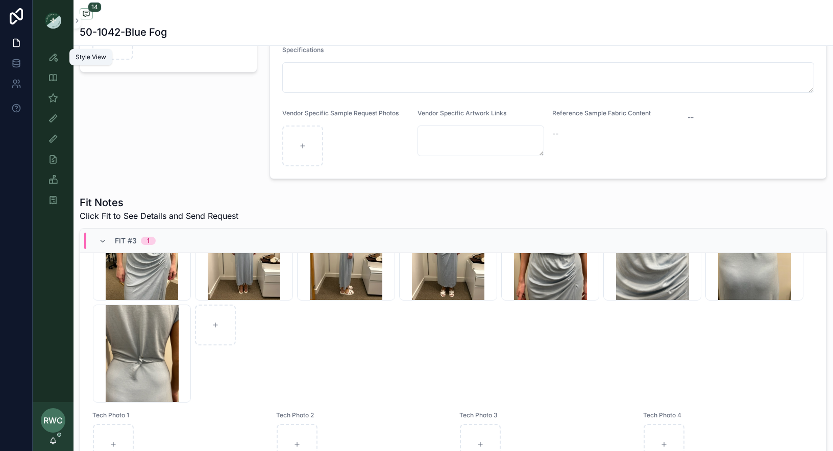
click at [55, 62] on icon "scrollable content" at bounding box center [53, 57] width 10 height 10
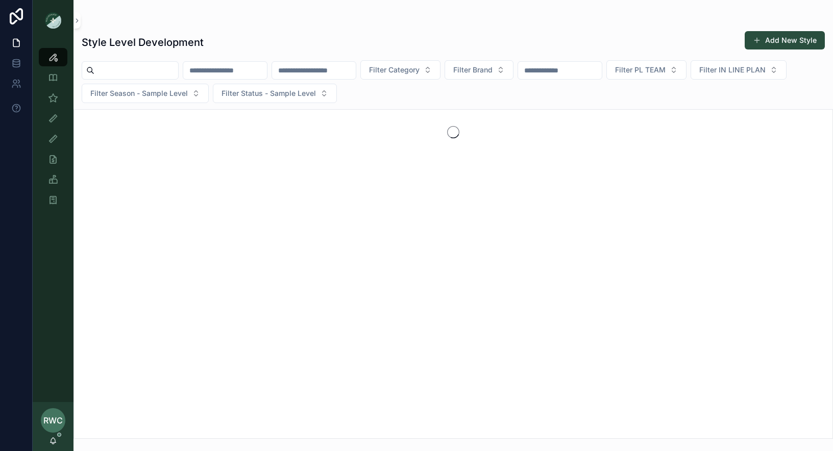
click at [338, 68] on input "scrollable content" at bounding box center [314, 70] width 84 height 14
type input "*******"
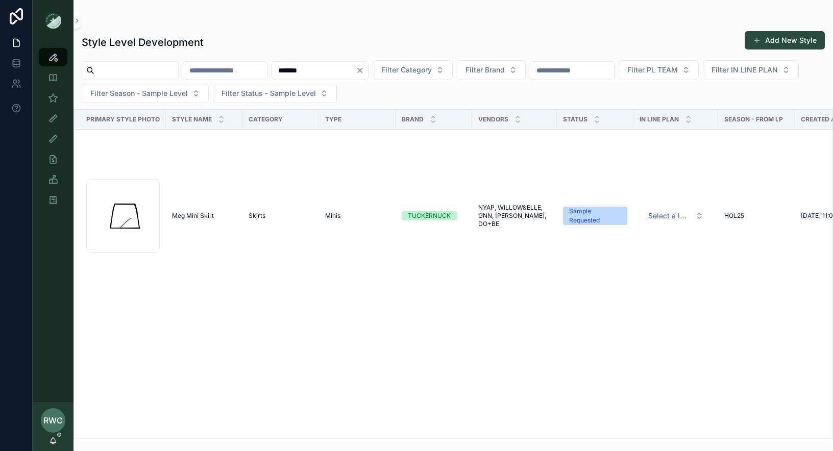
click at [198, 215] on span "Meg Mini Skirt" at bounding box center [193, 216] width 42 height 8
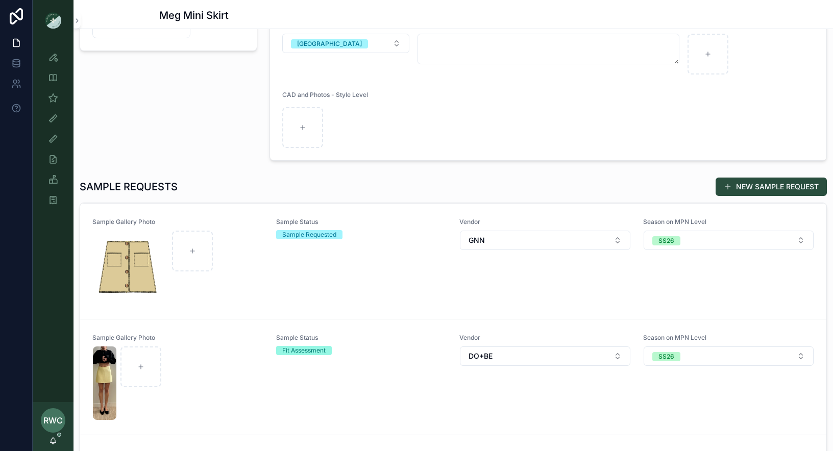
scroll to position [278, 0]
click at [325, 273] on div "Sample Status Sample Requested" at bounding box center [361, 259] width 171 height 87
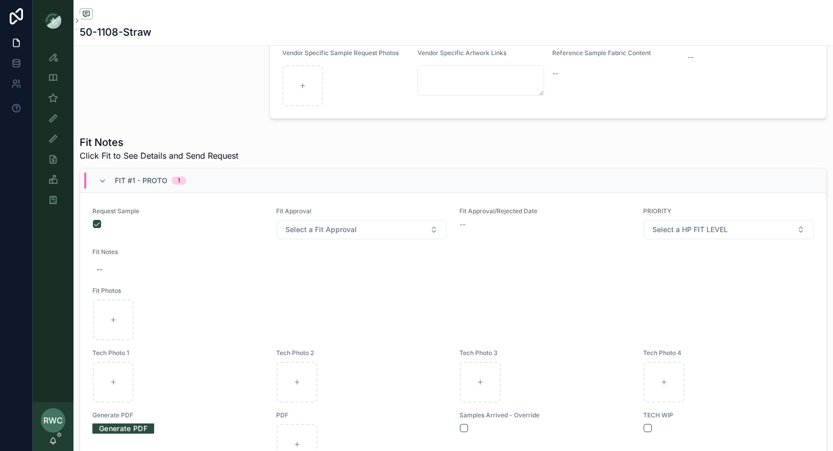
scroll to position [12, 0]
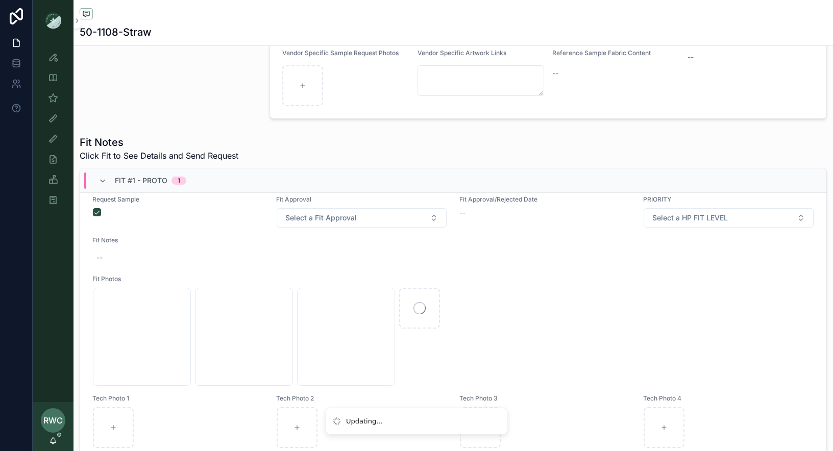
click at [122, 251] on div "--" at bounding box center [453, 258] width 722 height 18
click at [110, 251] on div "scrollable content" at bounding box center [161, 275] width 147 height 50
click at [118, 268] on textarea "scrollable content" at bounding box center [146, 275] width 97 height 31
type textarea "**"
click at [104, 257] on div "--" at bounding box center [453, 258] width 722 height 18
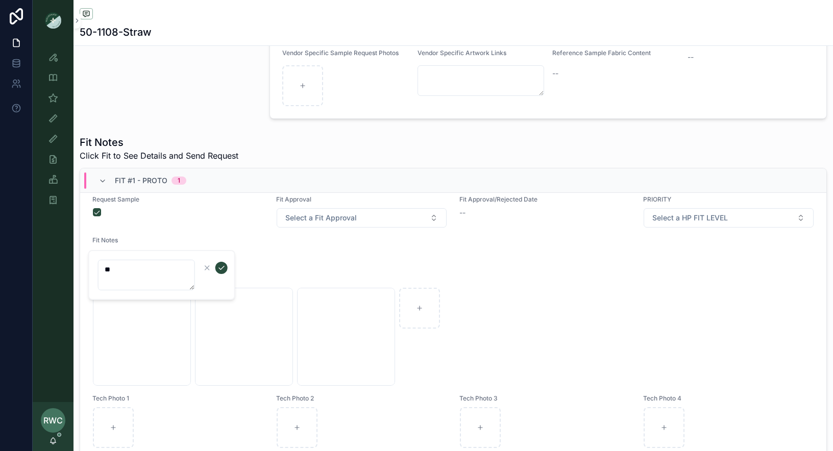
click at [124, 270] on textarea "**" at bounding box center [146, 275] width 97 height 31
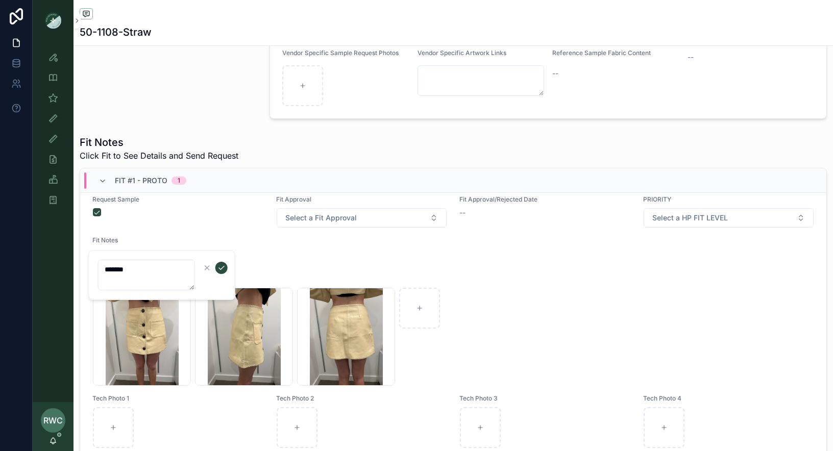
type textarea "*******"
click at [225, 269] on icon "scrollable content" at bounding box center [221, 268] width 8 height 8
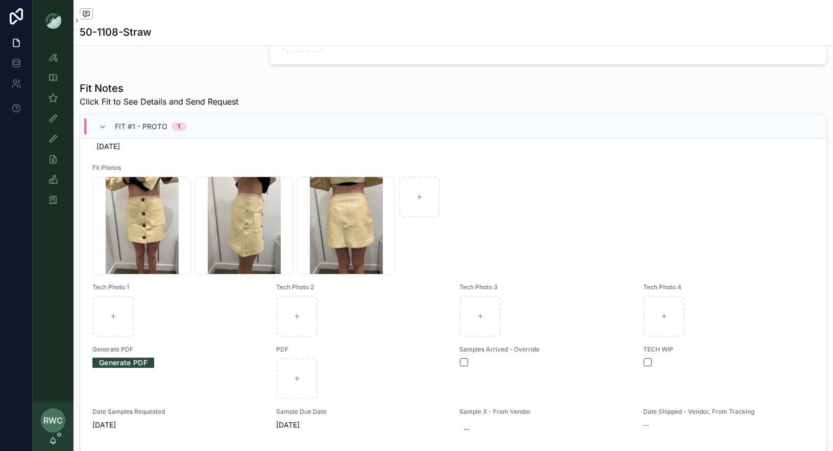
scroll to position [0, 0]
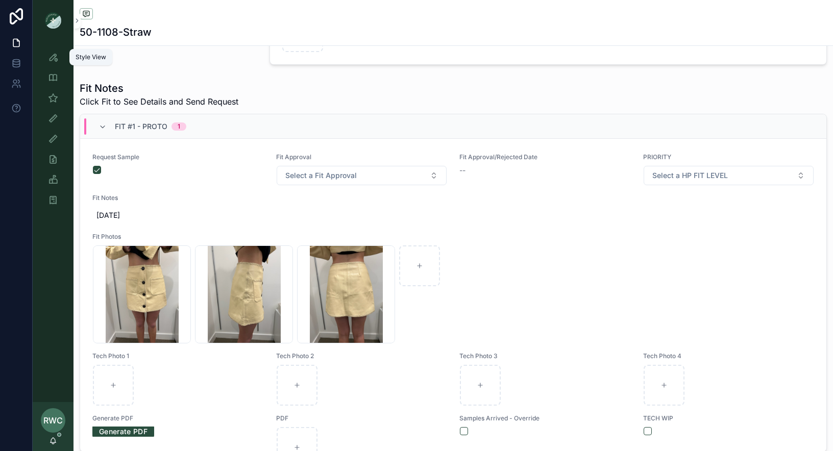
click at [53, 60] on icon "scrollable content" at bounding box center [53, 57] width 10 height 10
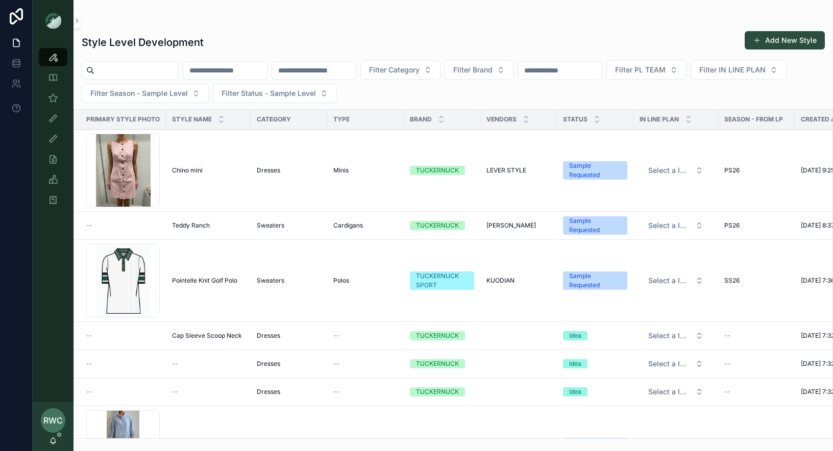
click at [343, 73] on input "scrollable content" at bounding box center [314, 70] width 84 height 14
paste input "*******"
type input "*******"
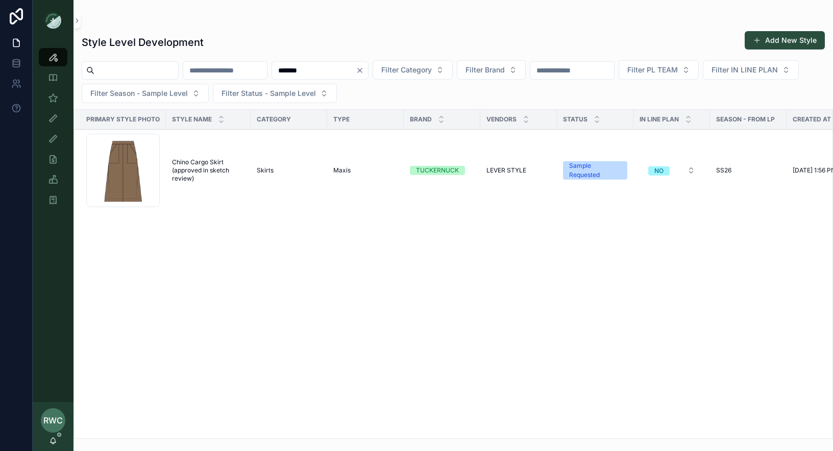
click at [210, 170] on span "Chino Cargo Skirt (approved in sketch review)" at bounding box center [208, 170] width 72 height 24
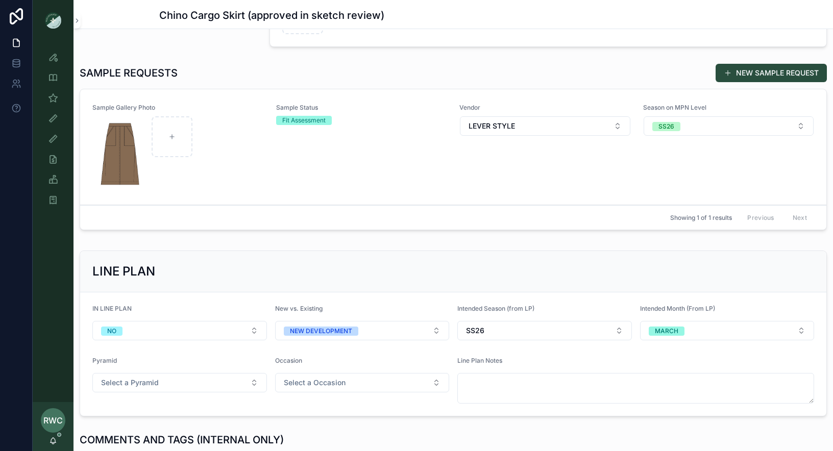
scroll to position [211, 0]
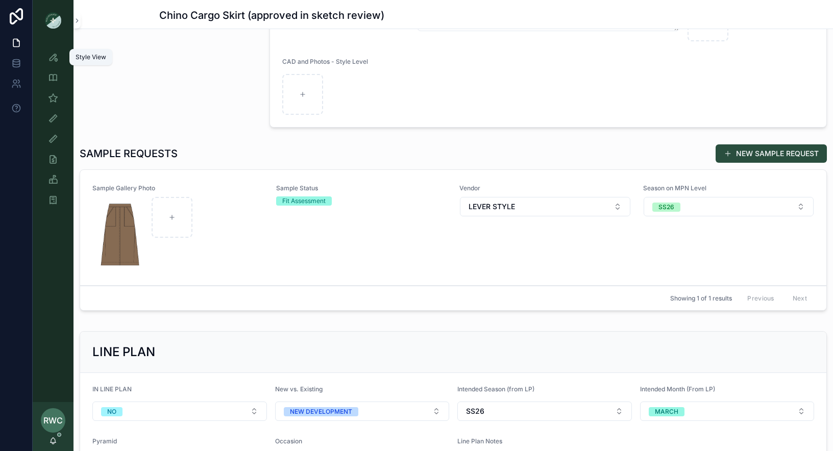
click at [51, 57] on icon "scrollable content" at bounding box center [53, 57] width 10 height 10
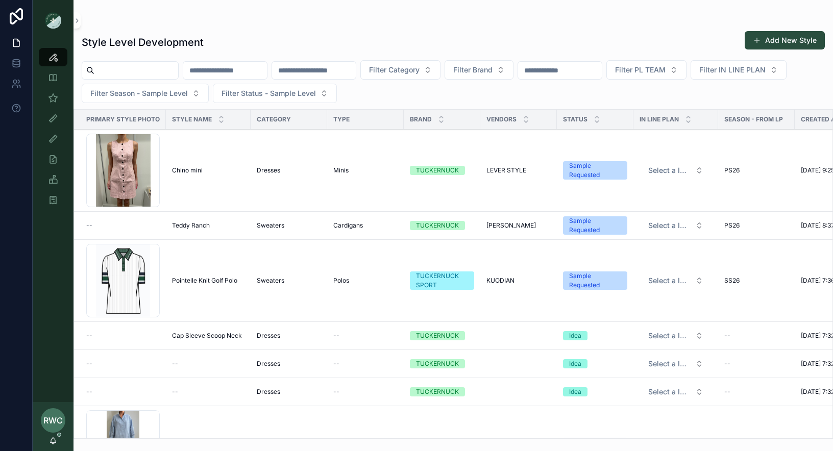
click at [355, 71] on input "scrollable content" at bounding box center [314, 70] width 84 height 14
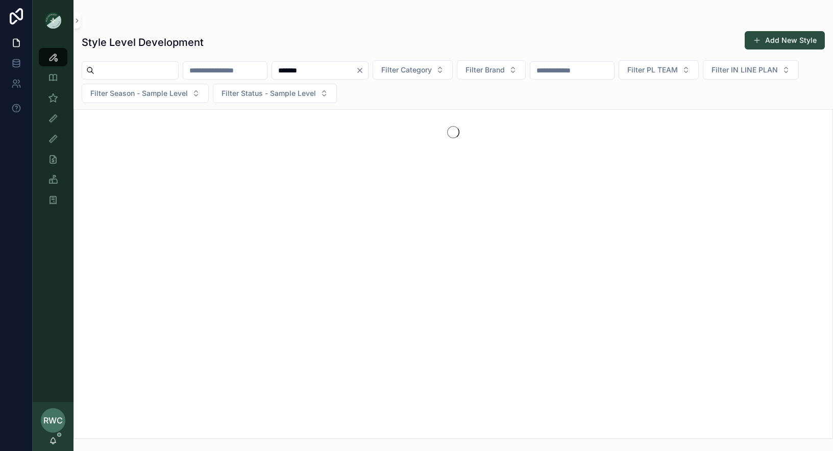
type input "*******"
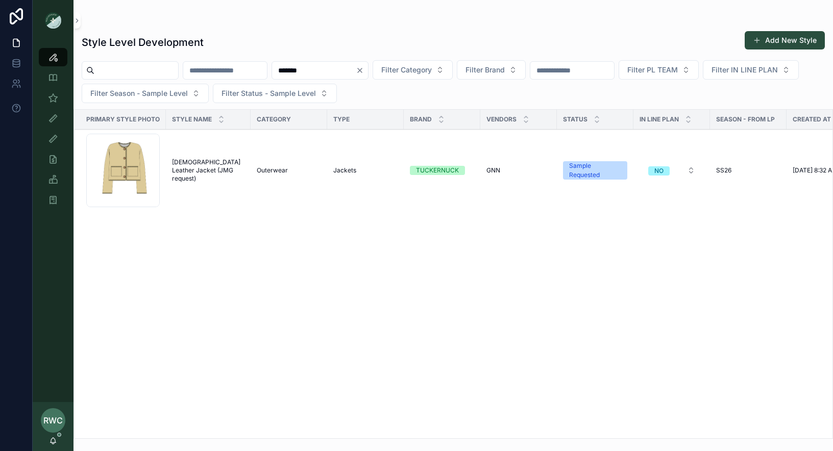
click at [201, 168] on span "Lady Leather Jacket (JMG request)" at bounding box center [208, 170] width 72 height 24
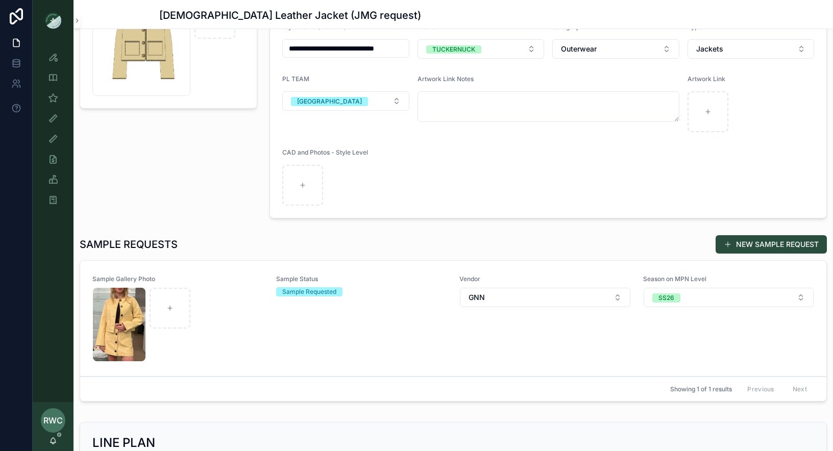
scroll to position [121, 0]
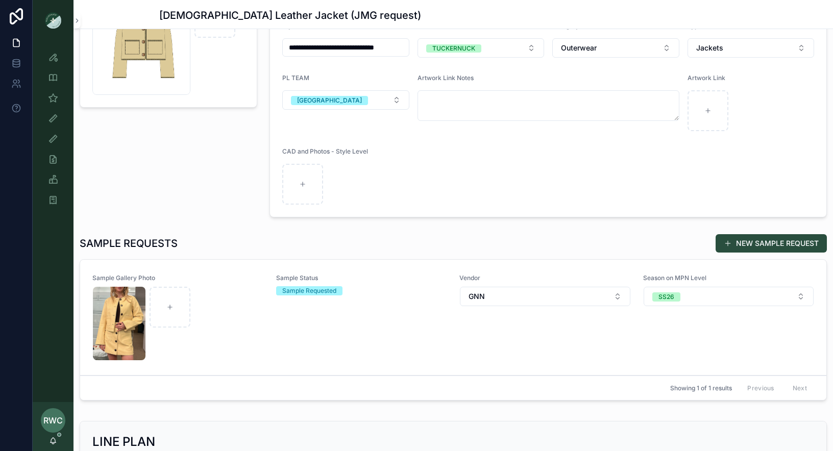
click at [286, 324] on div "Sample Status Sample Requested" at bounding box center [361, 317] width 171 height 87
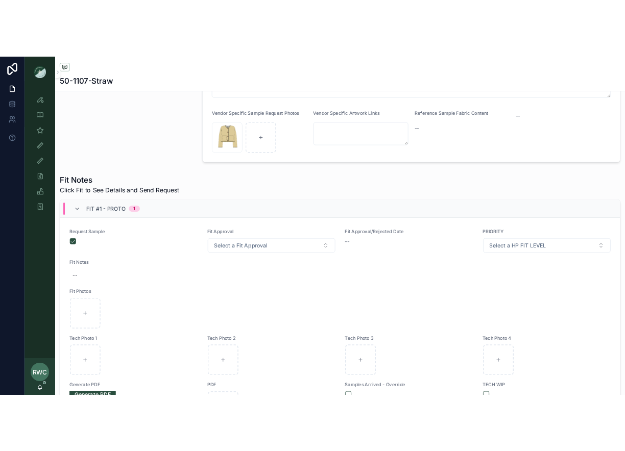
scroll to position [12, 0]
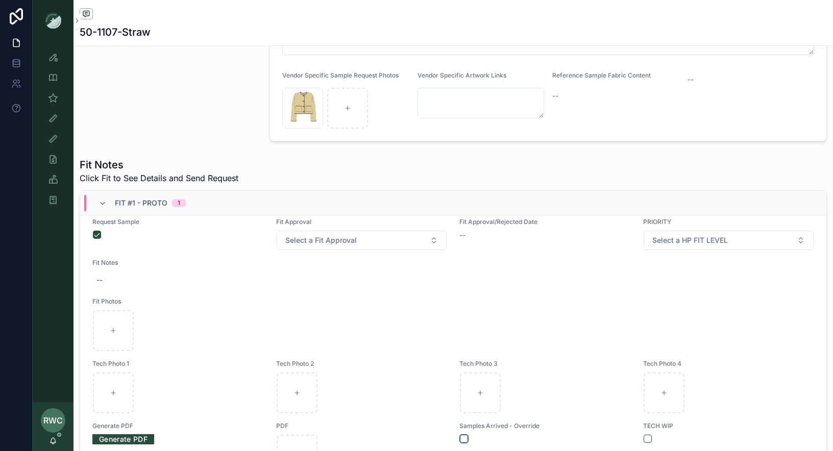
click at [464, 435] on button "scrollable content" at bounding box center [464, 439] width 8 height 8
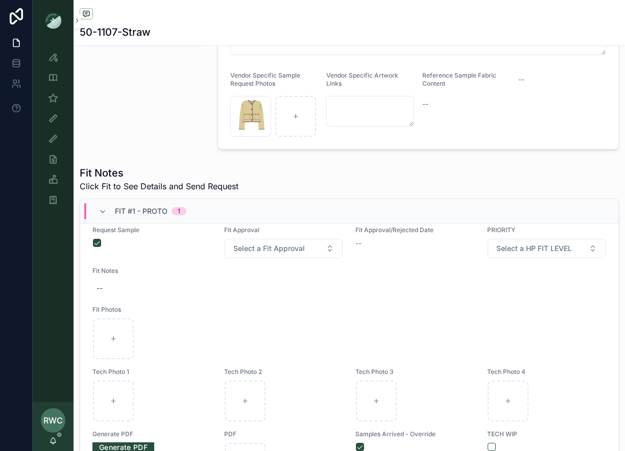
scroll to position [264, 0]
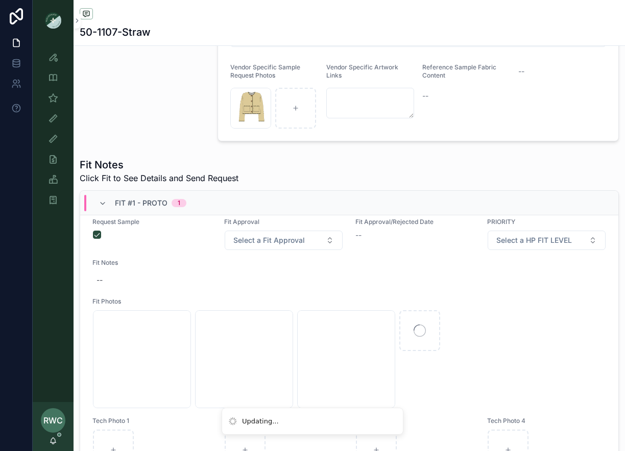
click at [102, 285] on div "--" at bounding box center [99, 280] width 6 height 10
click at [113, 287] on div "scrollable content" at bounding box center [161, 305] width 147 height 50
click at [105, 285] on div "--" at bounding box center [348, 280] width 513 height 18
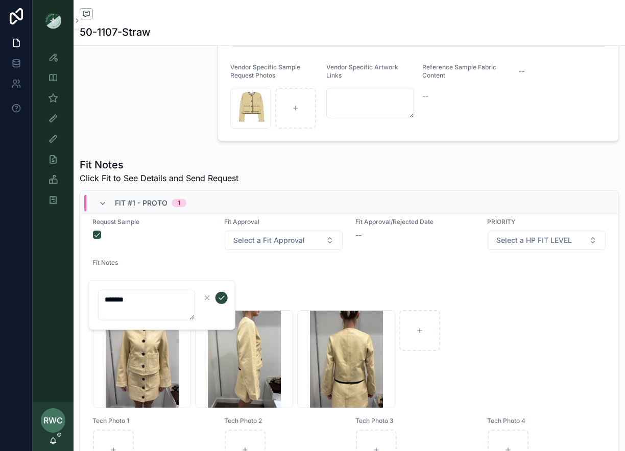
type textarea "*******"
click at [222, 297] on icon "scrollable content" at bounding box center [221, 298] width 8 height 8
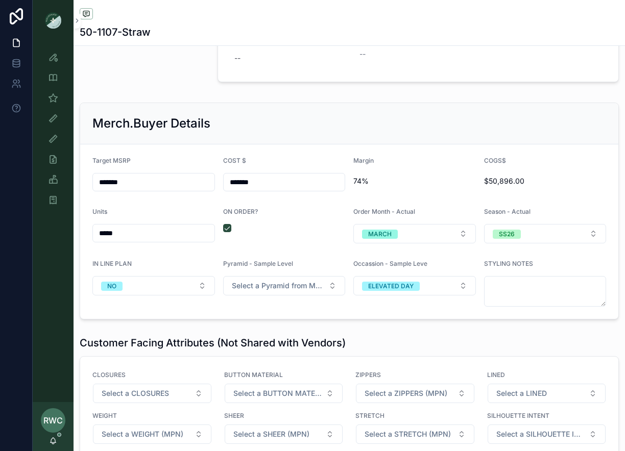
scroll to position [1424, 0]
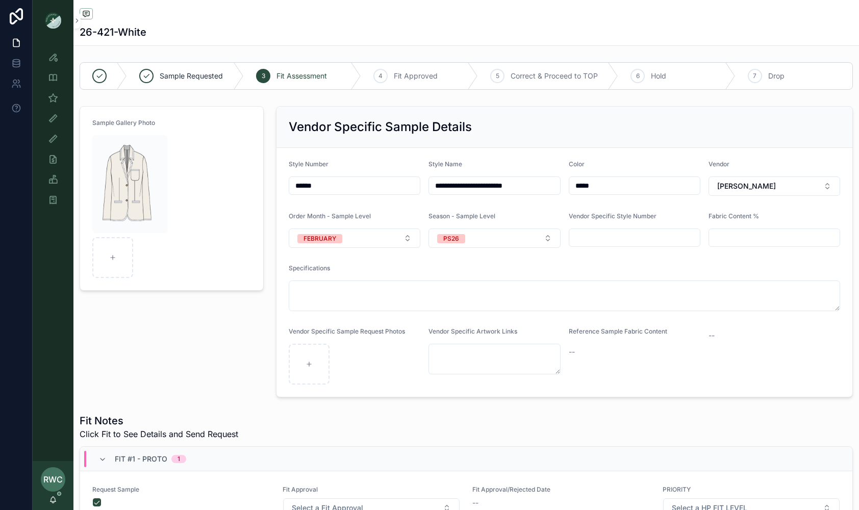
click at [309, 21] on div "26-421-White" at bounding box center [467, 22] width 774 height 45
click at [52, 120] on icon "scrollable content" at bounding box center [53, 118] width 10 height 10
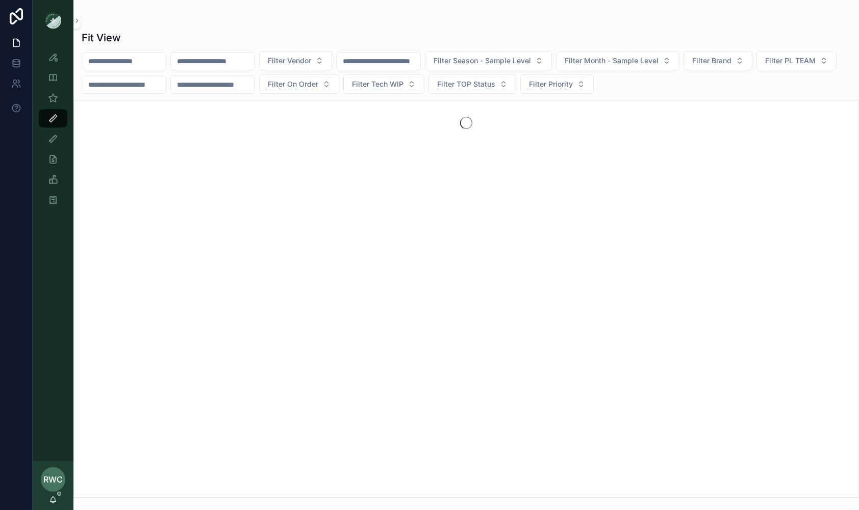
click at [254, 58] on input "scrollable content" at bounding box center [213, 61] width 84 height 14
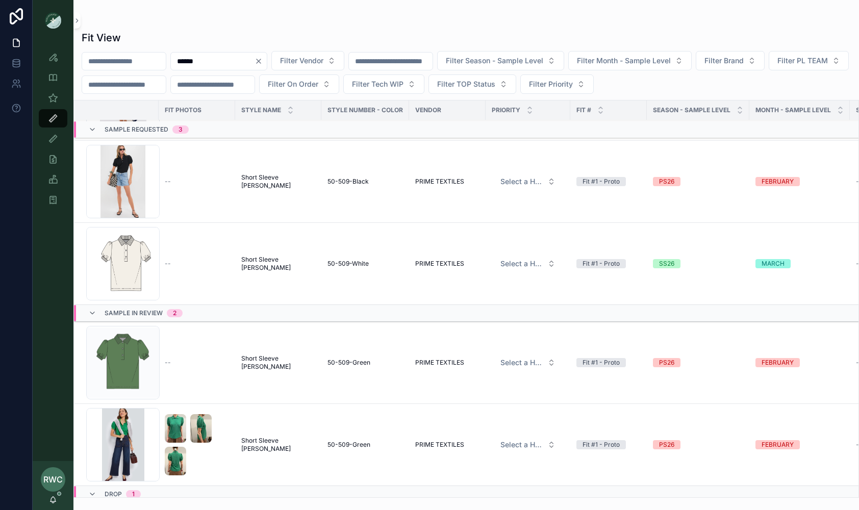
scroll to position [163, 0]
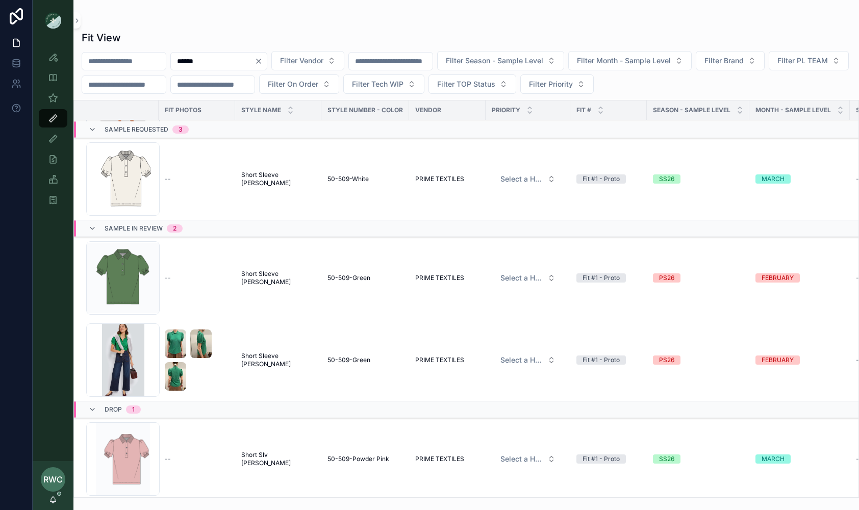
type input "******"
click at [357, 359] on span "50-509-Green" at bounding box center [349, 360] width 43 height 8
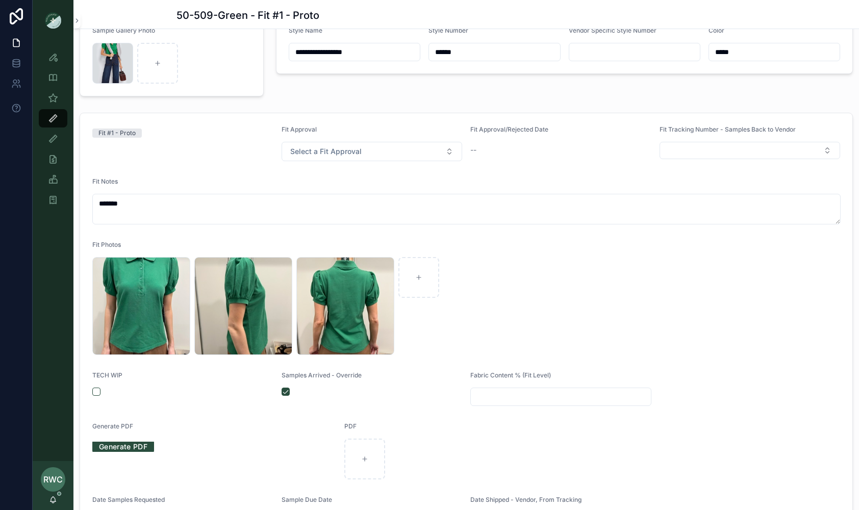
scroll to position [98, 0]
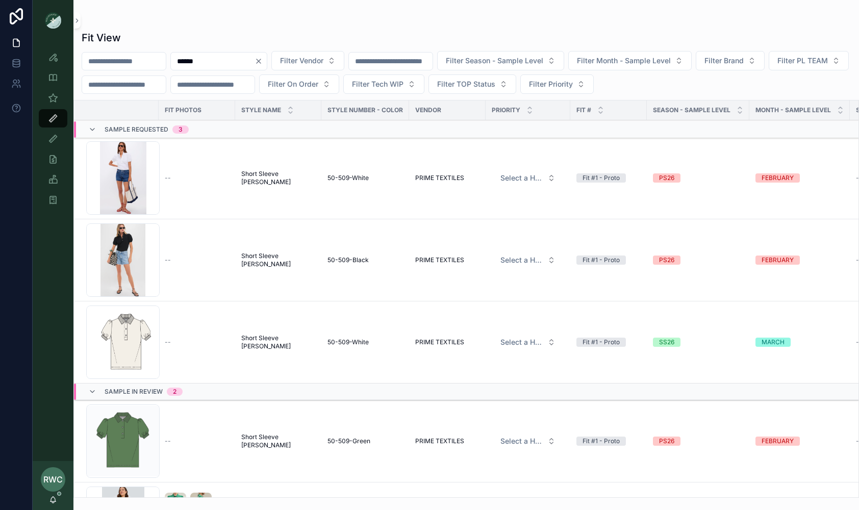
click at [285, 440] on span "Short Sleeve [PERSON_NAME]" at bounding box center [278, 441] width 74 height 16
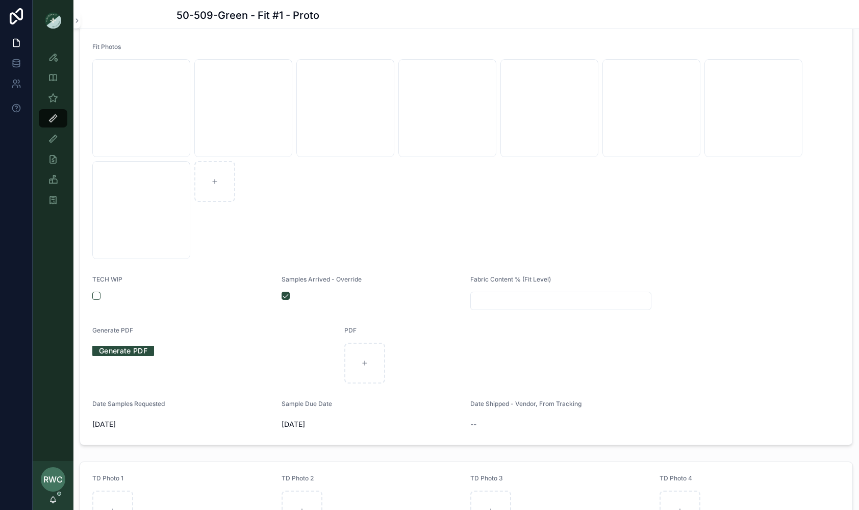
scroll to position [553, 0]
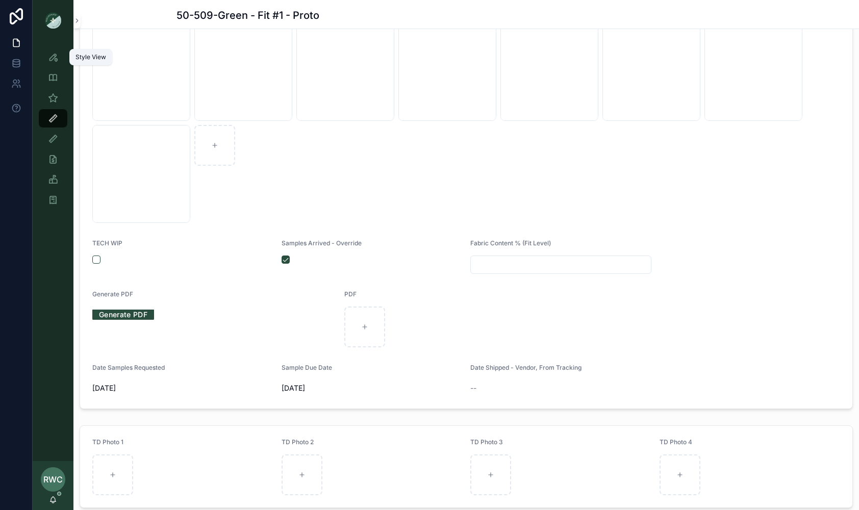
click at [56, 56] on icon "scrollable content" at bounding box center [53, 57] width 10 height 10
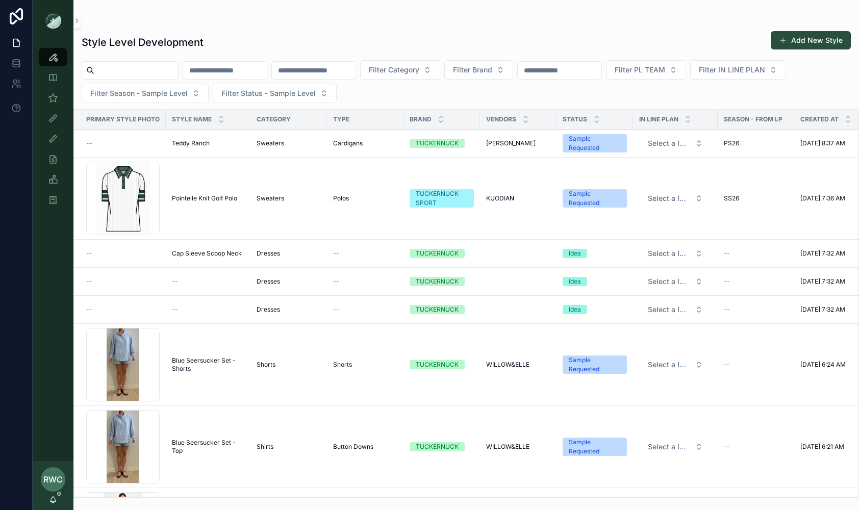
click at [251, 69] on input "scrollable content" at bounding box center [225, 70] width 84 height 14
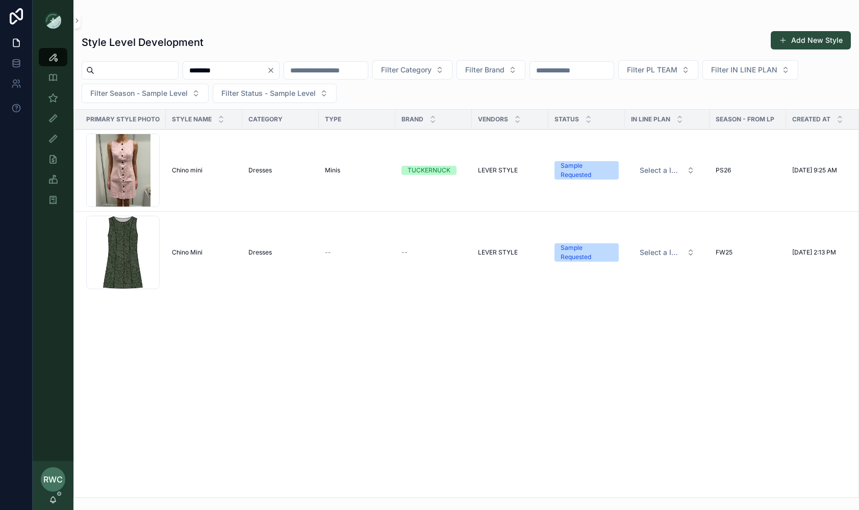
type input "********"
click at [189, 169] on span "Chino mini" at bounding box center [187, 170] width 31 height 8
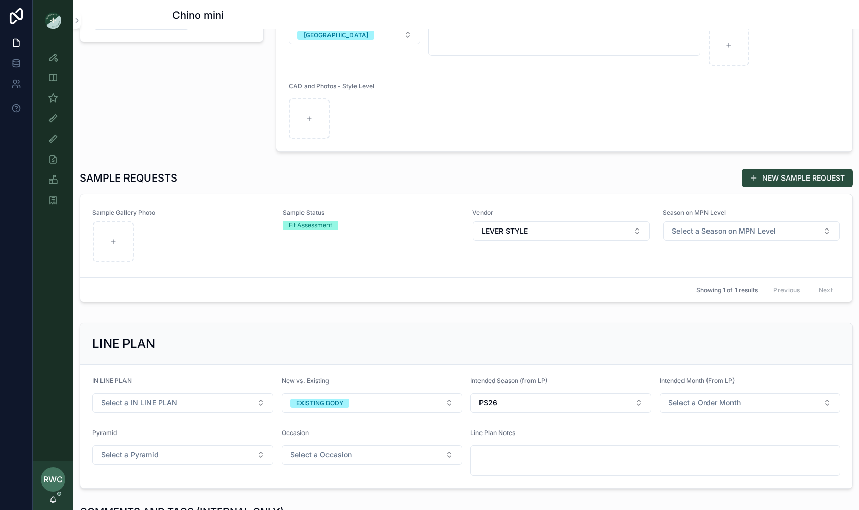
scroll to position [176, 0]
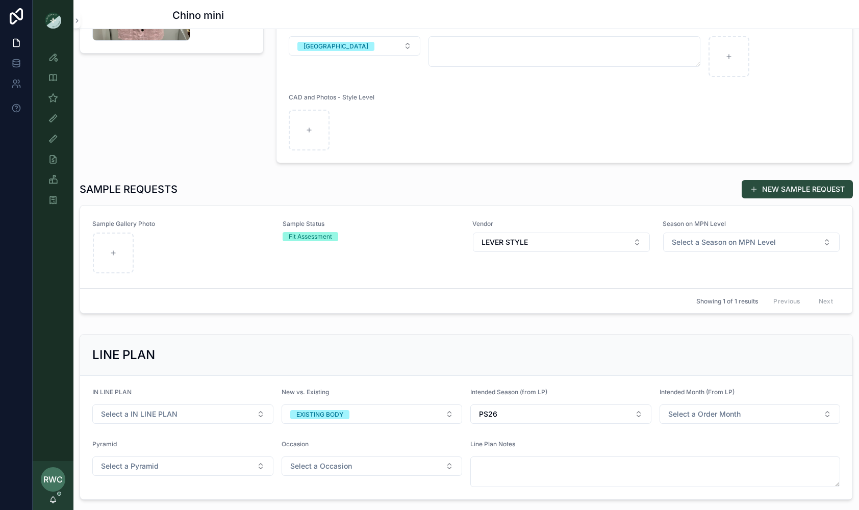
click at [287, 257] on div "Sample Status Fit Assessment" at bounding box center [372, 247] width 178 height 54
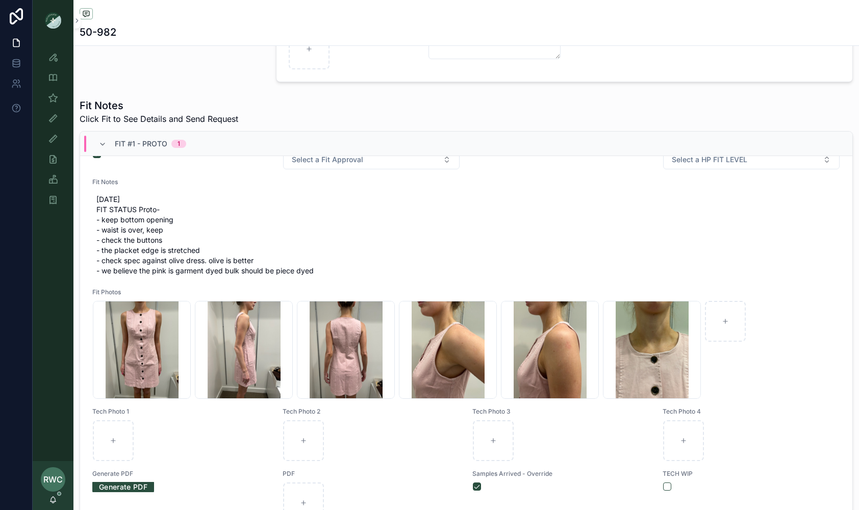
scroll to position [23, 0]
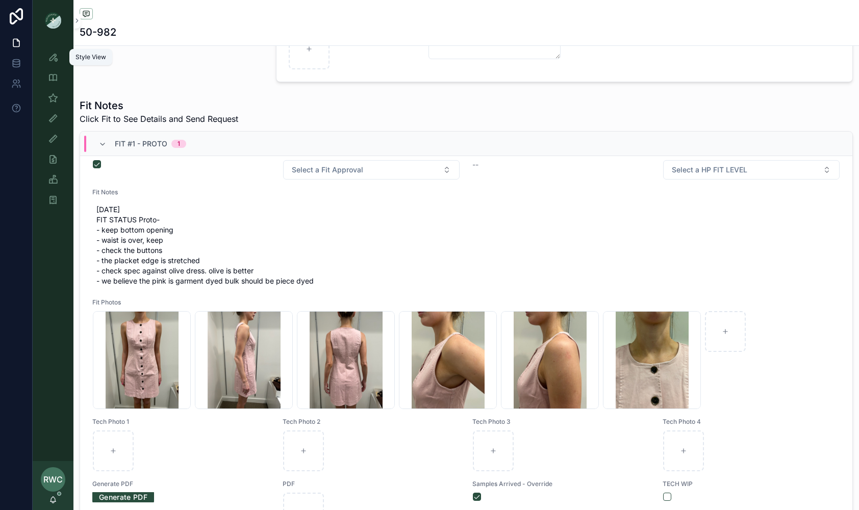
click at [56, 56] on icon "scrollable content" at bounding box center [53, 57] width 10 height 10
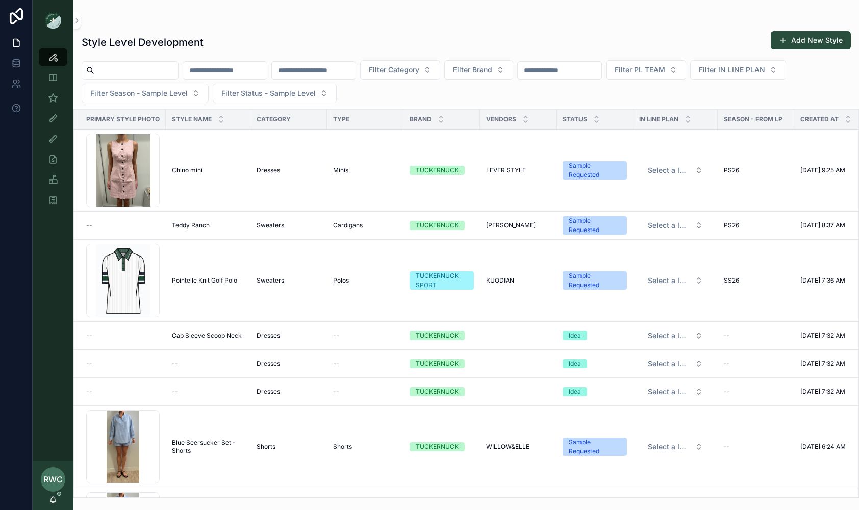
click at [228, 70] on input "scrollable content" at bounding box center [225, 70] width 84 height 14
type input "*****"
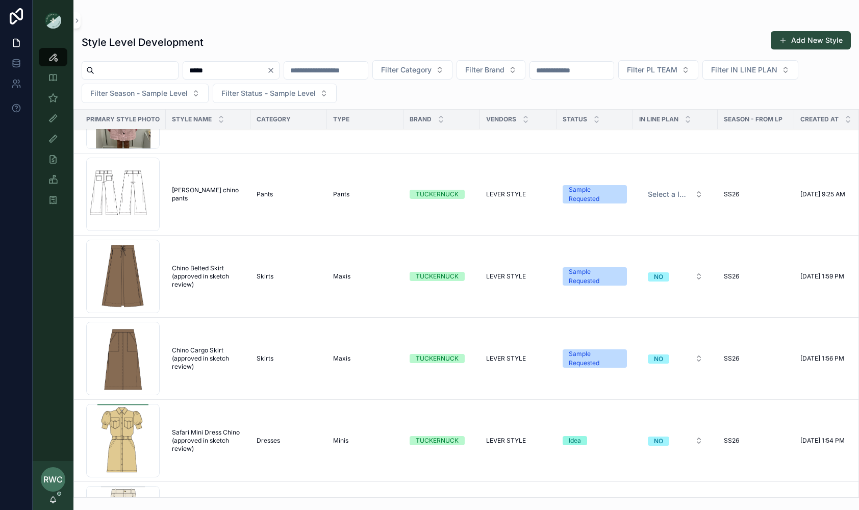
scroll to position [60, 0]
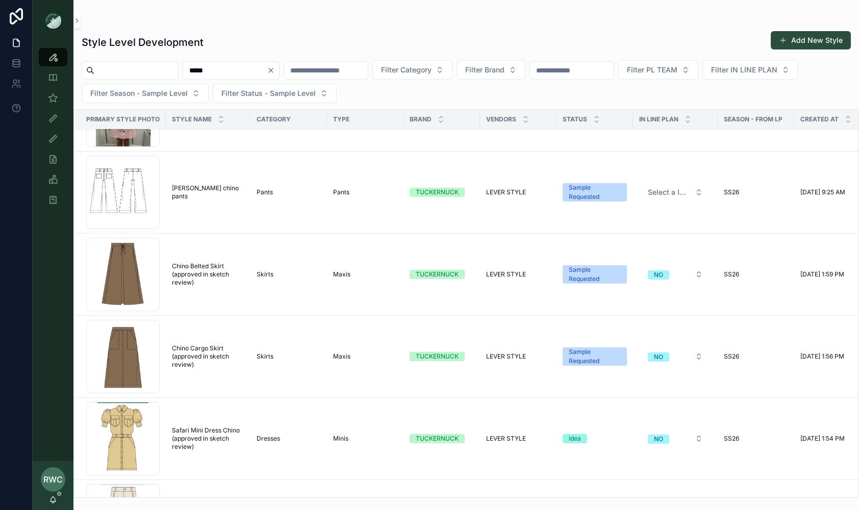
click at [208, 276] on span "Chino Belted Skirt (approved in sketch review)" at bounding box center [208, 274] width 72 height 24
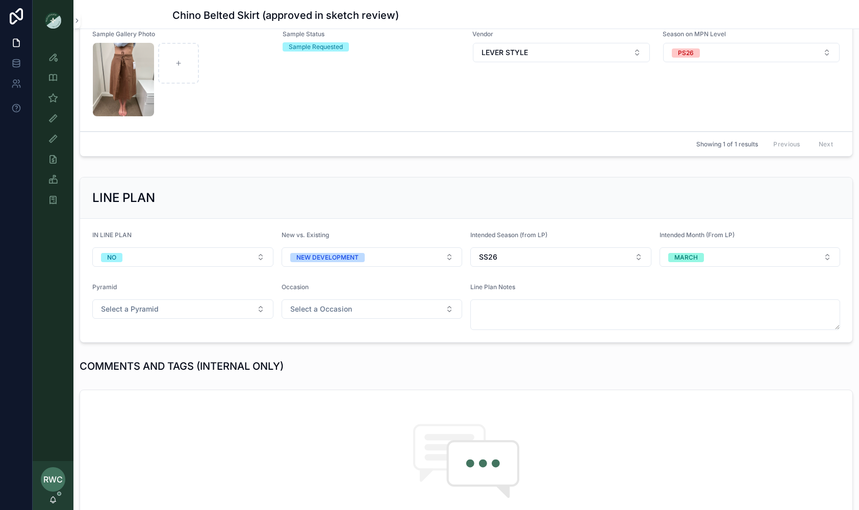
scroll to position [265, 0]
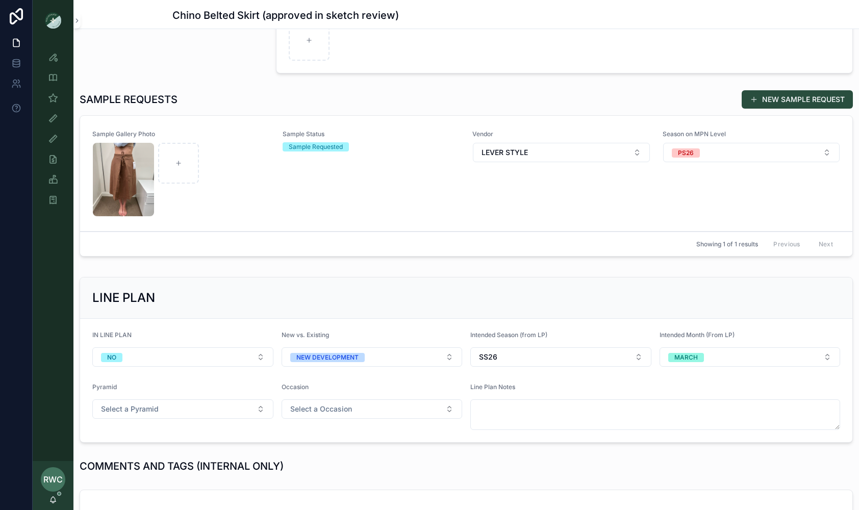
click at [325, 193] on div "Sample Status Sample Requested" at bounding box center [372, 173] width 178 height 87
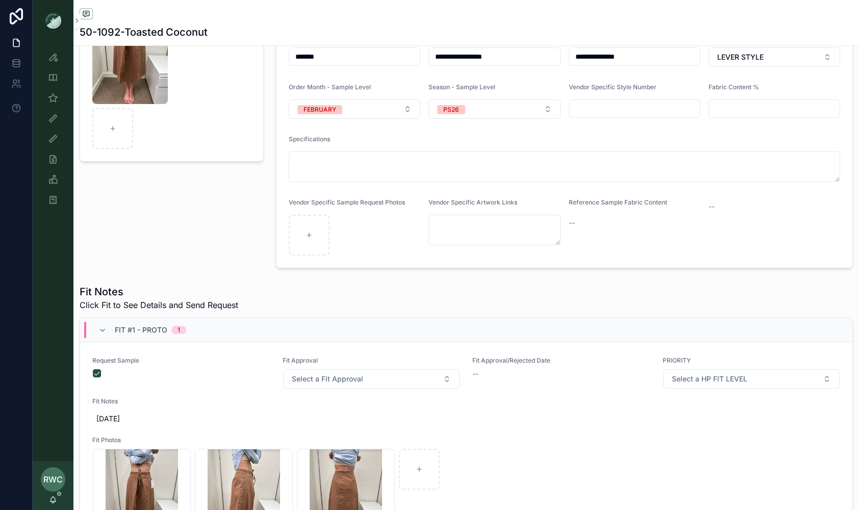
scroll to position [24, 0]
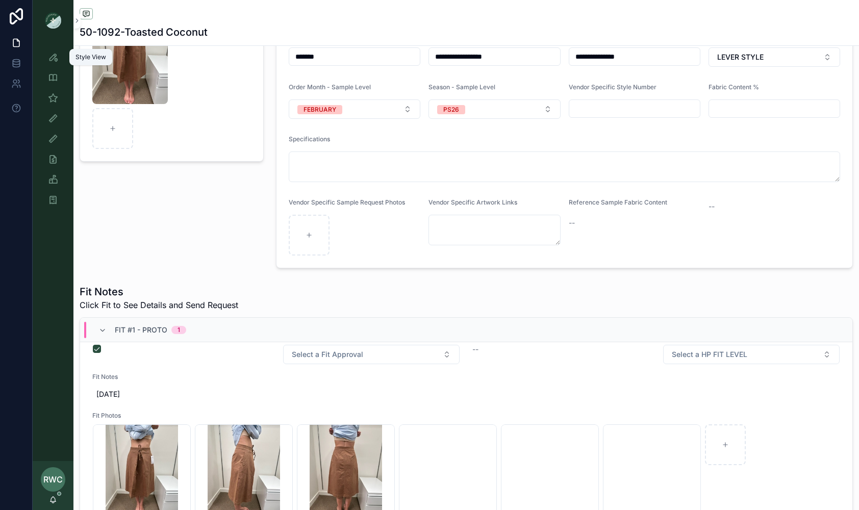
click at [53, 61] on icon "scrollable content" at bounding box center [53, 57] width 10 height 10
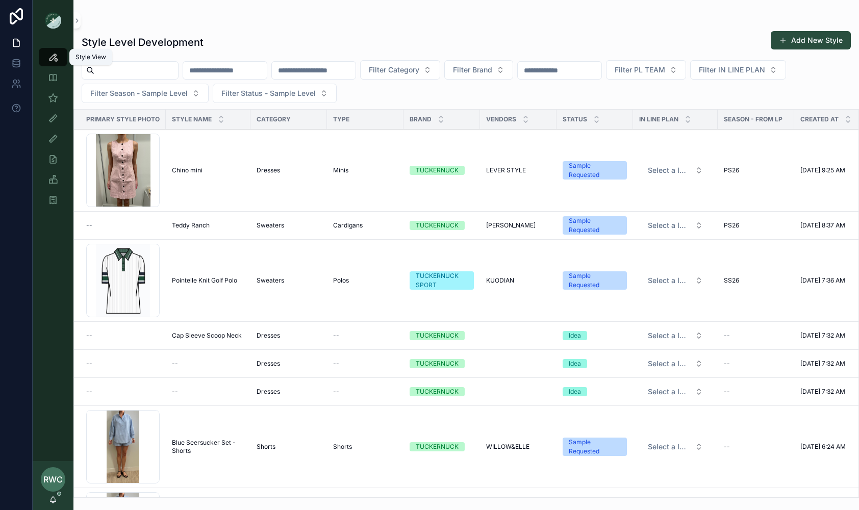
click at [55, 60] on icon "scrollable content" at bounding box center [53, 57] width 10 height 10
click at [233, 72] on input "scrollable content" at bounding box center [225, 70] width 84 height 14
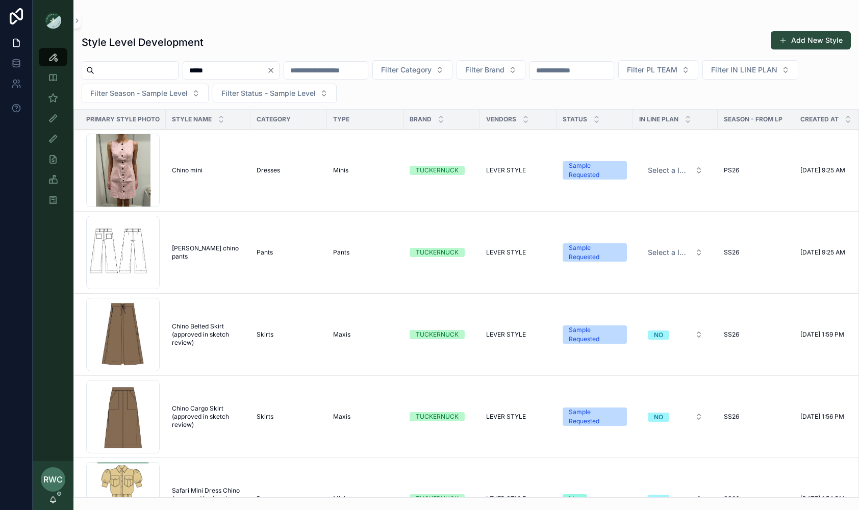
type input "*****"
click at [211, 332] on span "Chino Belted Skirt (approved in sketch review)" at bounding box center [208, 335] width 72 height 24
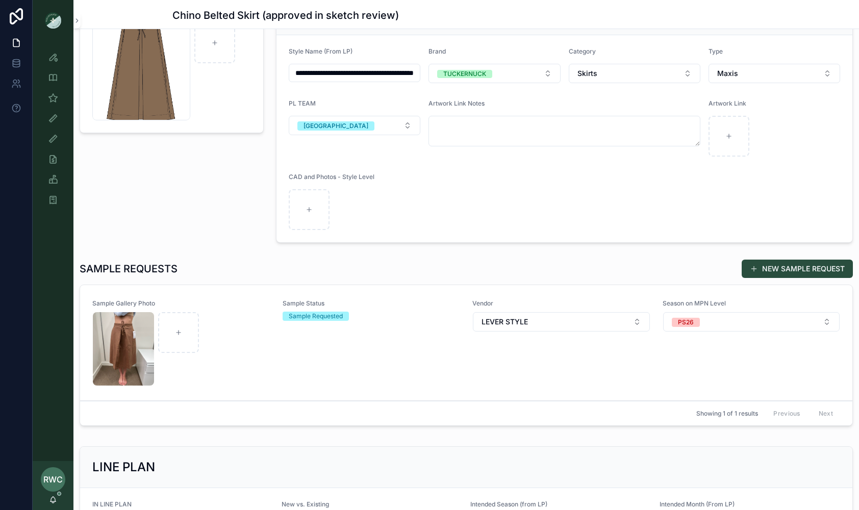
scroll to position [115, 0]
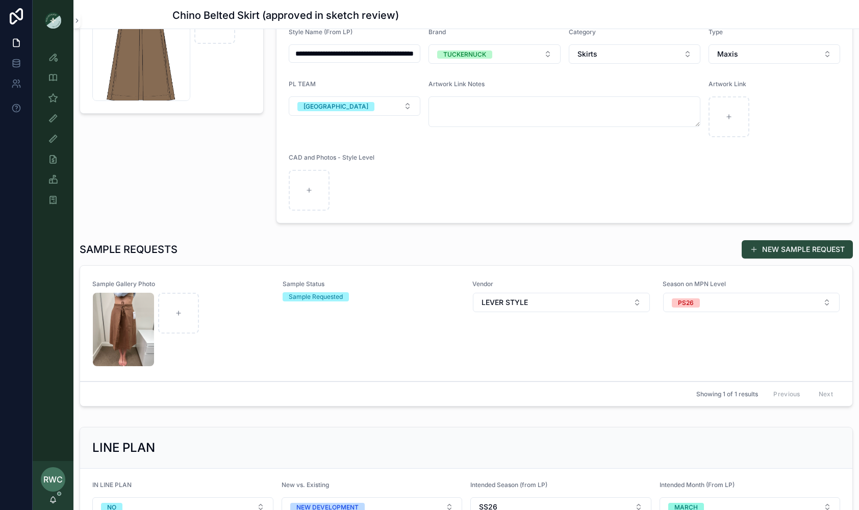
click at [312, 339] on div "Sample Status Sample Requested" at bounding box center [372, 323] width 178 height 87
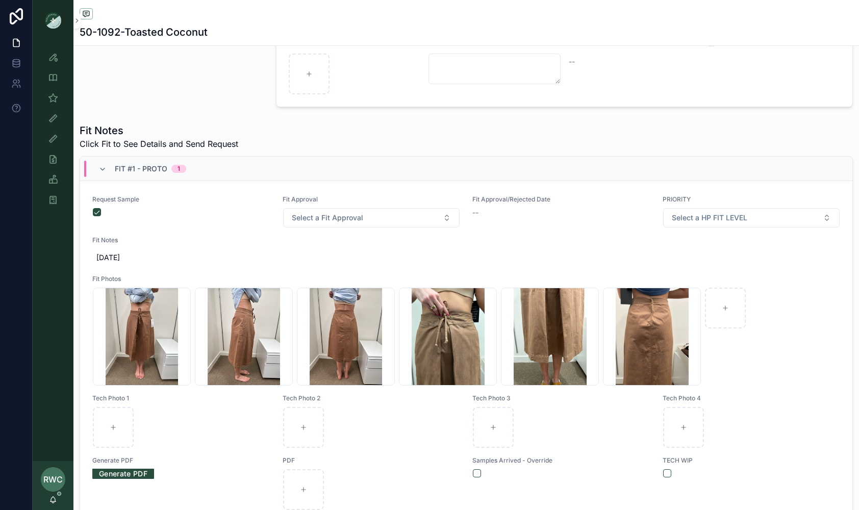
scroll to position [24, 0]
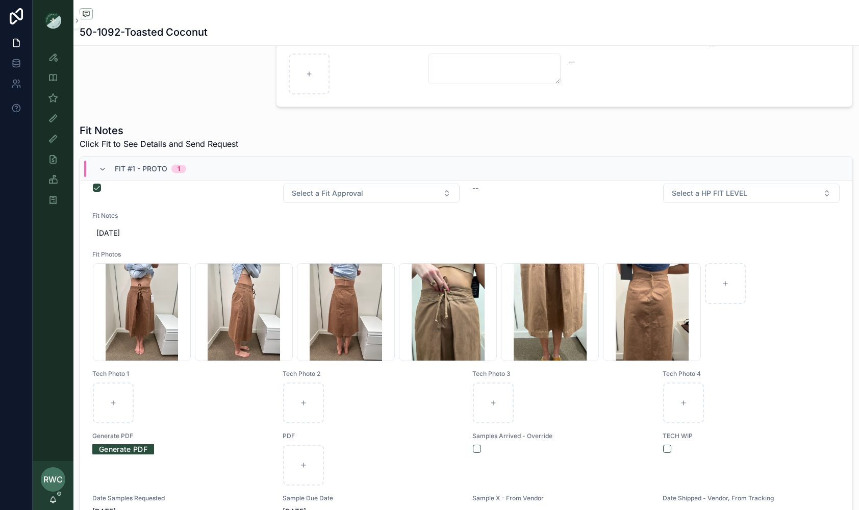
click at [50, 63] on div "Style View" at bounding box center [53, 57] width 16 height 16
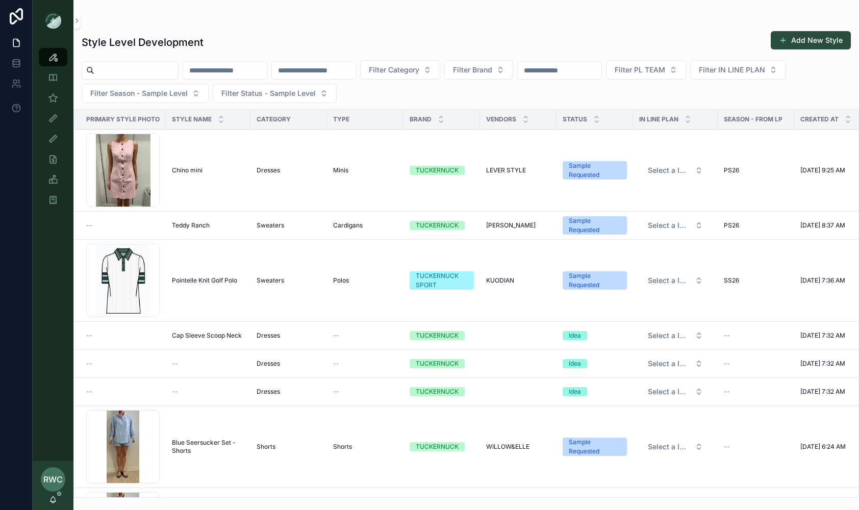
click at [339, 67] on input "scrollable content" at bounding box center [314, 70] width 84 height 14
type input "******"
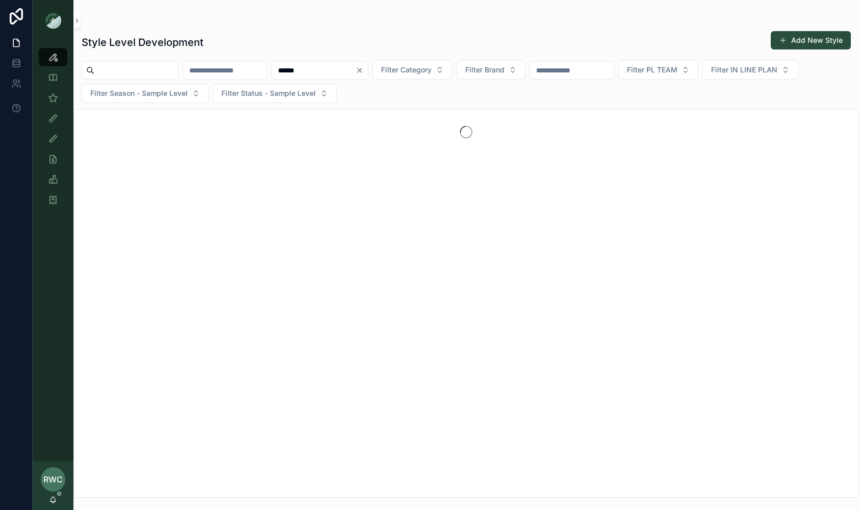
drag, startPoint x: 324, startPoint y: 70, endPoint x: 217, endPoint y: 60, distance: 106.6
click at [217, 60] on div "****** Filter Category Filter Brand Filter PL TEAM Filter IN LINE PLAN Filter S…" at bounding box center [466, 81] width 786 height 43
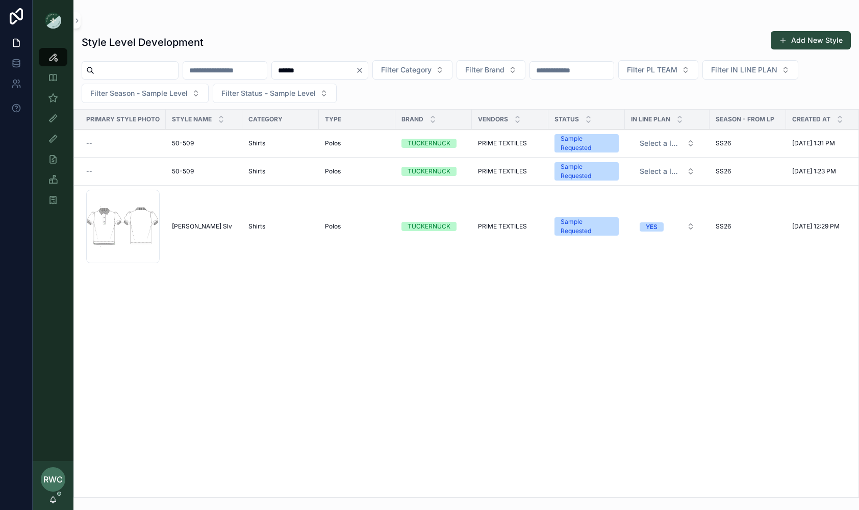
click at [192, 225] on span "[PERSON_NAME] Slv" at bounding box center [202, 227] width 60 height 8
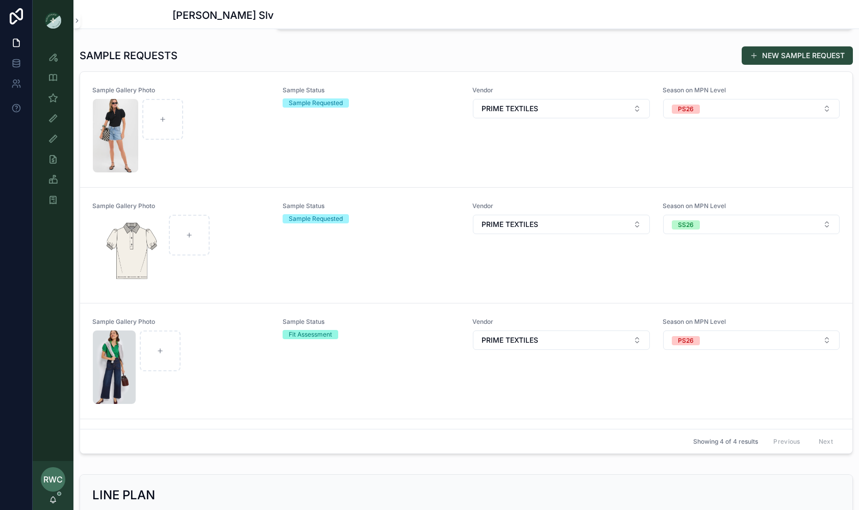
scroll to position [313, 0]
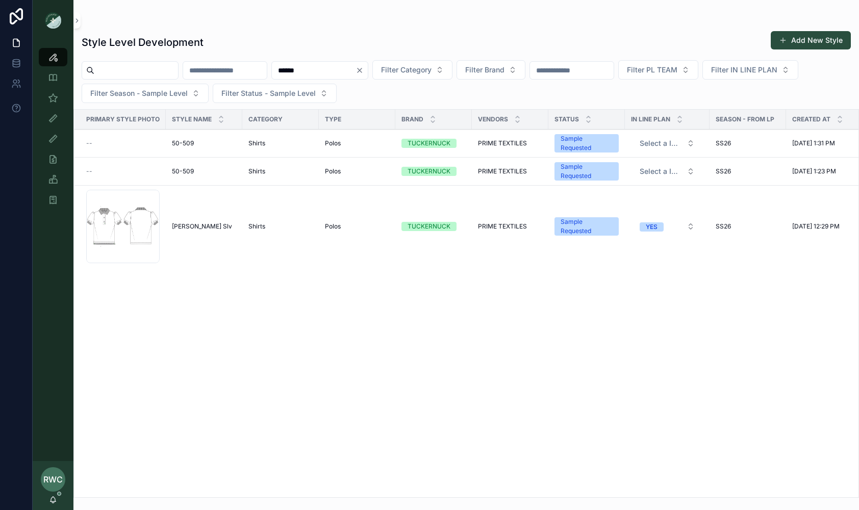
click at [342, 144] on div "Polos" at bounding box center [357, 143] width 64 height 8
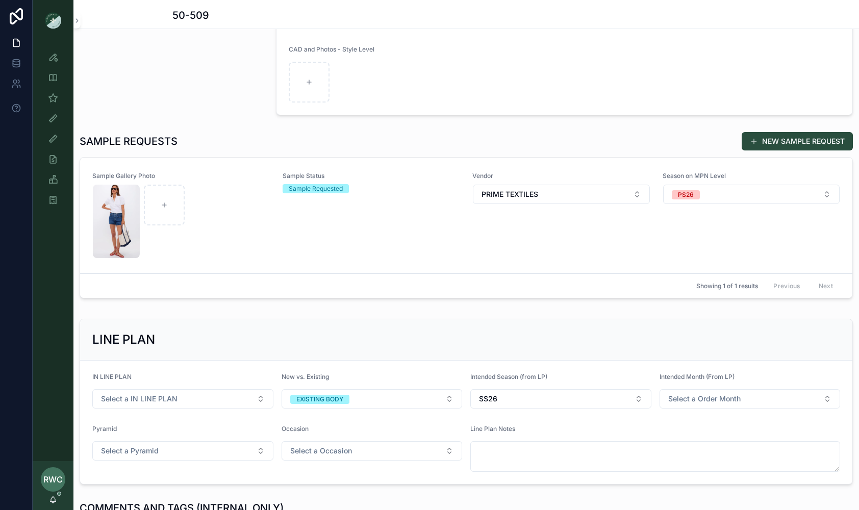
scroll to position [239, 0]
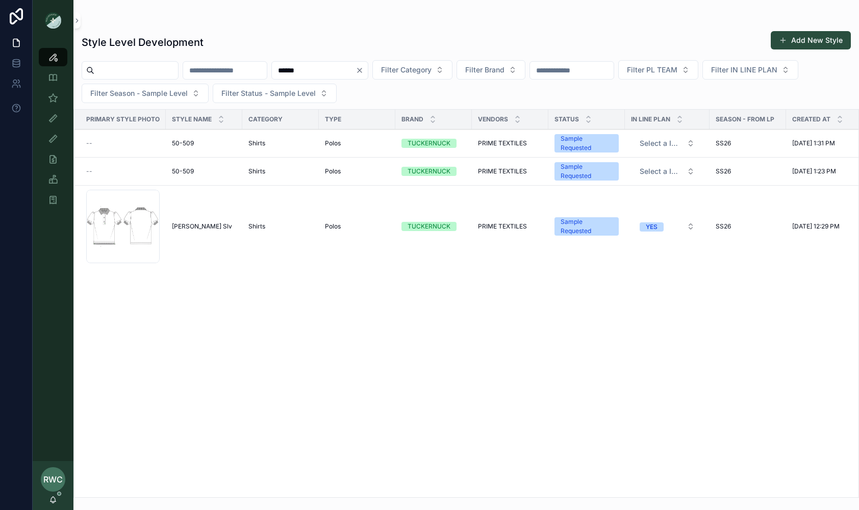
click at [430, 169] on div "TUCKERNUCK" at bounding box center [429, 171] width 43 height 9
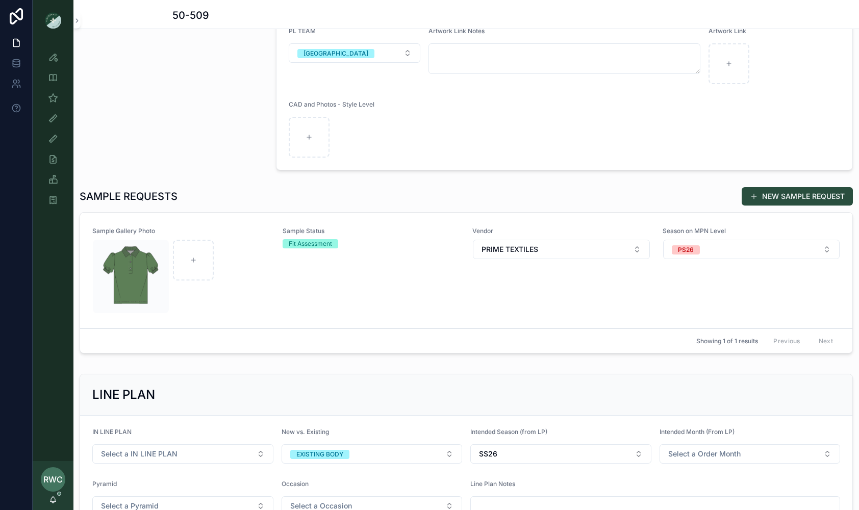
scroll to position [264, 0]
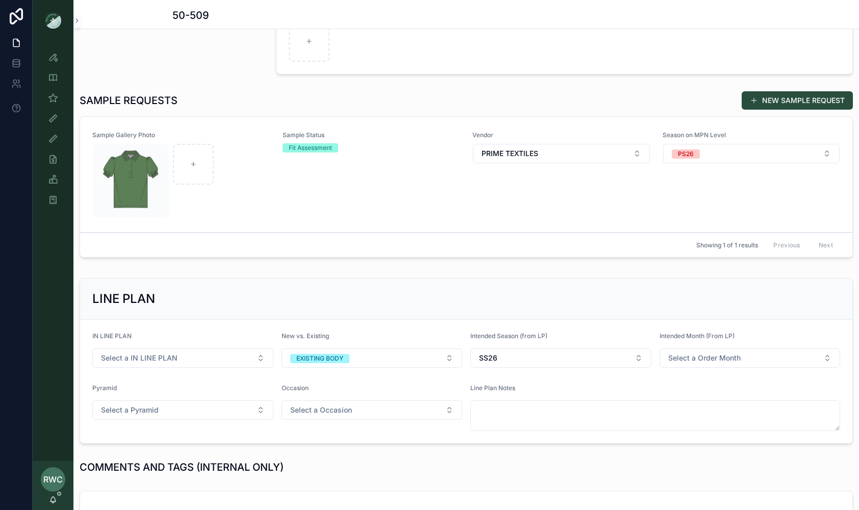
click at [471, 198] on div "Sample Gallery Photo Sample Status Fit Assessment Vendor PRIME TEXTILES Season …" at bounding box center [466, 174] width 748 height 87
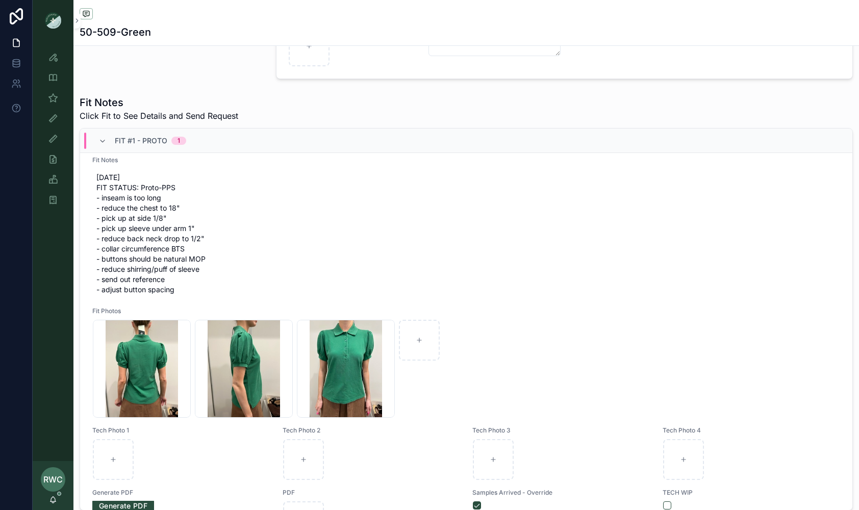
scroll to position [48, 0]
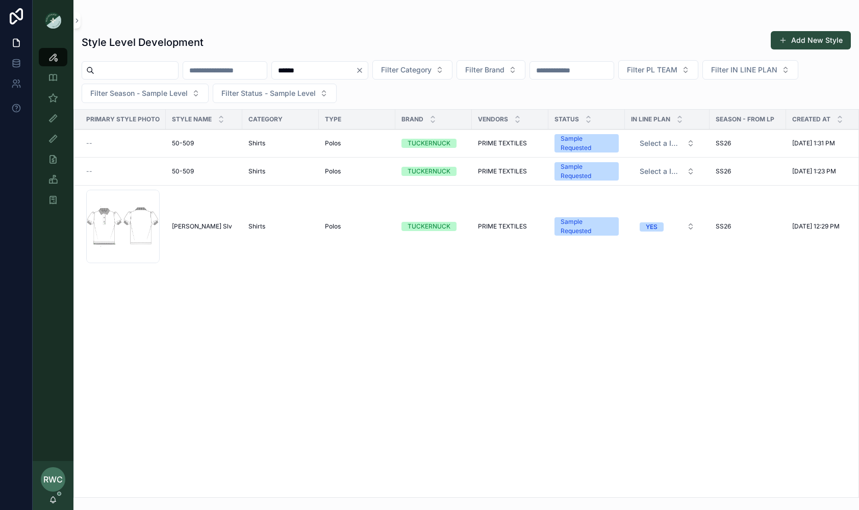
click at [351, 67] on input "******" at bounding box center [314, 70] width 84 height 14
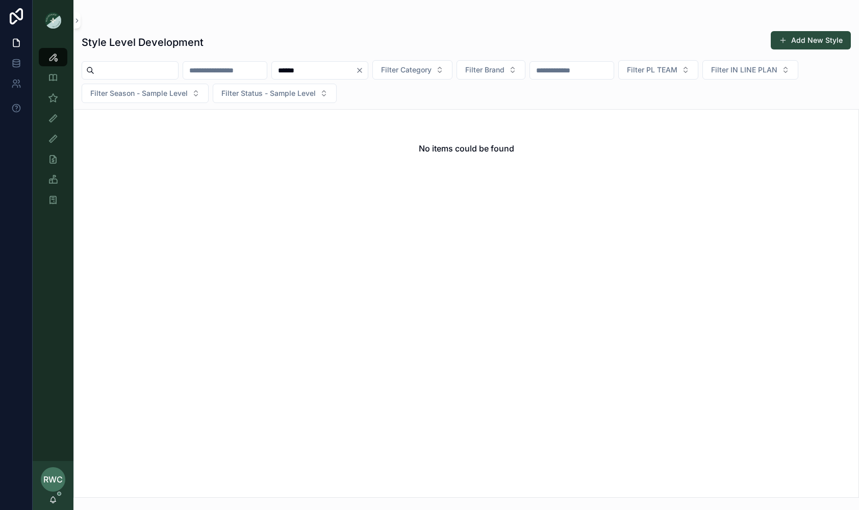
click at [327, 68] on input "******" at bounding box center [314, 70] width 84 height 14
type input "******"
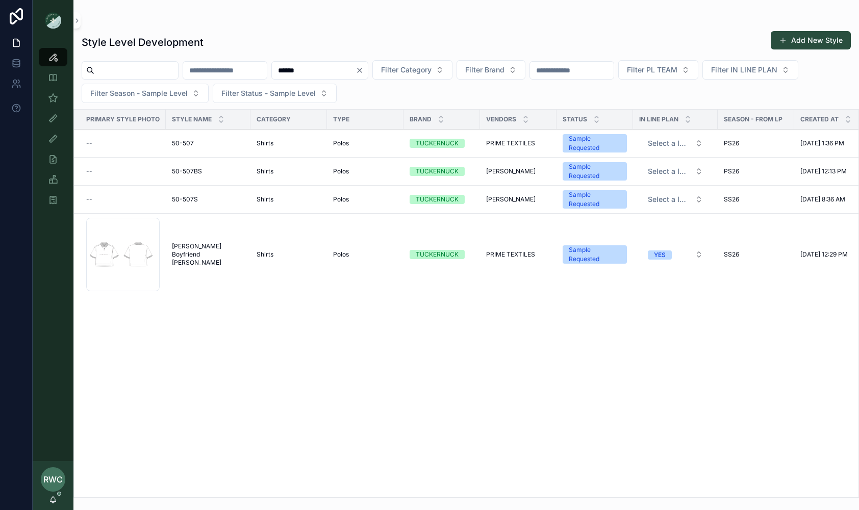
click at [288, 252] on div "Shirts" at bounding box center [289, 255] width 64 height 8
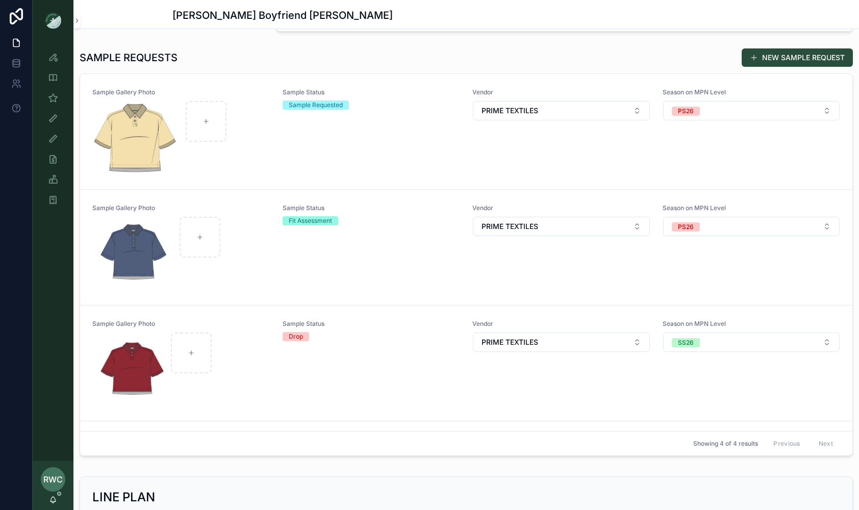
scroll to position [306, 0]
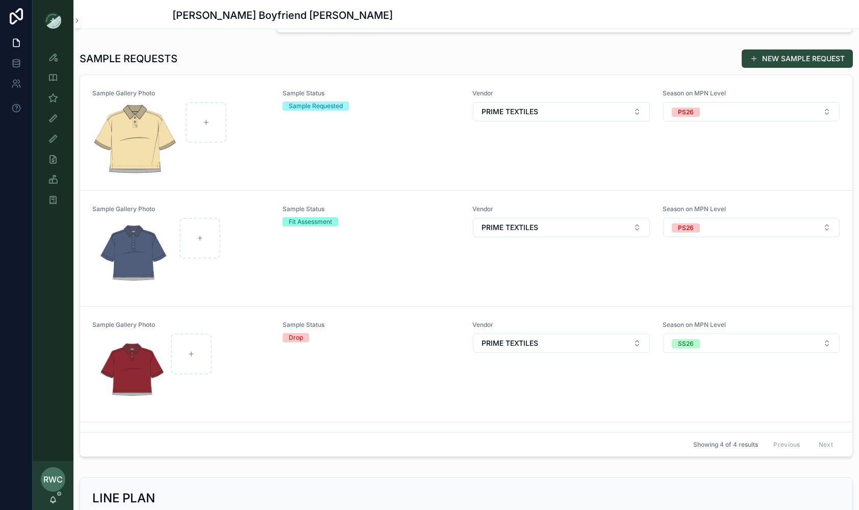
click at [368, 249] on div "Sample Status Fit Assessment" at bounding box center [372, 248] width 178 height 87
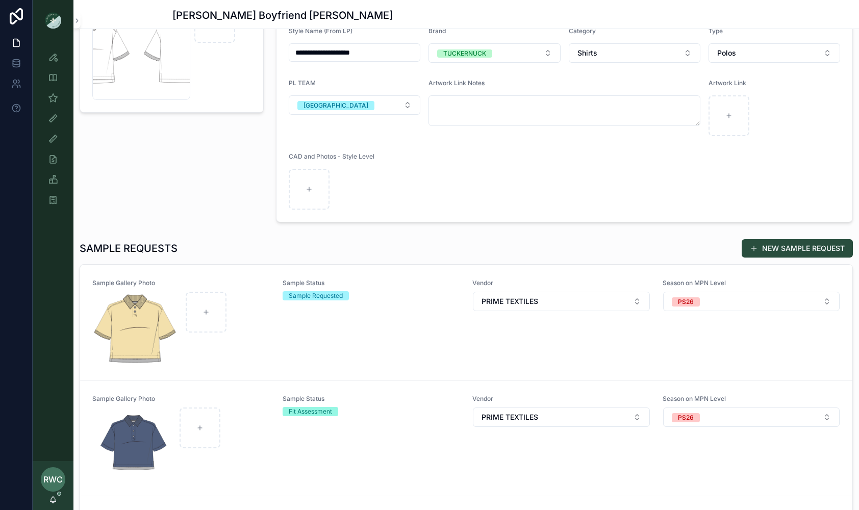
scroll to position [143, 0]
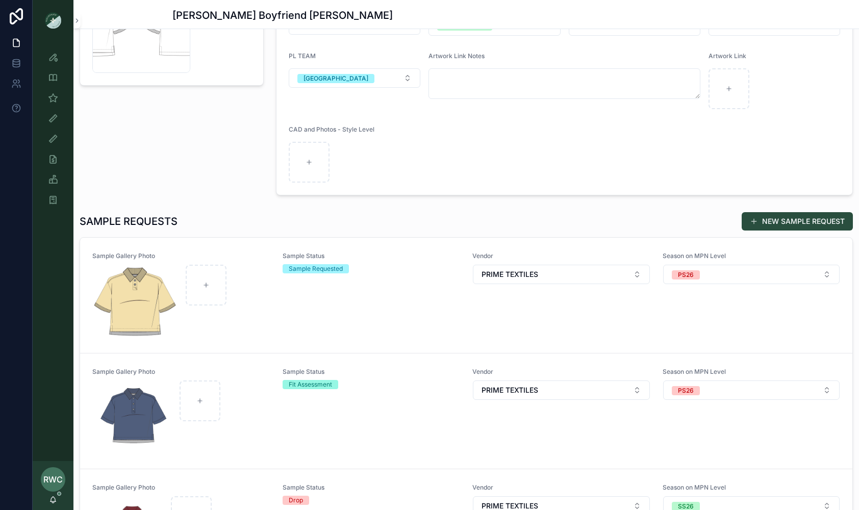
click at [318, 304] on div "Sample Status Sample Requested" at bounding box center [372, 295] width 178 height 87
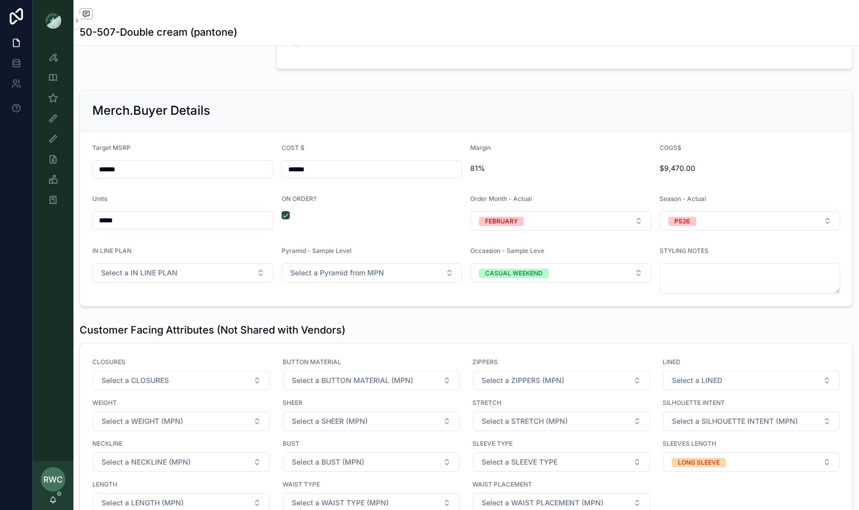
scroll to position [1096, 0]
